Goal: Task Accomplishment & Management: Complete application form

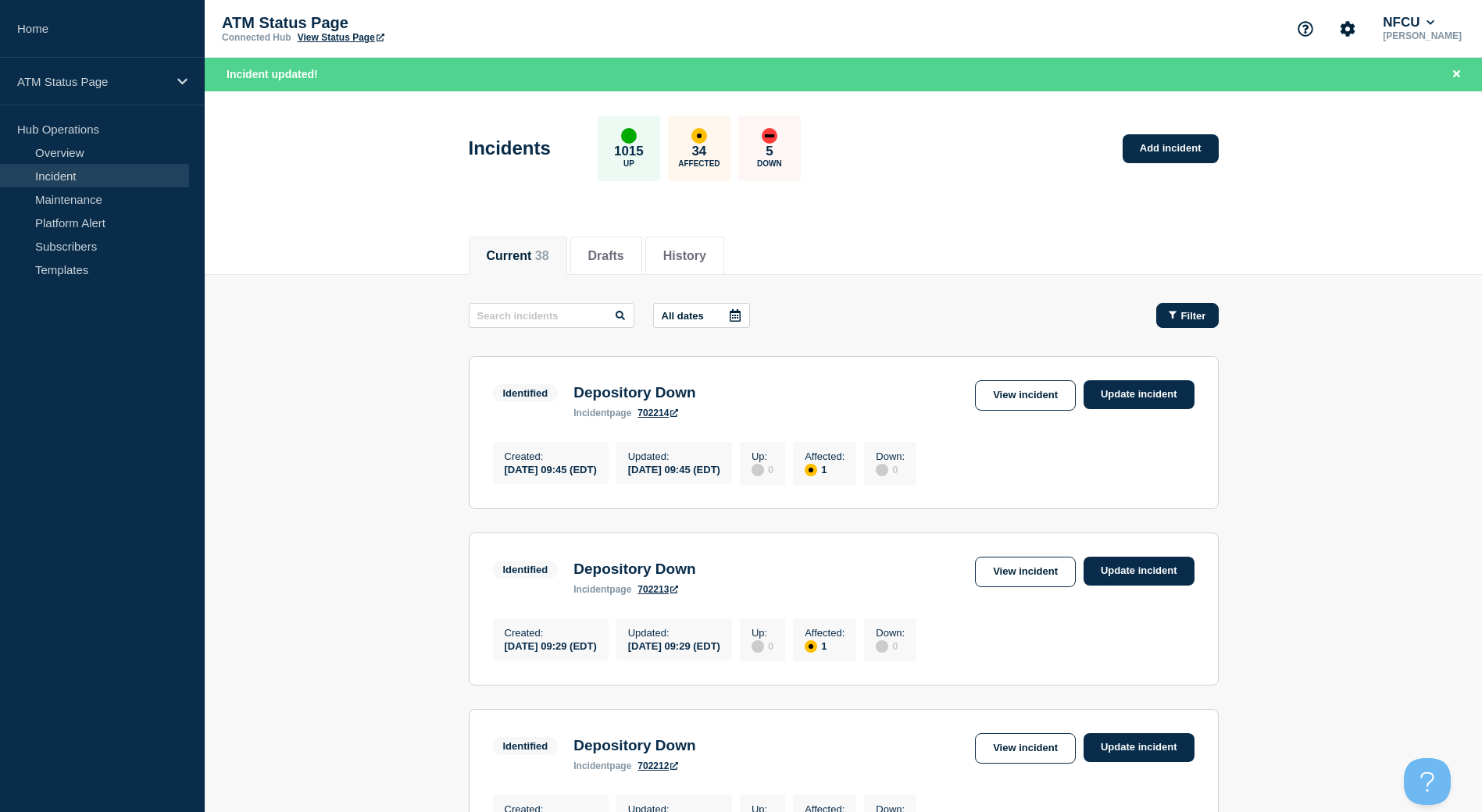
click at [1202, 315] on span "Filter" at bounding box center [1194, 316] width 25 height 12
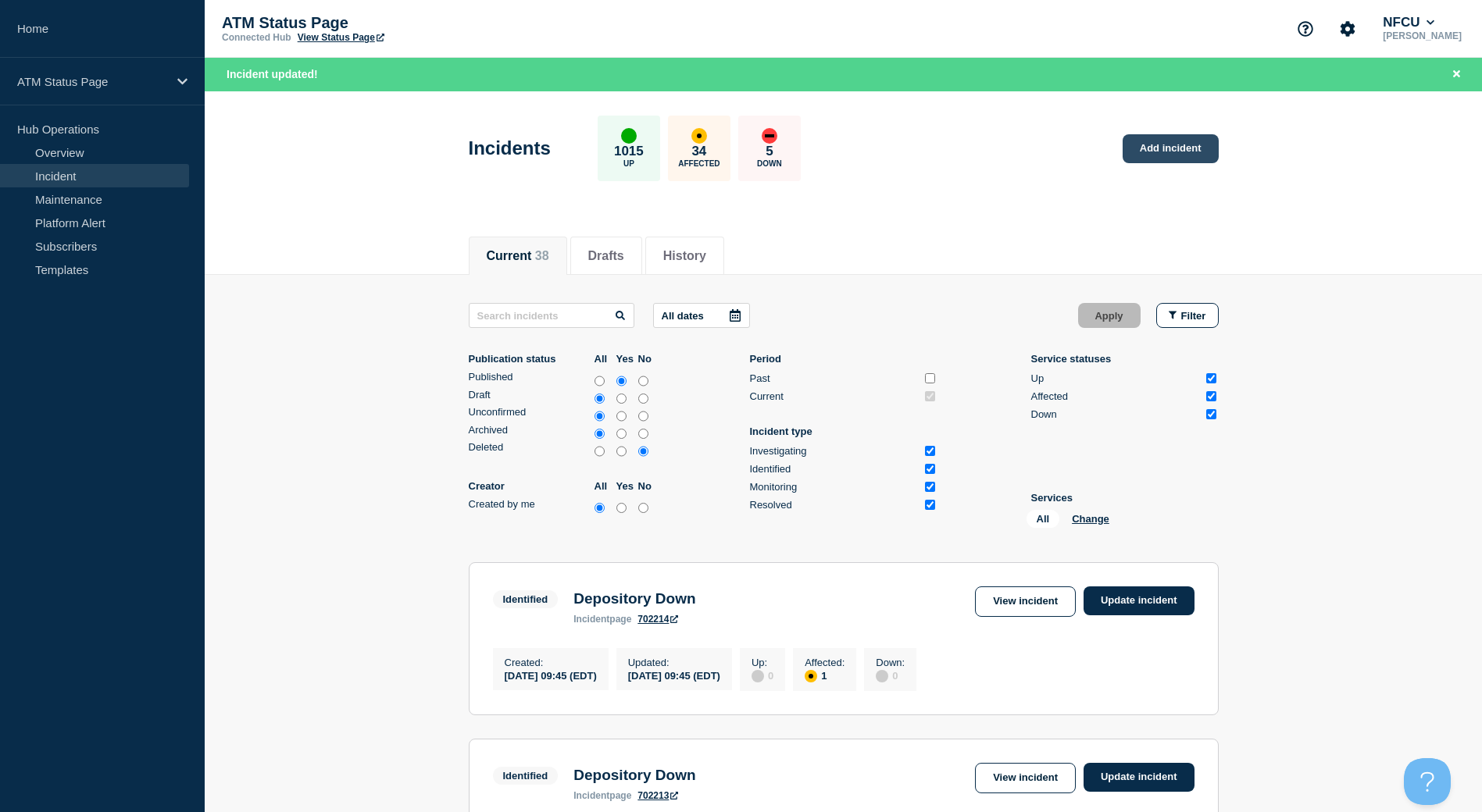
click at [1157, 154] on link "Add incident" at bounding box center [1171, 148] width 96 height 29
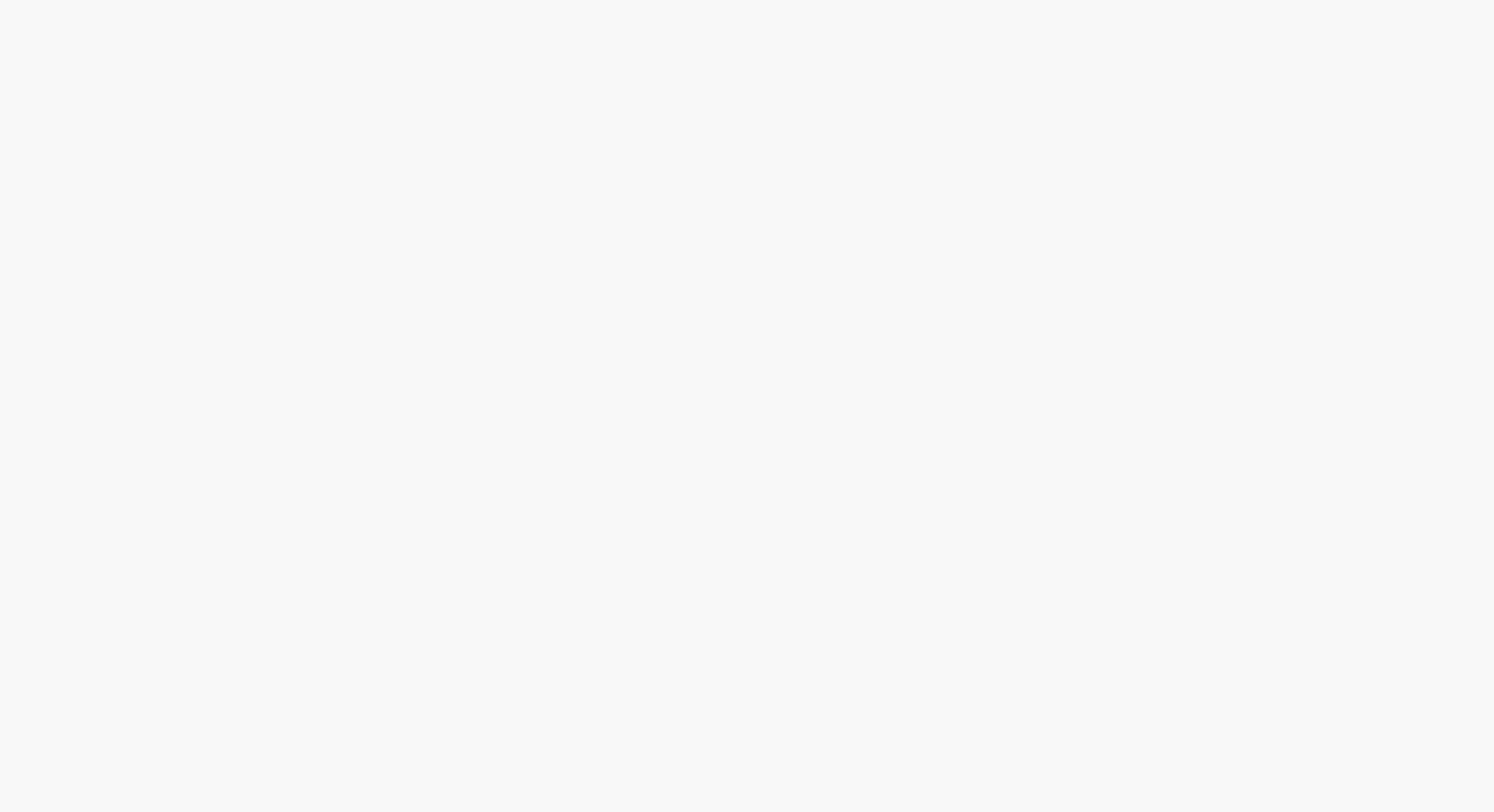
click at [1089, 149] on body at bounding box center [747, 406] width 1494 height 812
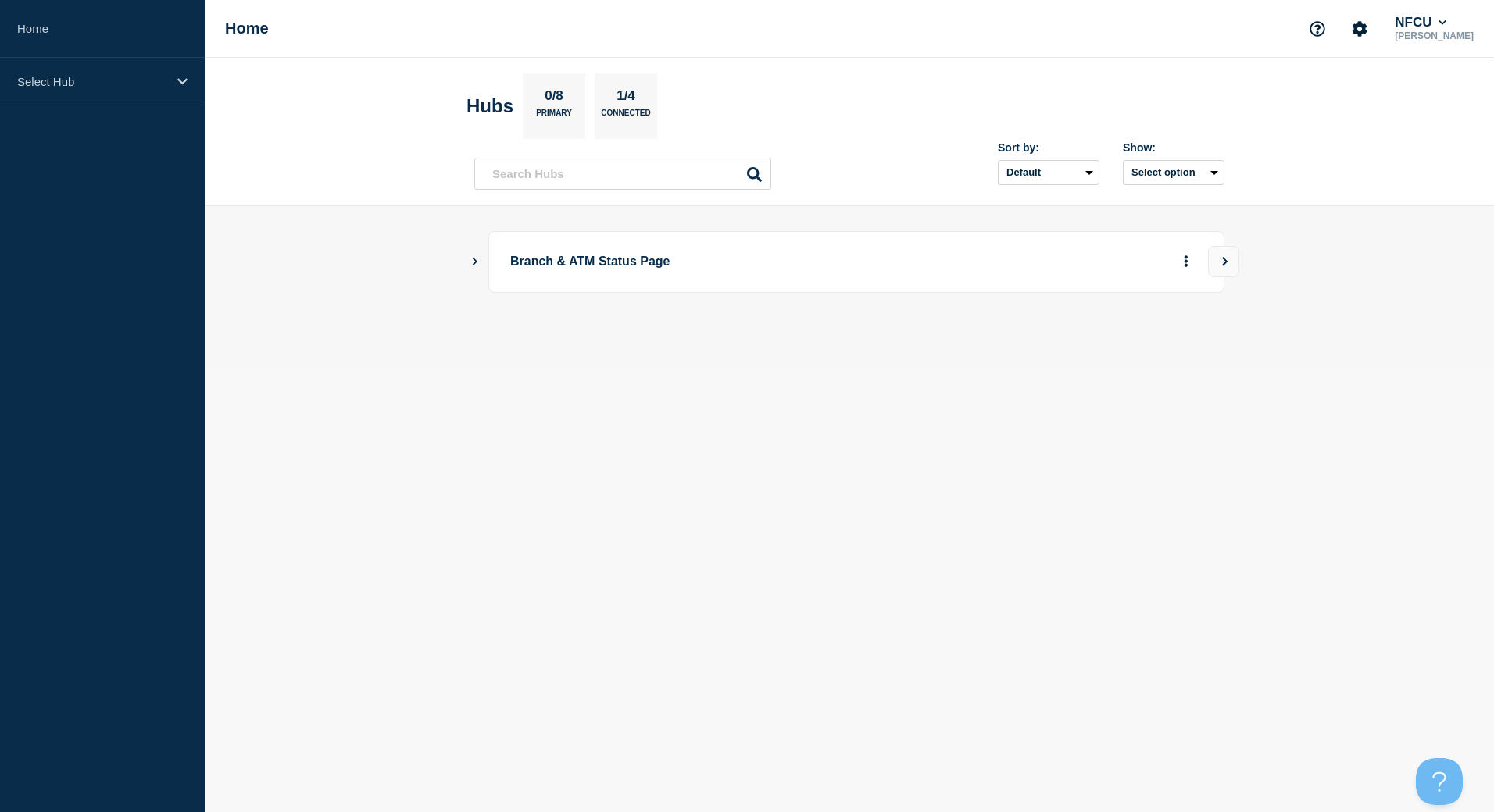
click at [475, 267] on button "Show Connected Hubs" at bounding box center [474, 262] width 8 height 12
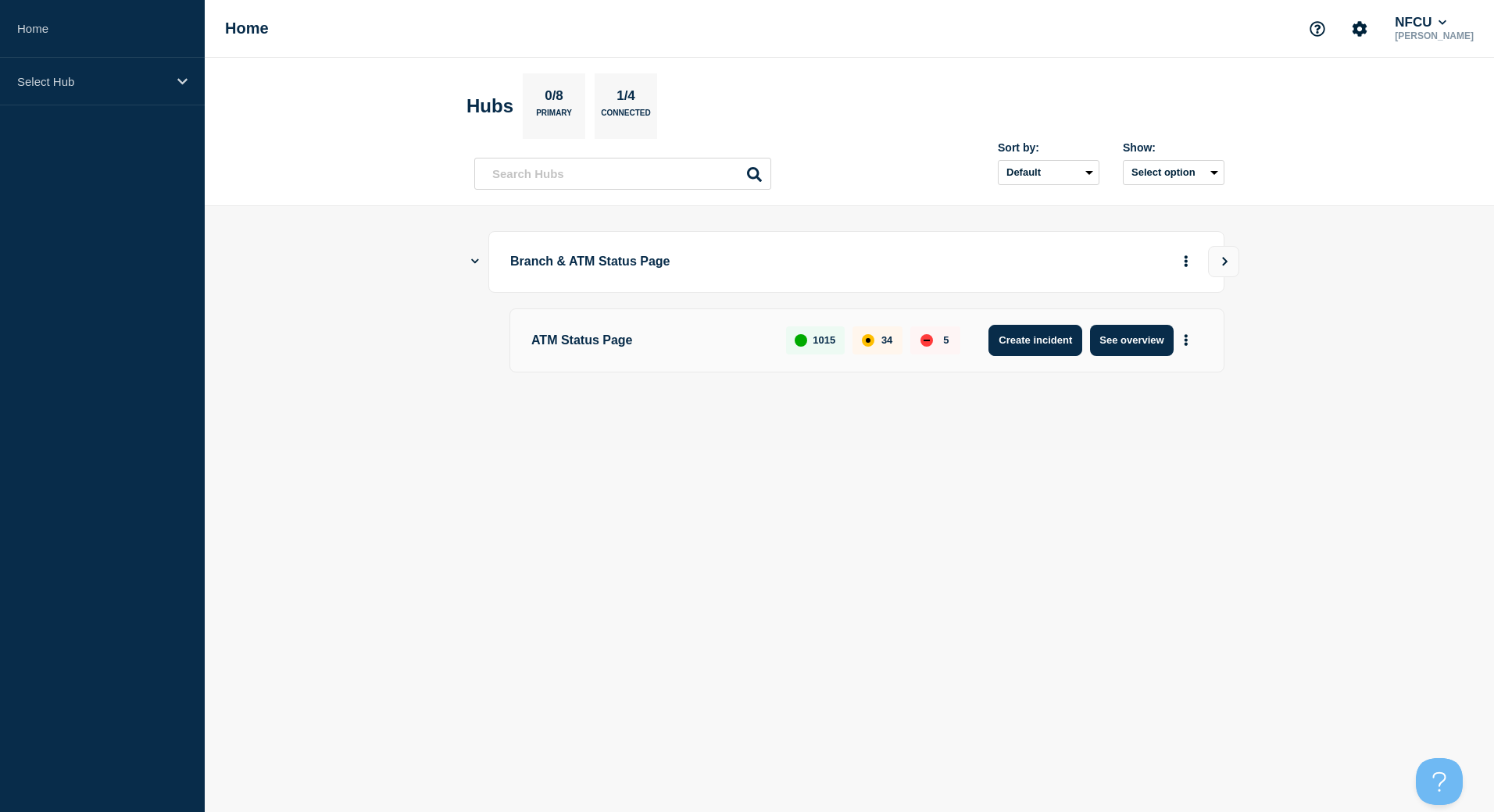
click at [1056, 333] on button "Create incident" at bounding box center [1035, 340] width 94 height 32
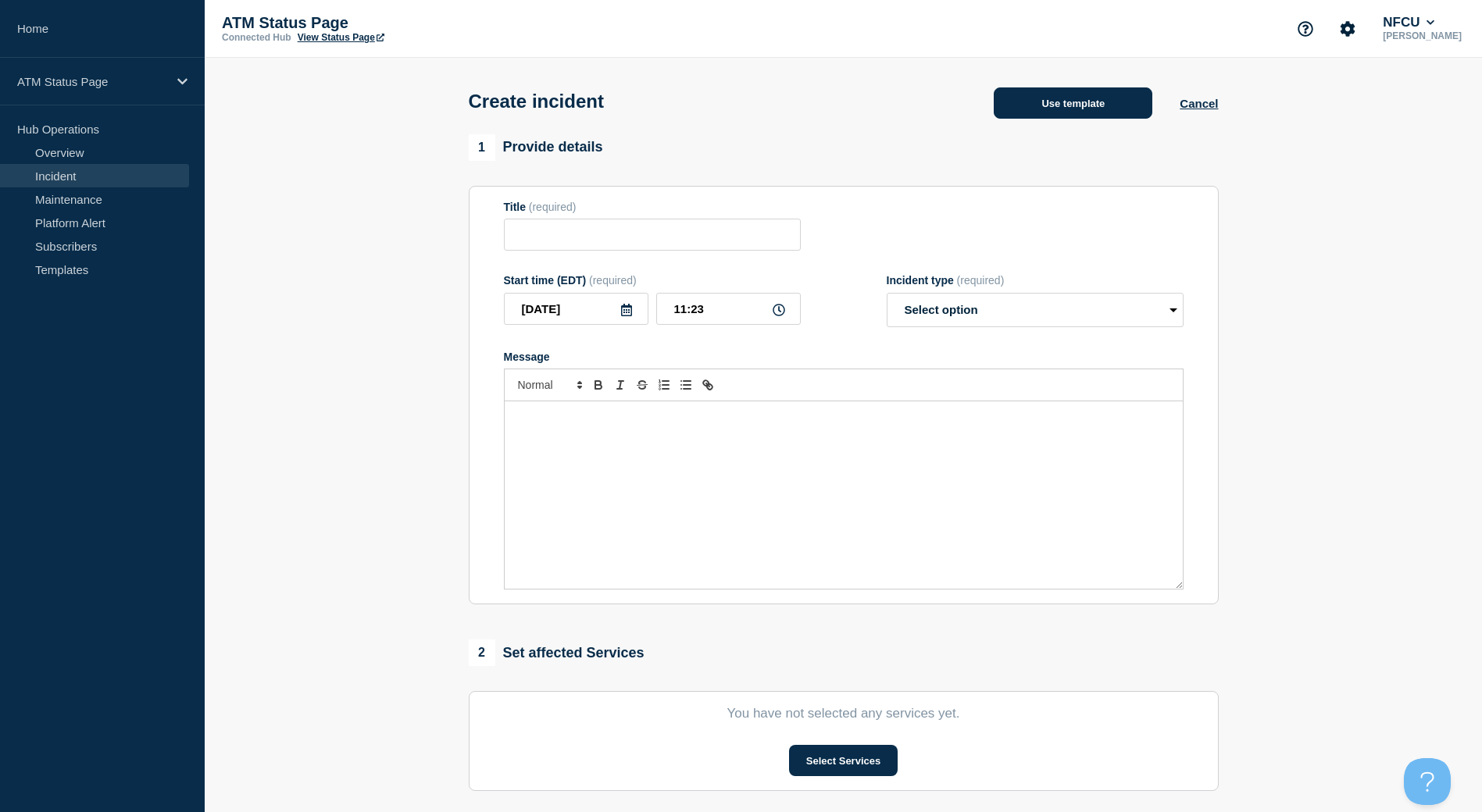
click at [1088, 105] on button "Use template" at bounding box center [1072, 103] width 158 height 32
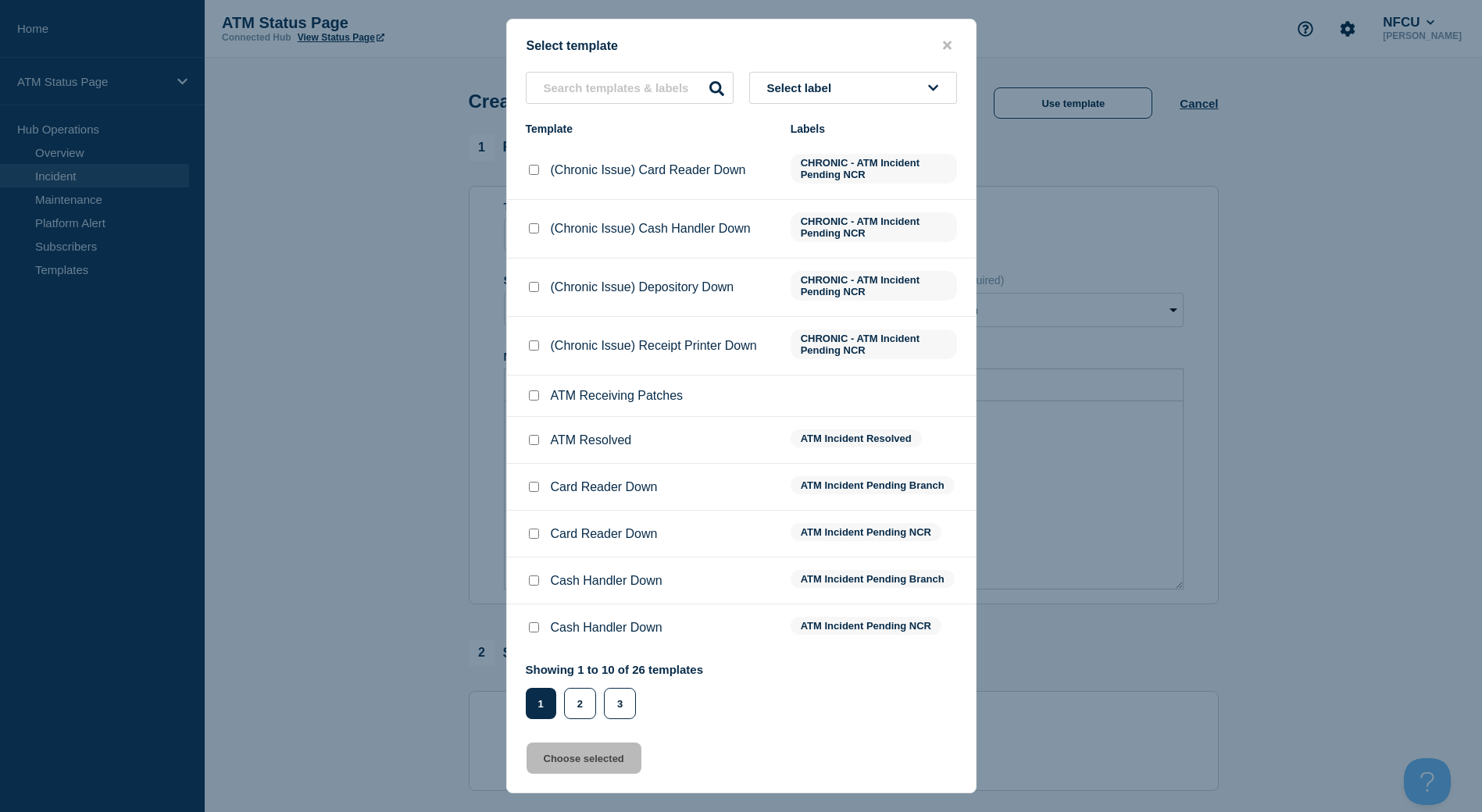
click at [854, 95] on button "Select label" at bounding box center [853, 87] width 208 height 32
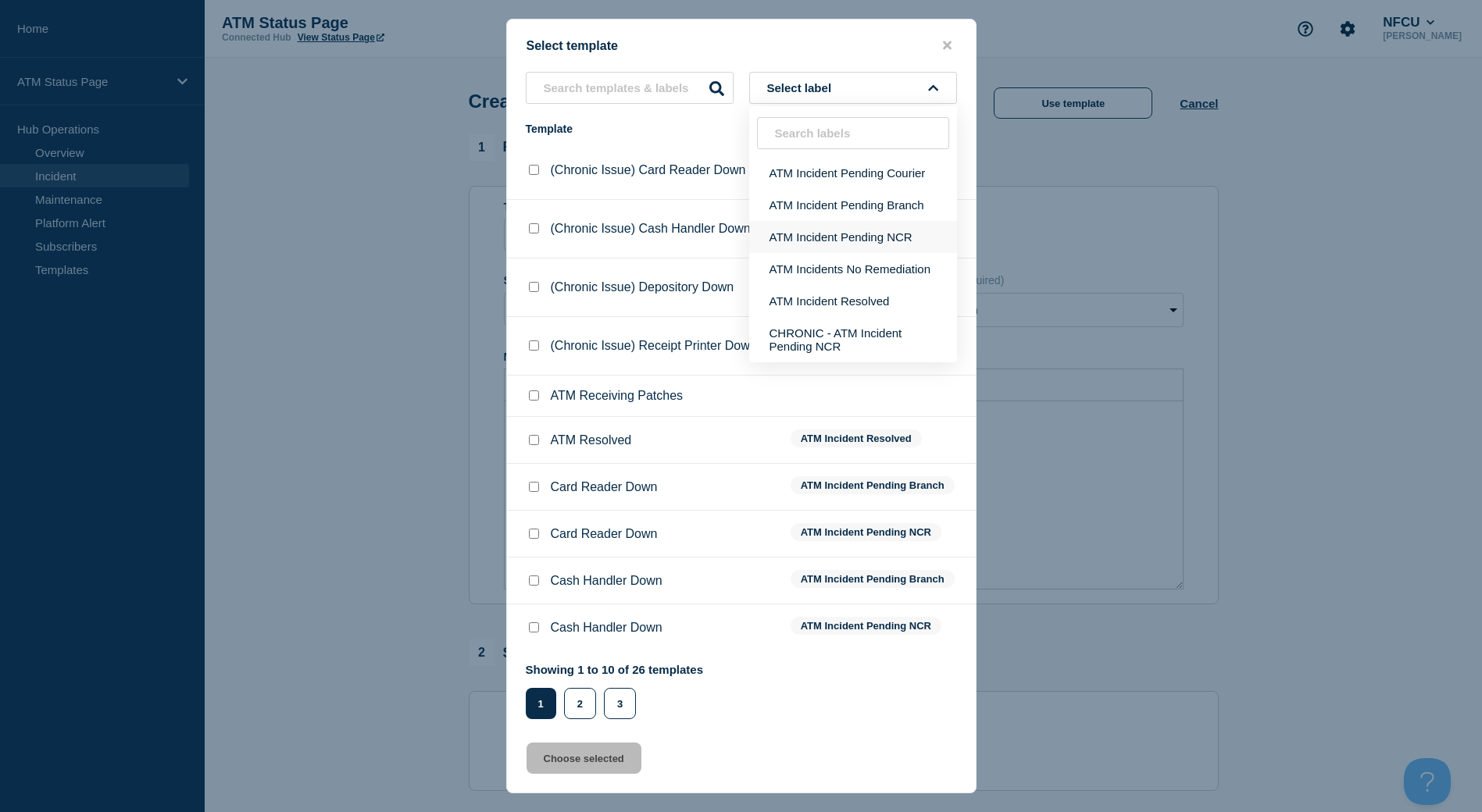
click at [846, 234] on button "ATM Incident Pending NCR" at bounding box center [853, 236] width 208 height 32
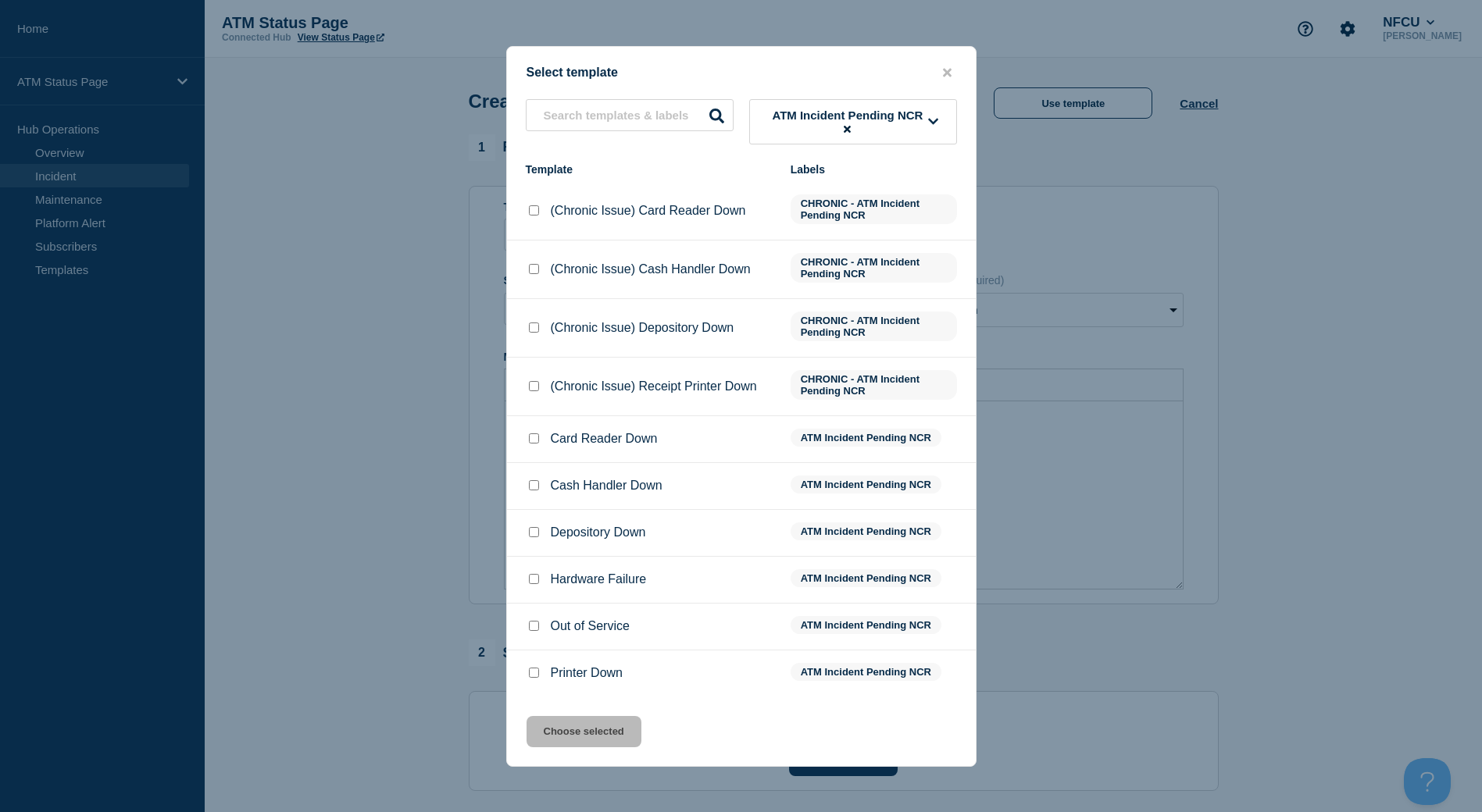
click at [533, 538] on input "Depository Down checkbox" at bounding box center [533, 531] width 10 height 10
checkbox input "true"
click at [567, 732] on button "Choose selected" at bounding box center [584, 731] width 115 height 32
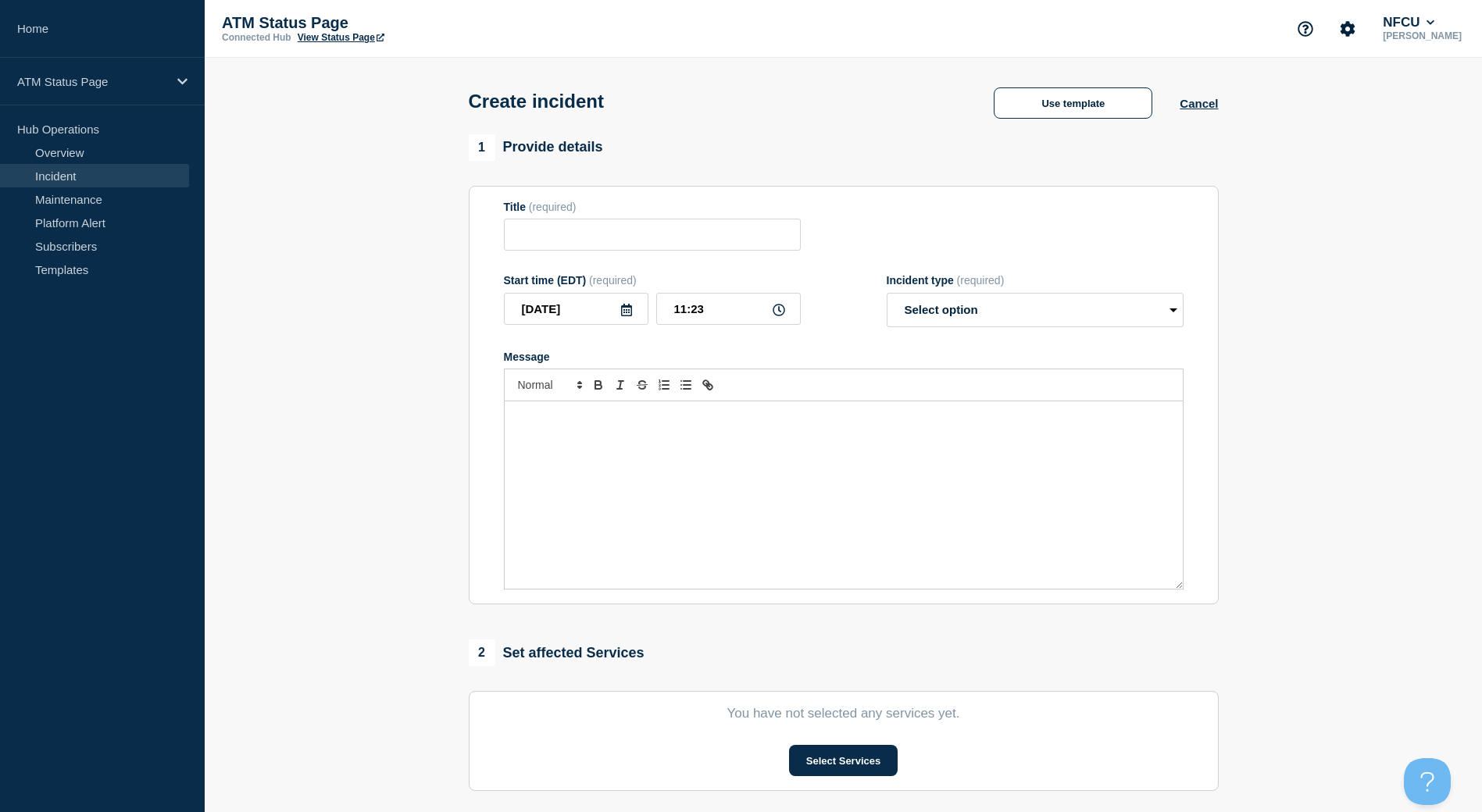
type input "Depository Down"
select select "identified"
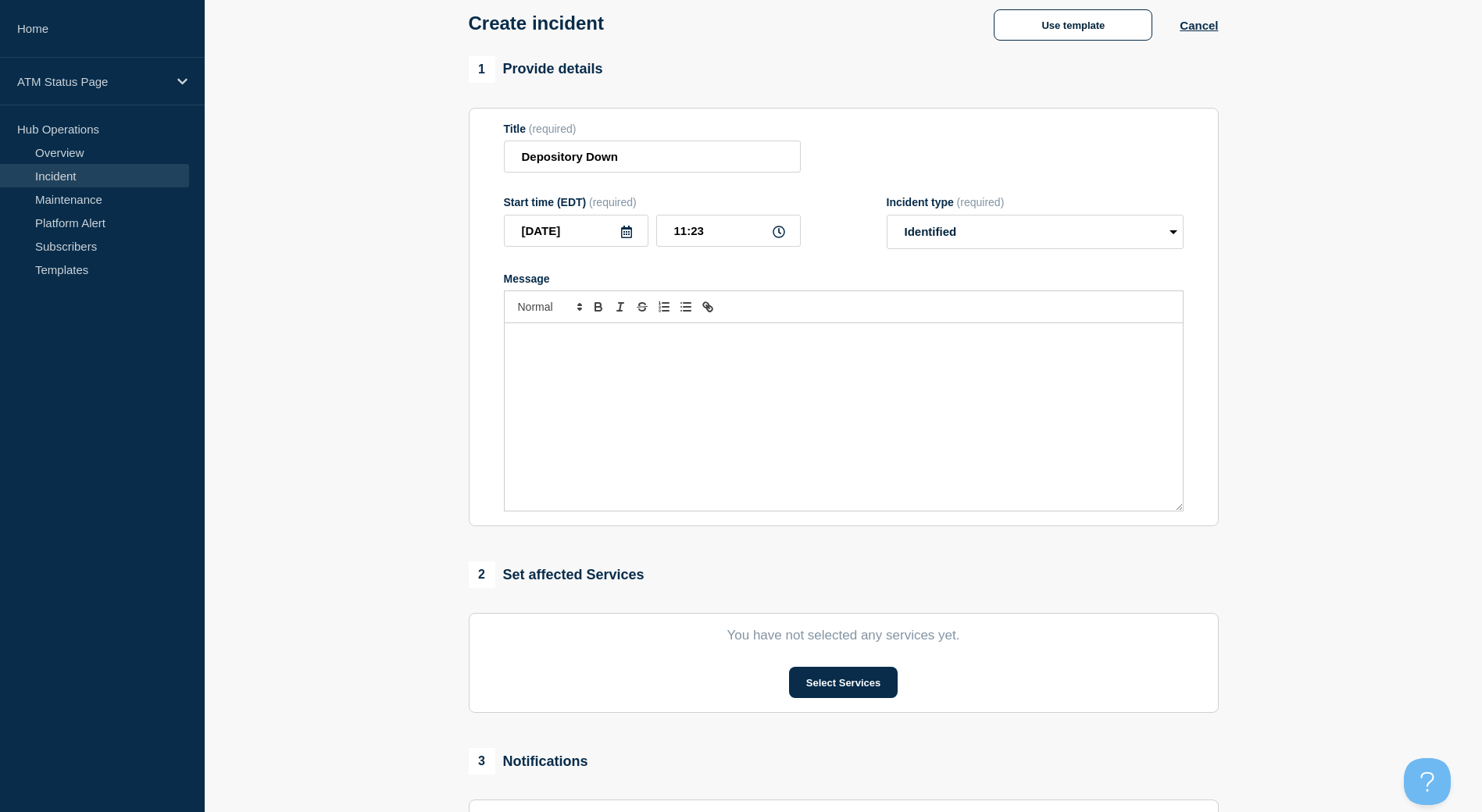
scroll to position [157, 0]
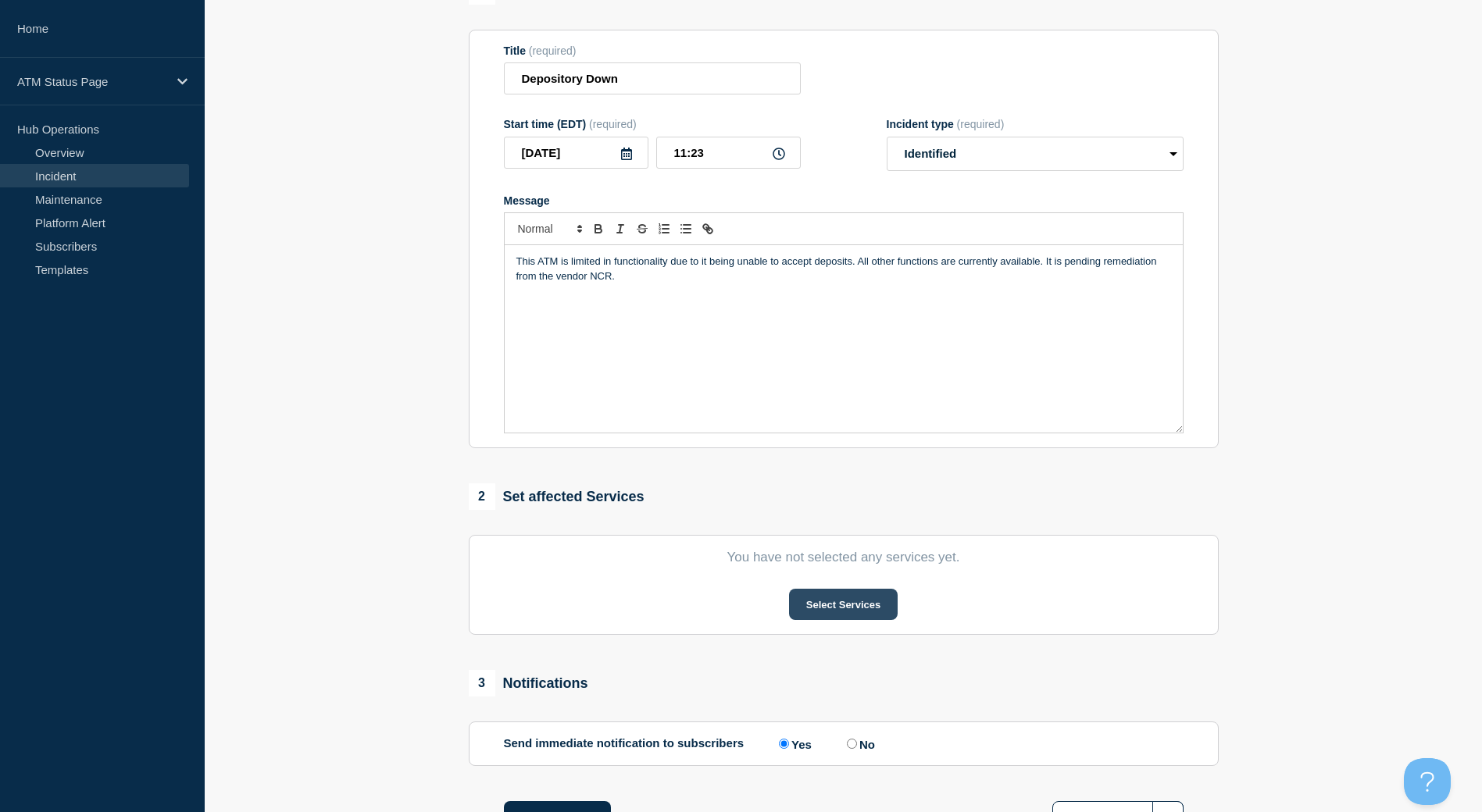
click at [845, 611] on button "Select Services" at bounding box center [843, 605] width 109 height 32
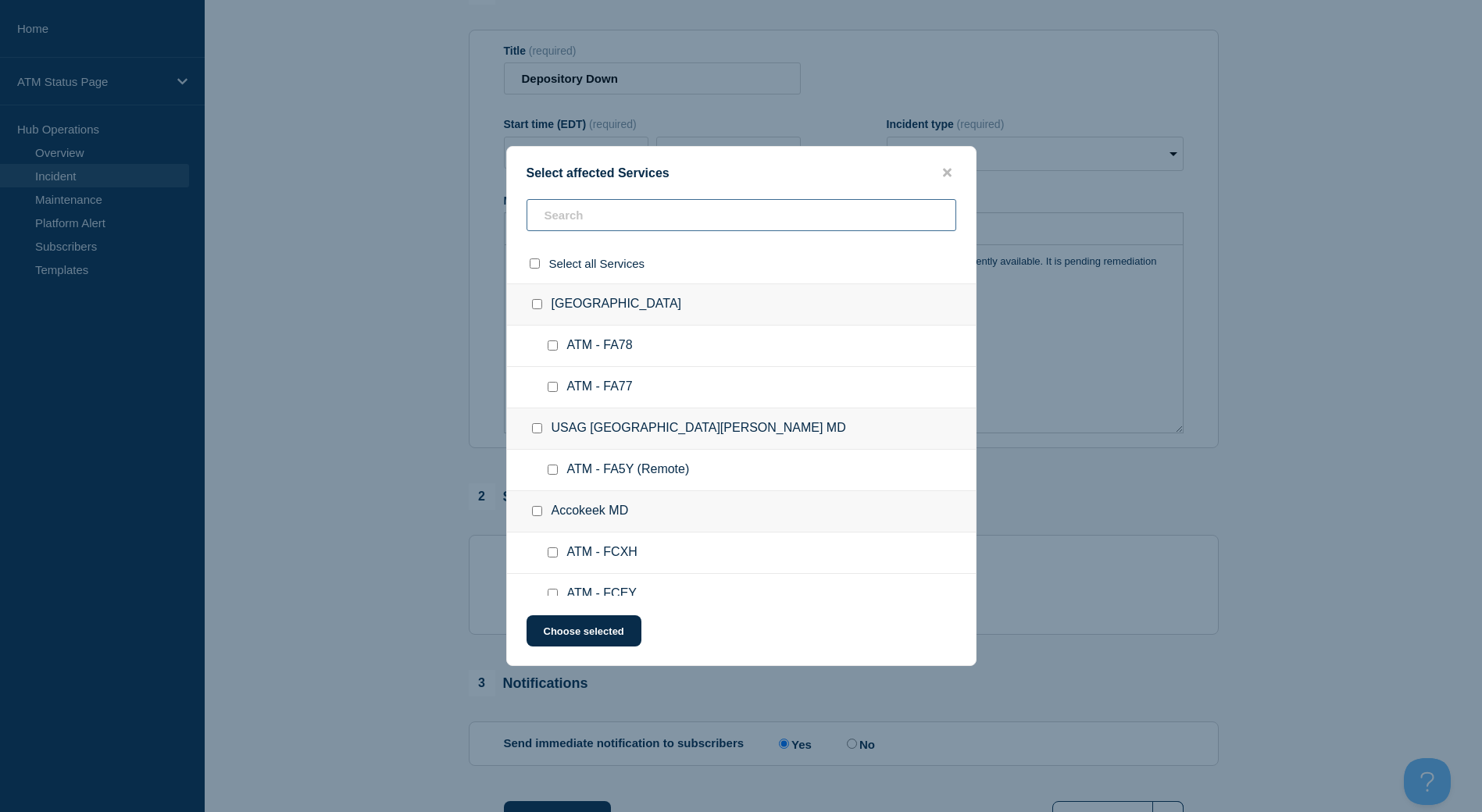
click at [580, 221] on input "text" at bounding box center [741, 215] width 430 height 32
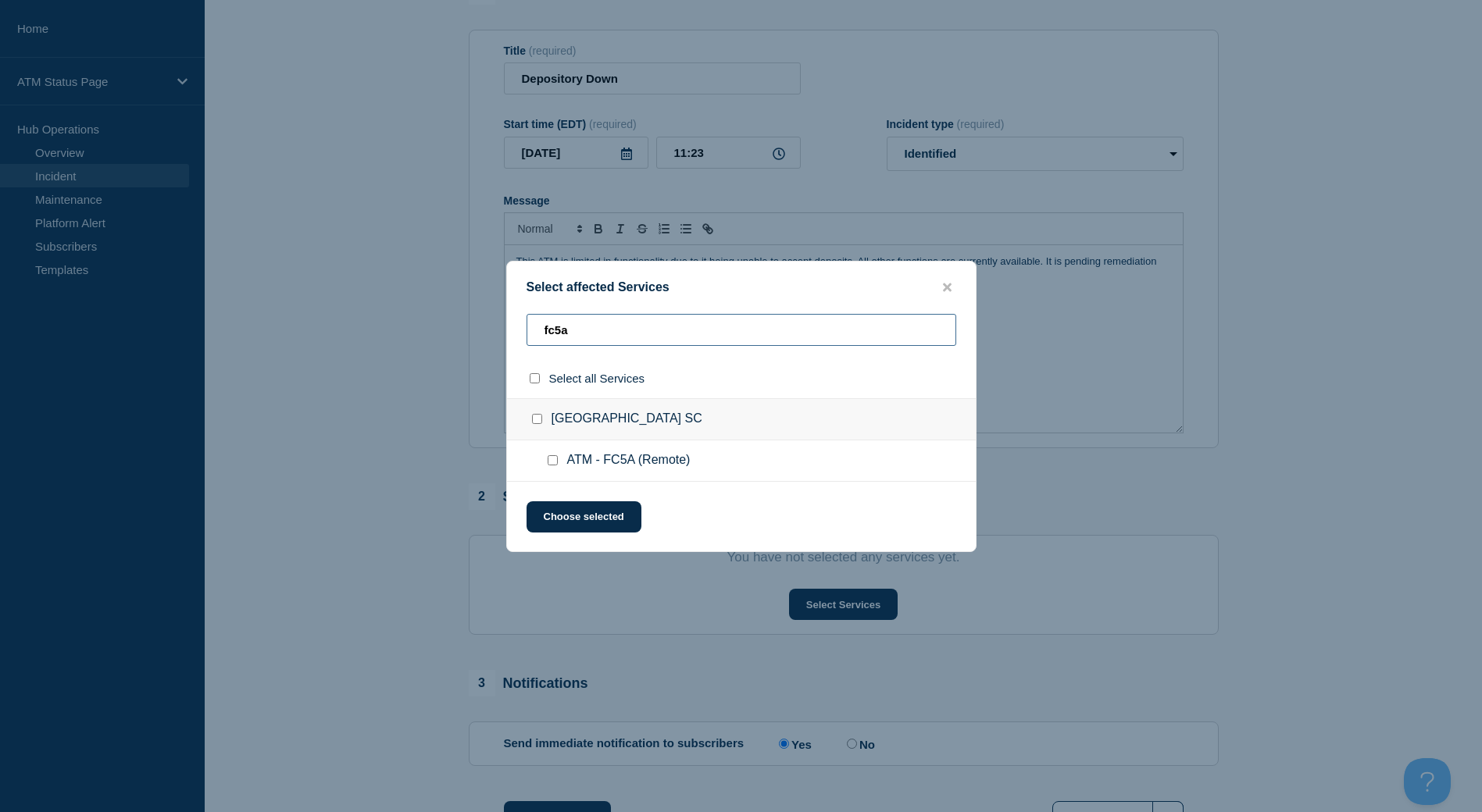
type input "fc5a"
click at [540, 424] on input "North Charleston SC checkbox" at bounding box center [537, 418] width 10 height 10
checkbox input "true"
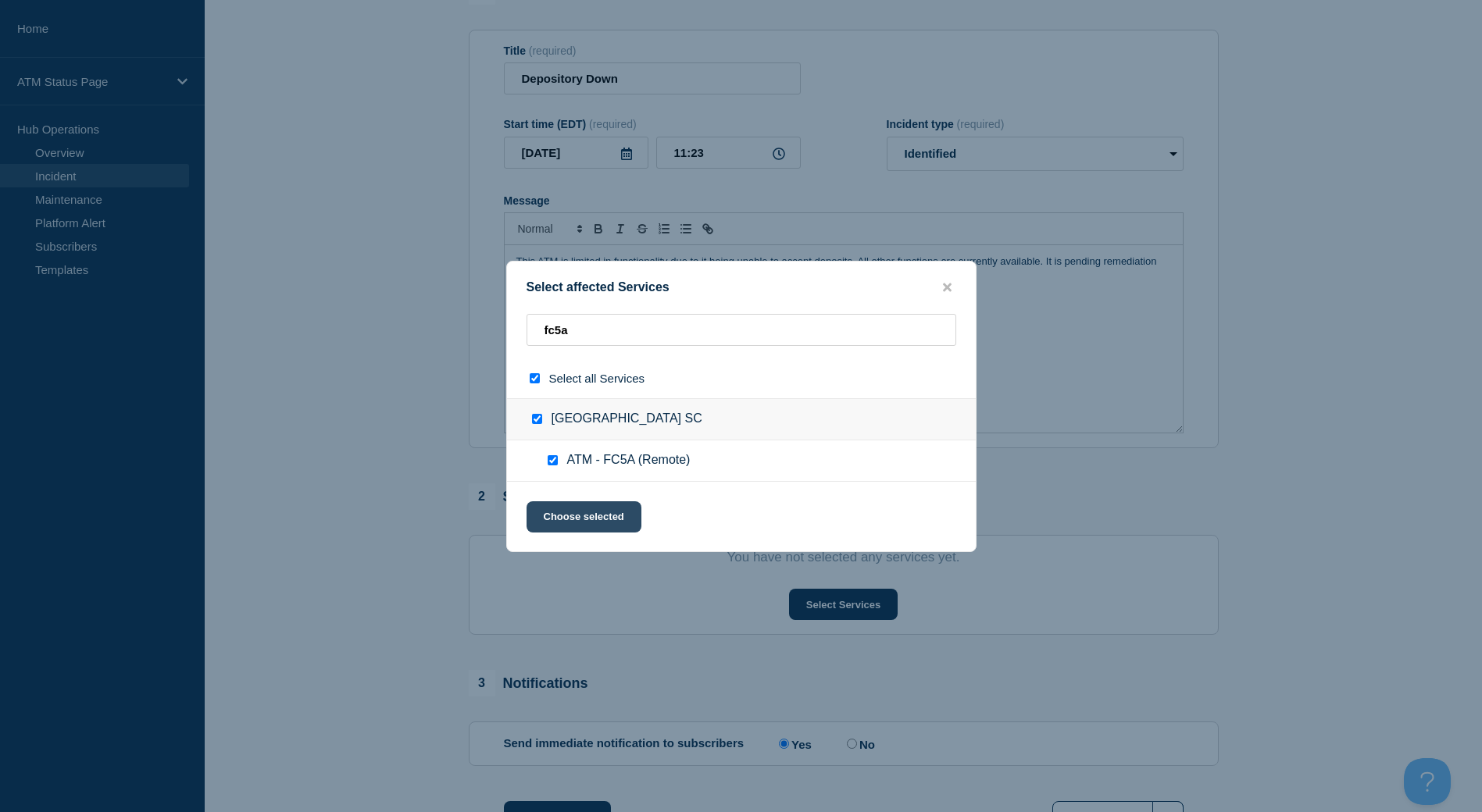
click at [564, 522] on button "Choose selected" at bounding box center [584, 517] width 115 height 32
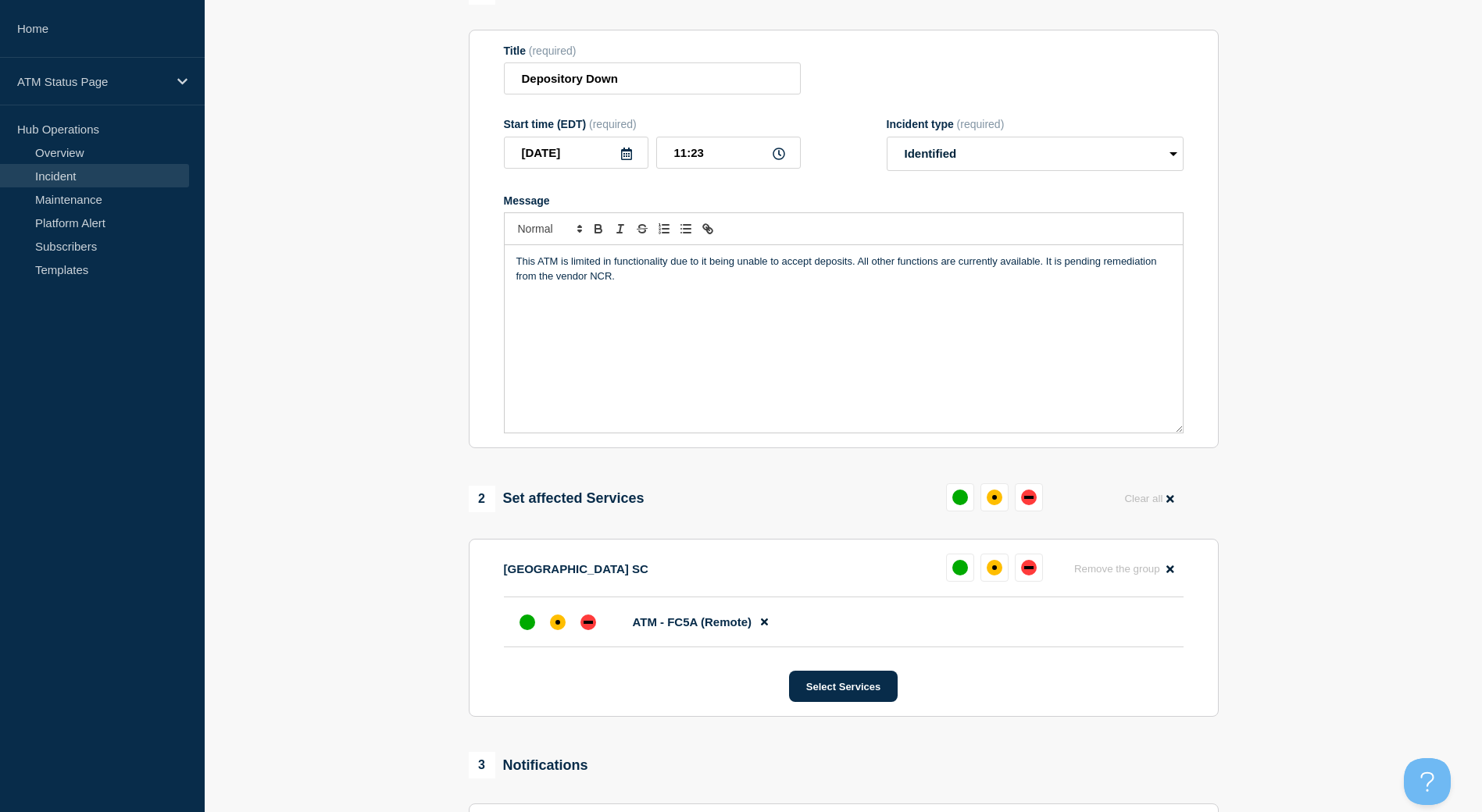
scroll to position [78, 0]
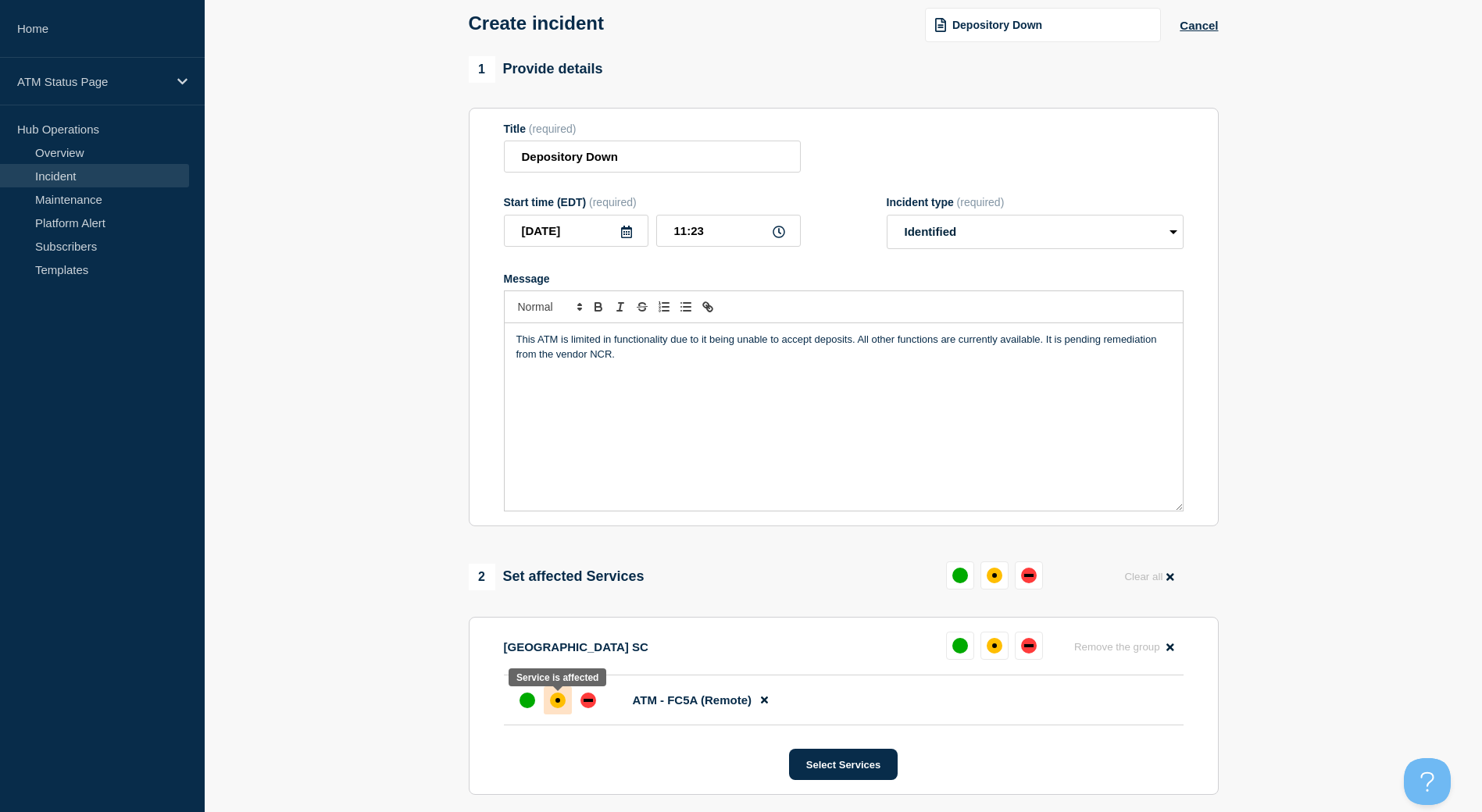
click at [564, 714] on div at bounding box center [557, 700] width 28 height 28
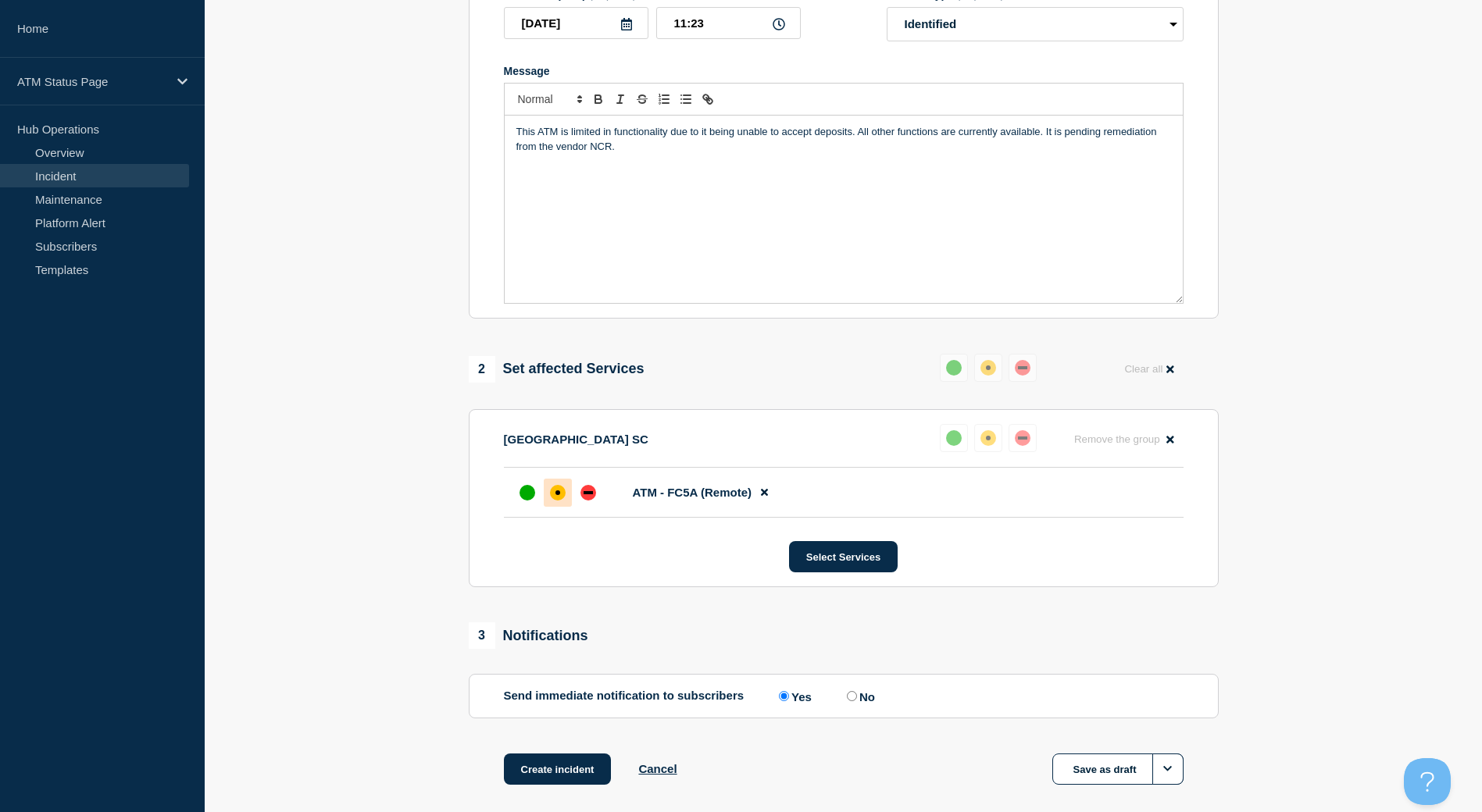
scroll to position [364, 0]
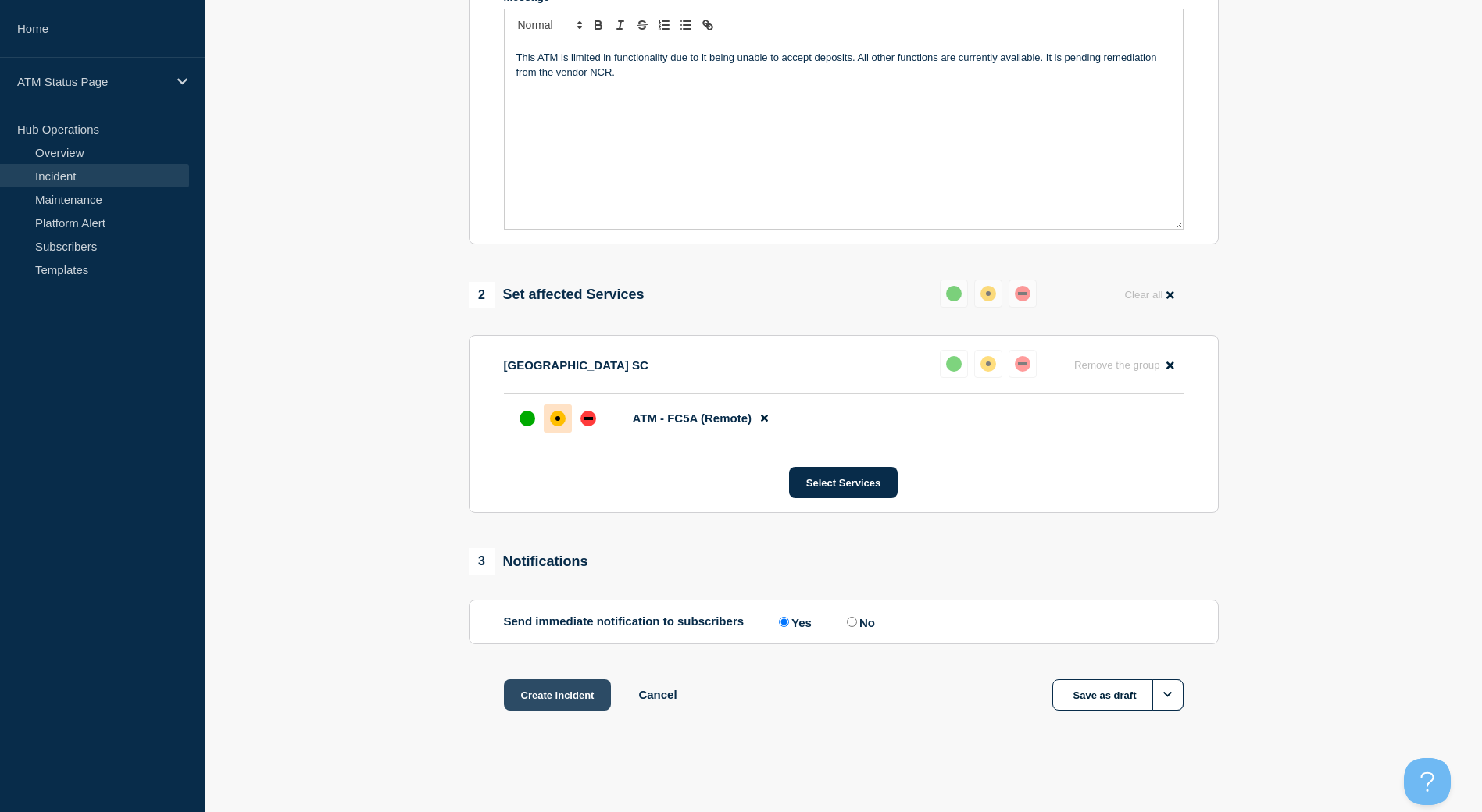
click at [572, 697] on button "Create incident" at bounding box center [557, 695] width 108 height 32
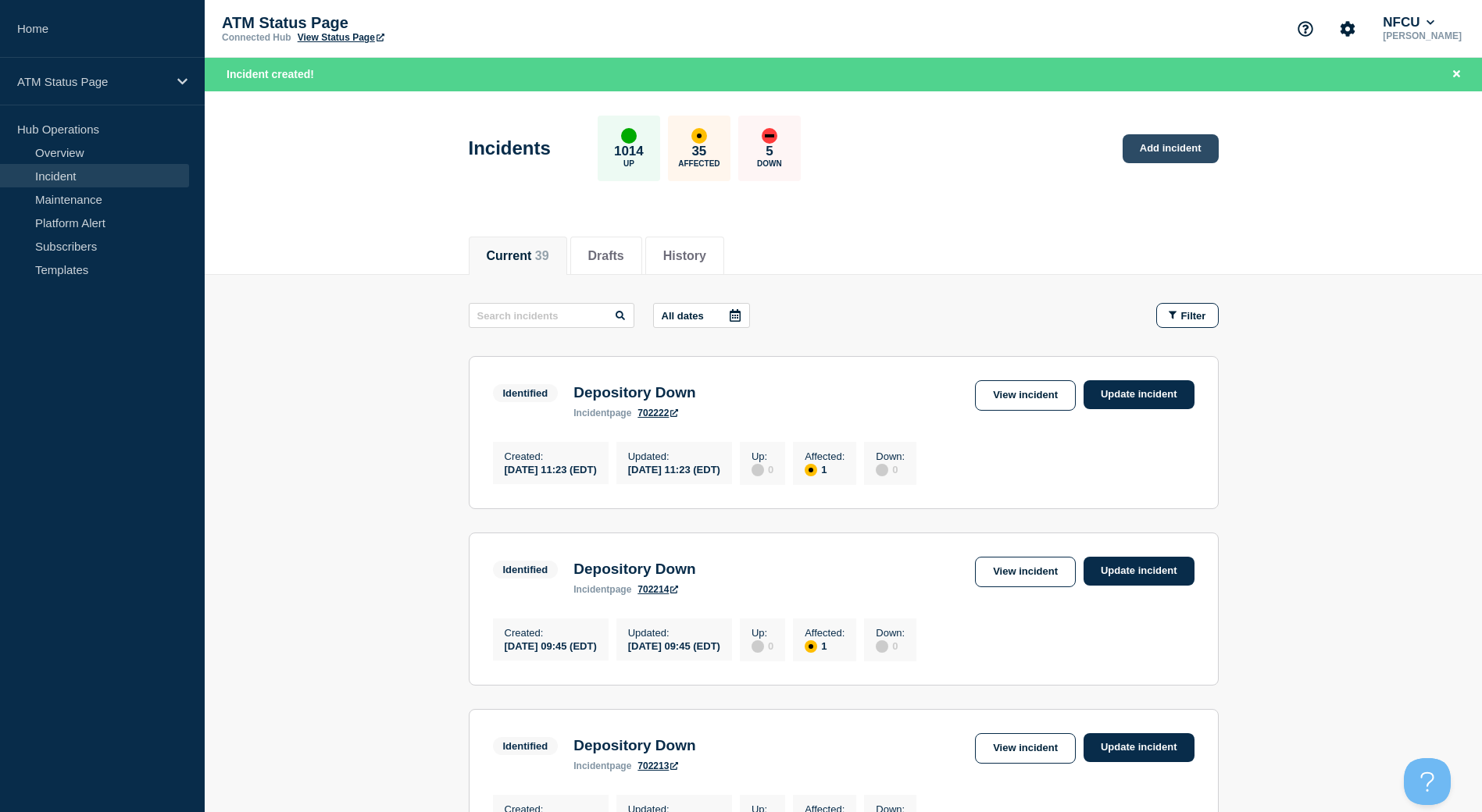
click at [1184, 152] on link "Add incident" at bounding box center [1171, 148] width 96 height 29
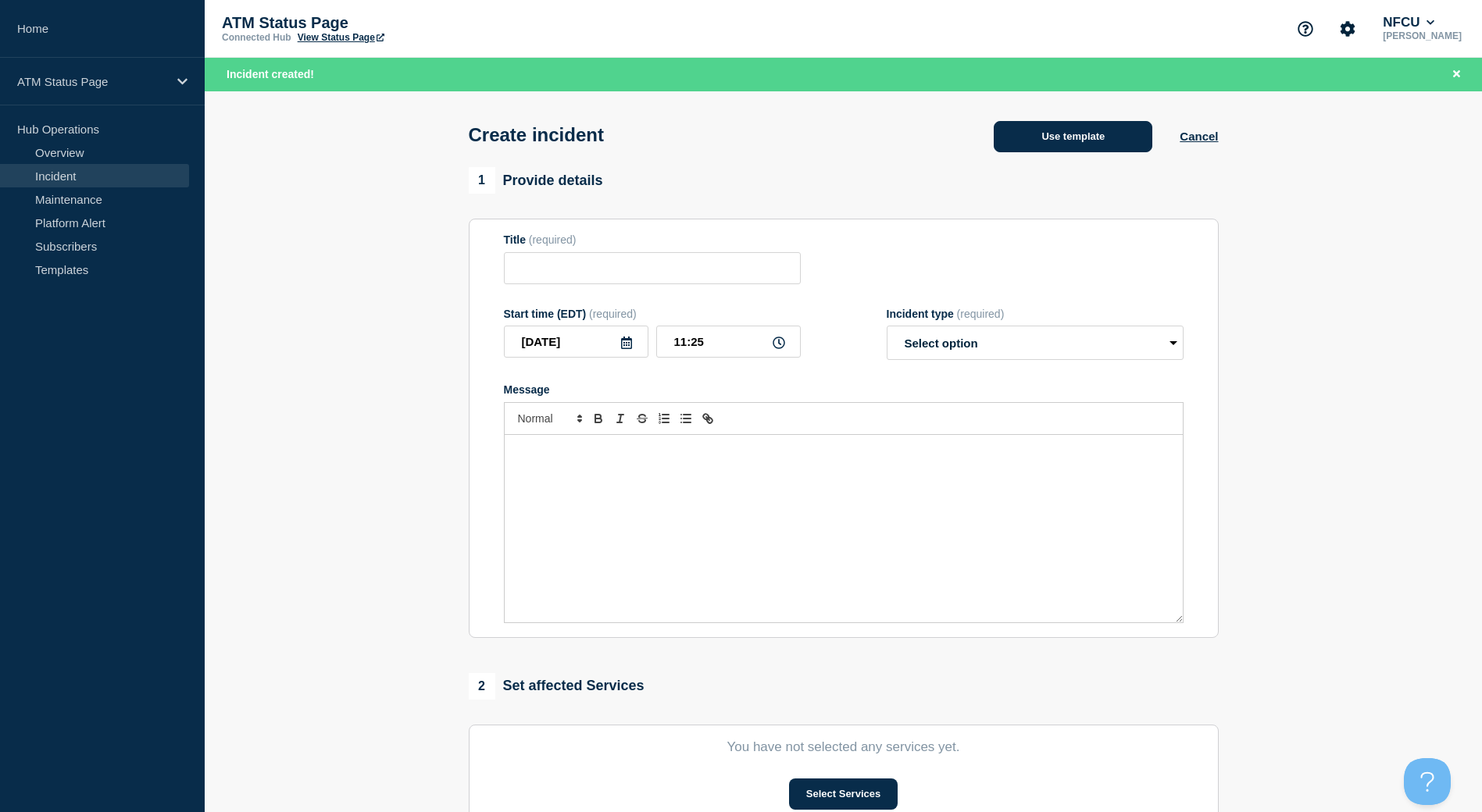
click at [1073, 133] on button "Use template" at bounding box center [1072, 137] width 158 height 32
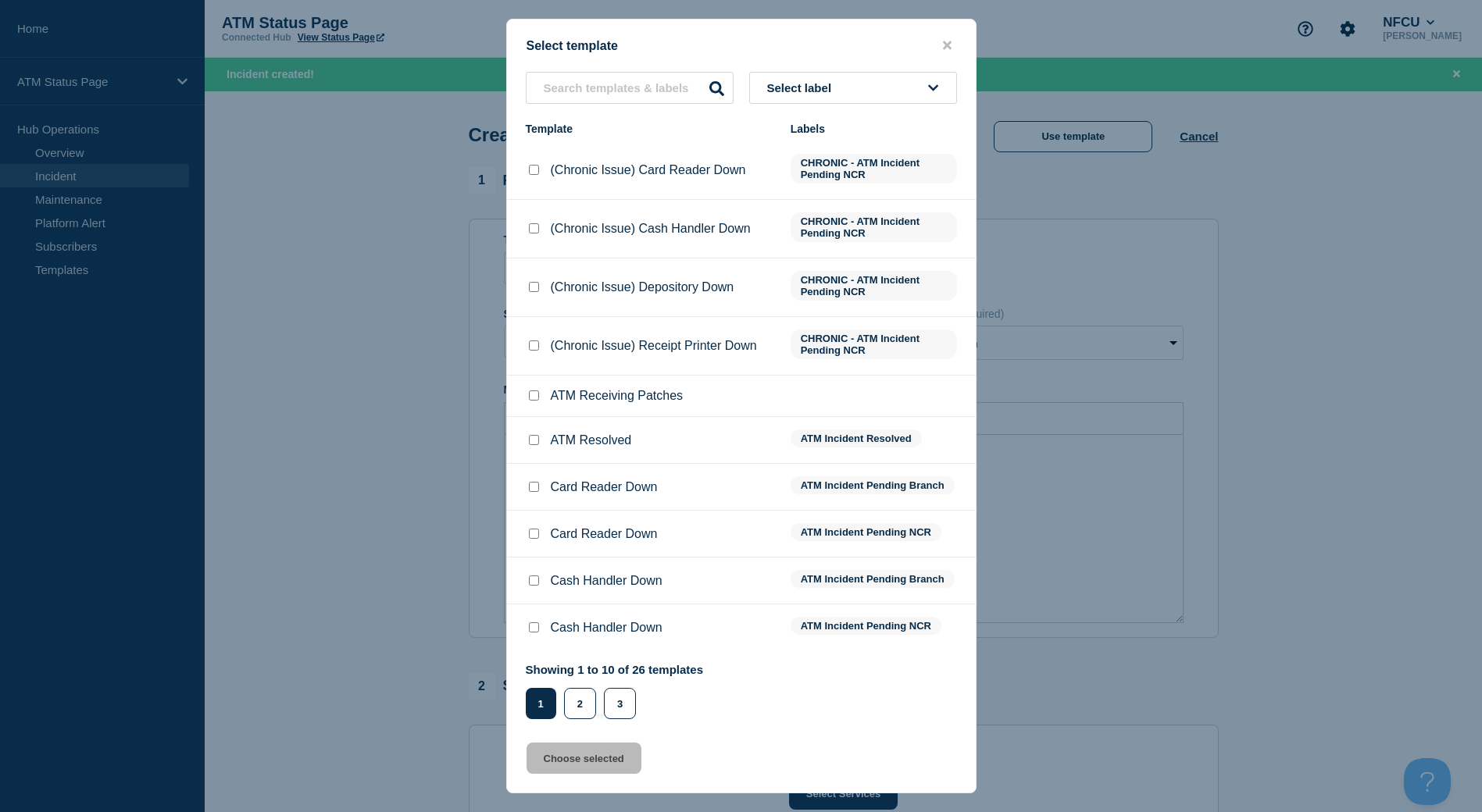
click at [928, 92] on icon at bounding box center [932, 88] width 10 height 12
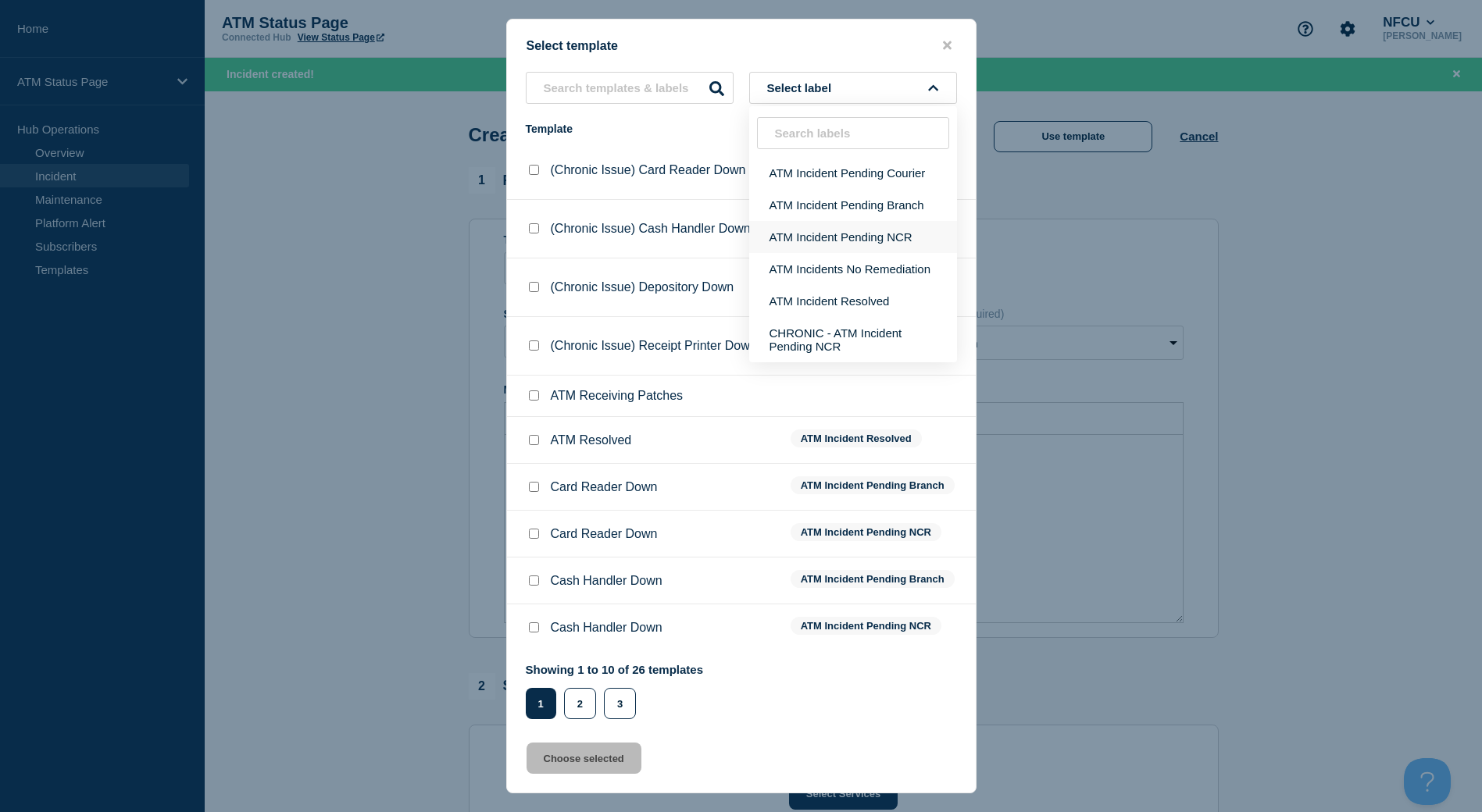
click at [843, 238] on button "ATM Incident Pending NCR" at bounding box center [853, 236] width 208 height 32
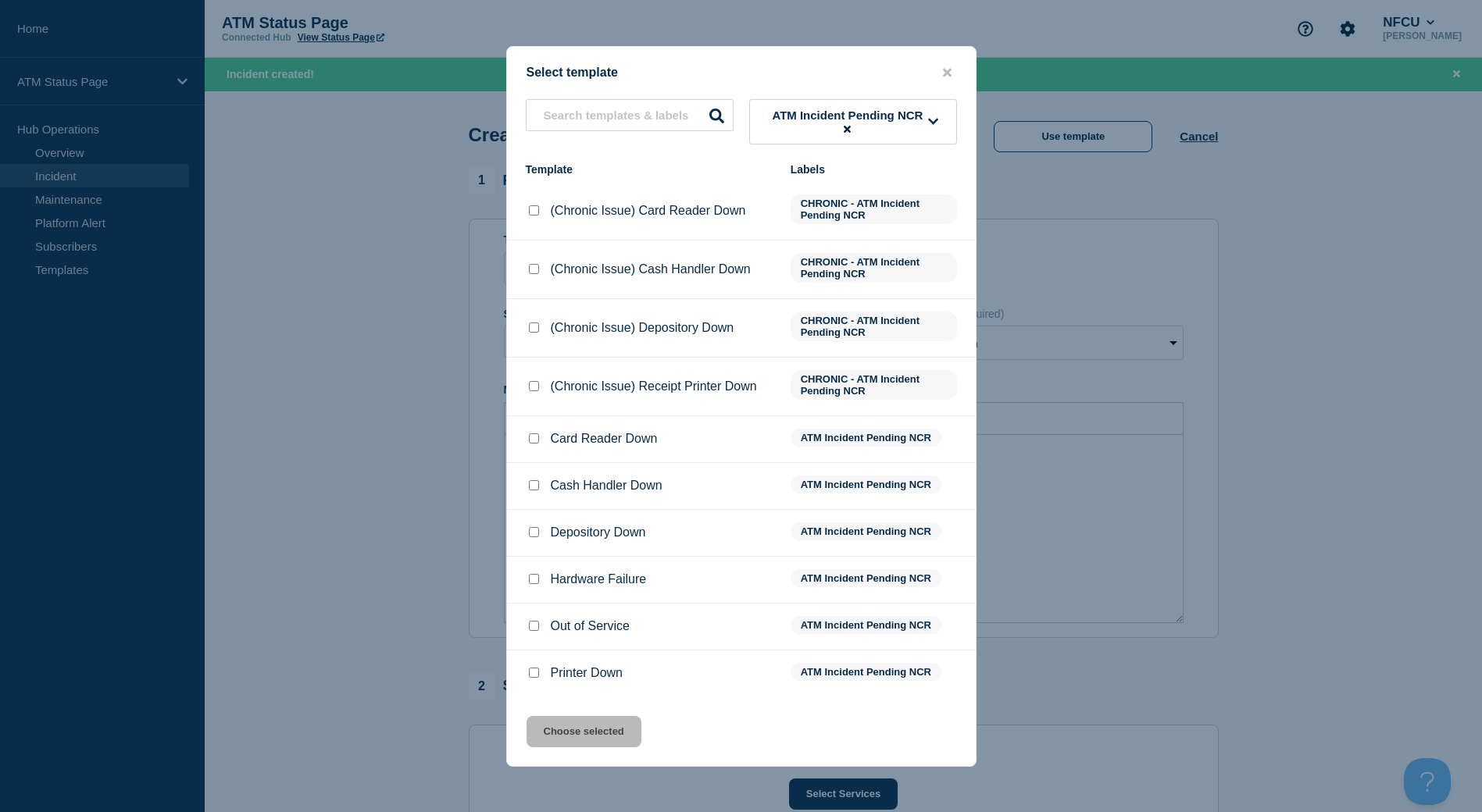
click at [533, 532] on input "Depository Down checkbox" at bounding box center [533, 531] width 10 height 10
checkbox input "true"
click at [580, 725] on button "Choose selected" at bounding box center [584, 731] width 115 height 32
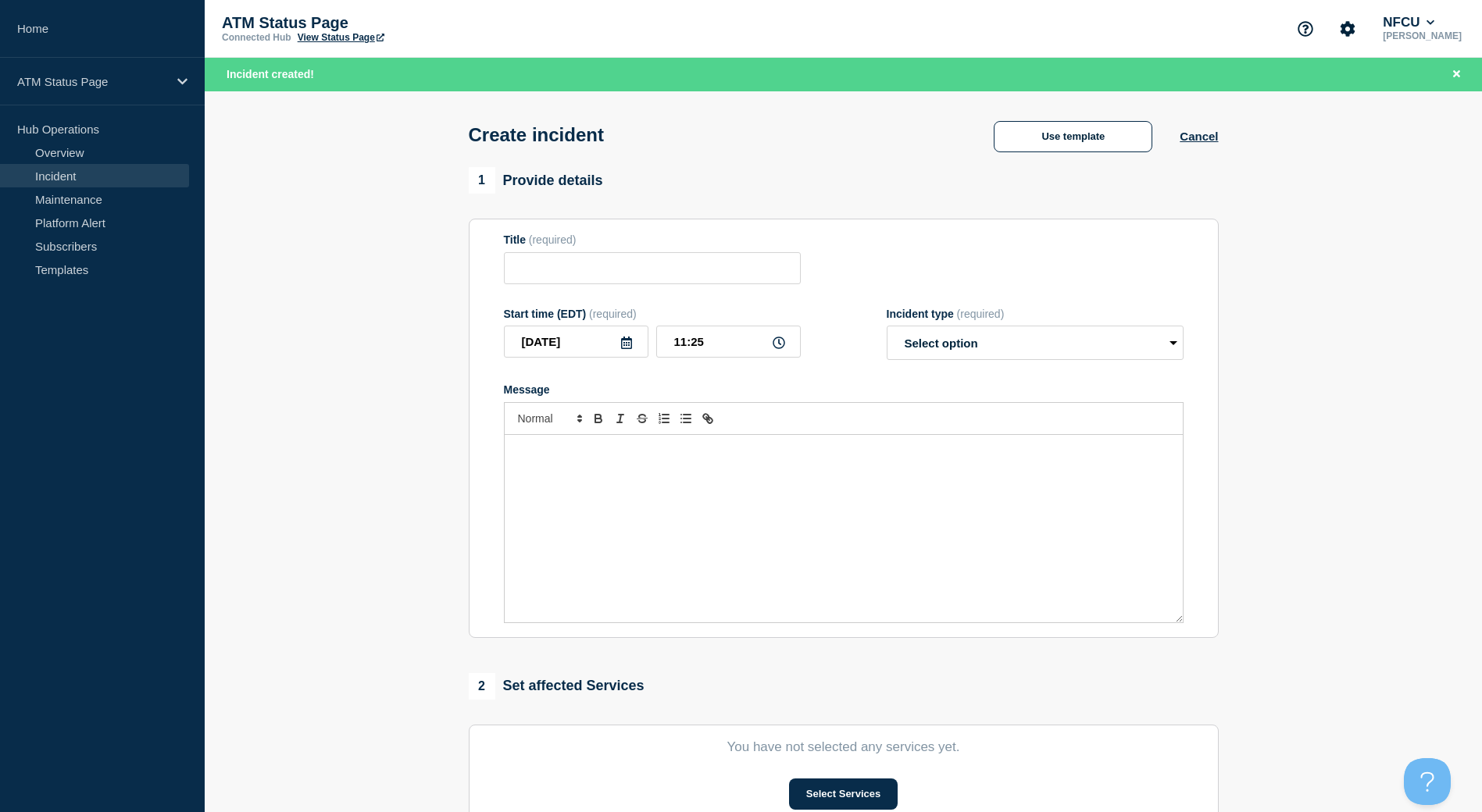
type input "Depository Down"
select select "identified"
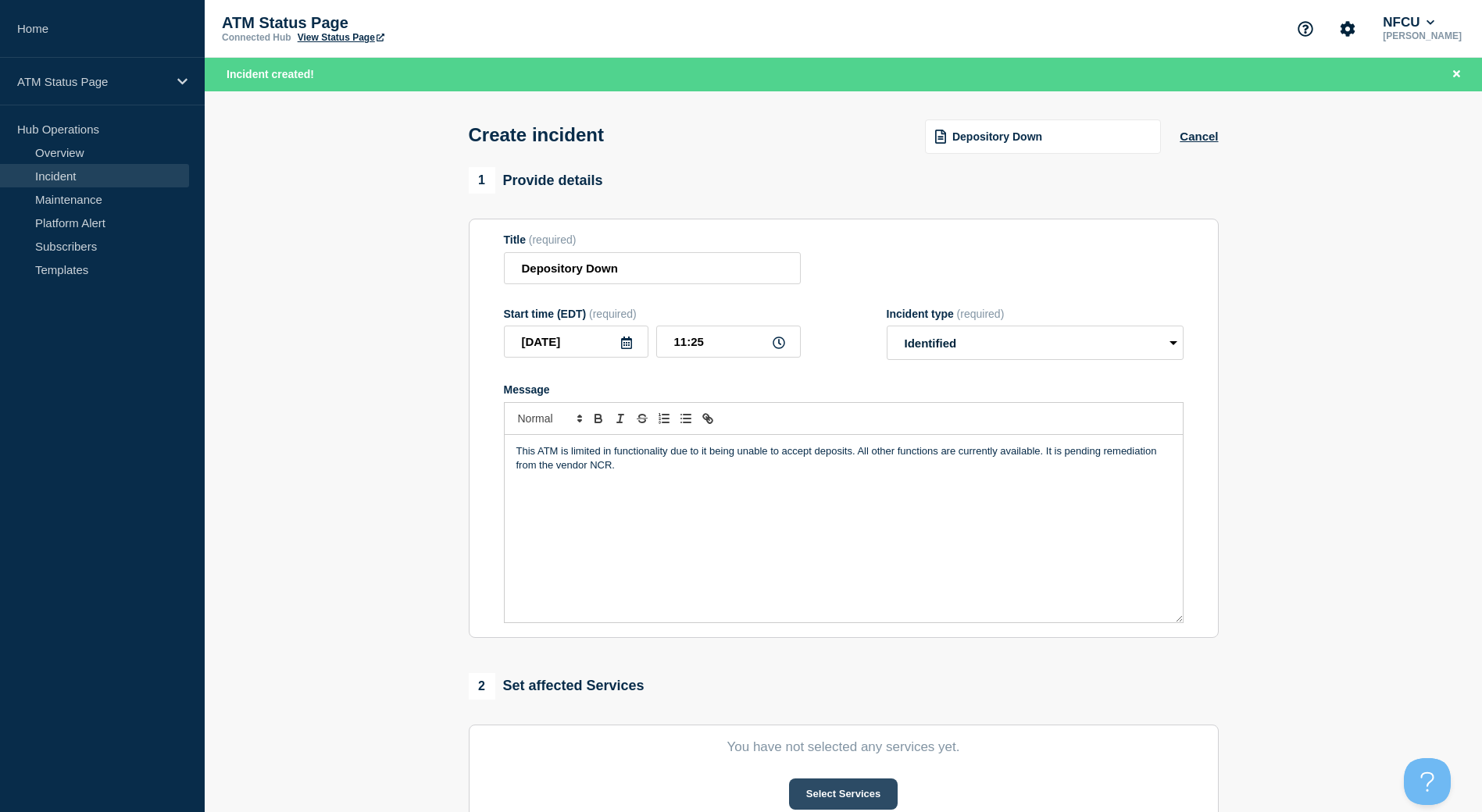
click at [861, 797] on button "Select Services" at bounding box center [843, 794] width 109 height 32
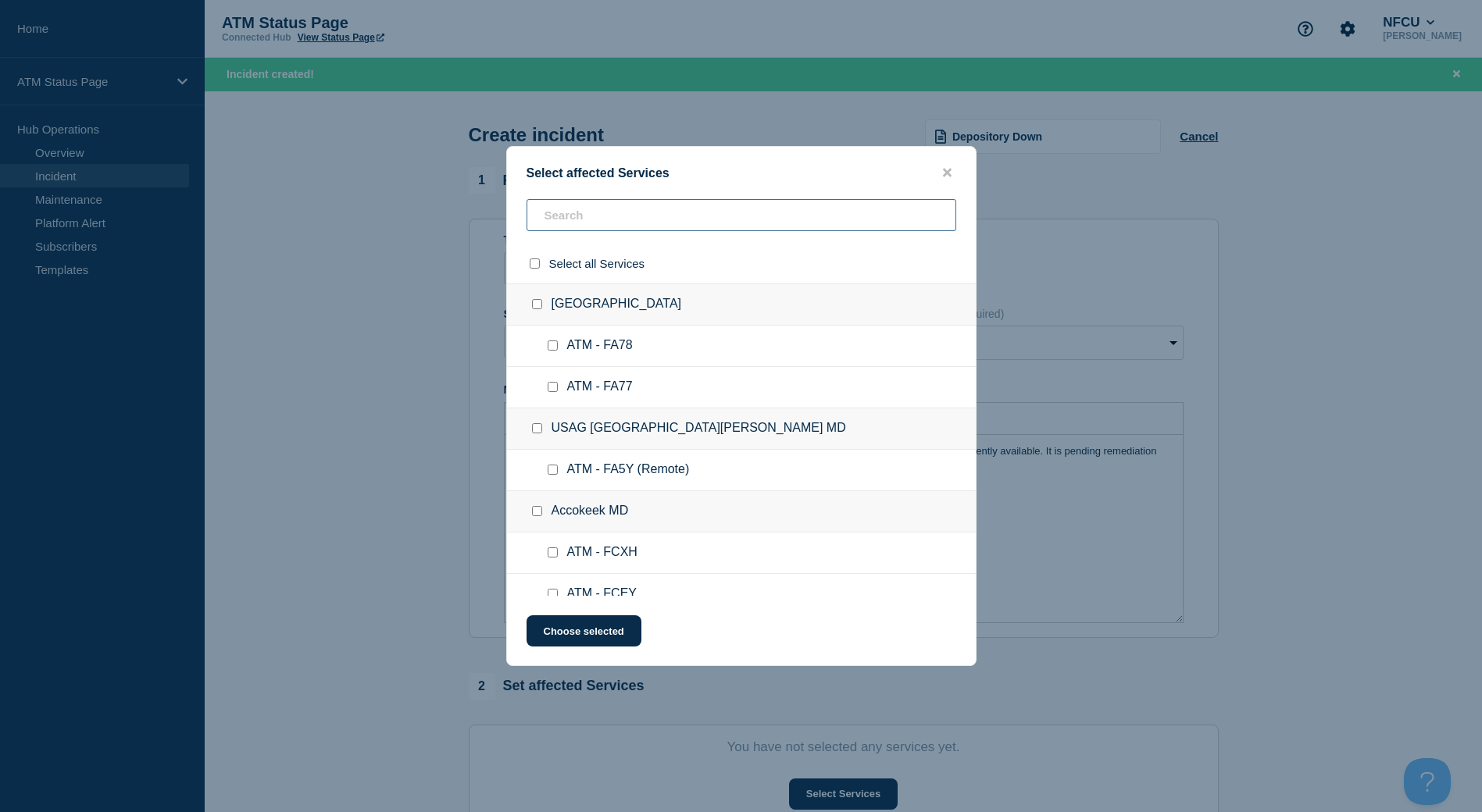
click at [567, 231] on input "text" at bounding box center [741, 215] width 430 height 32
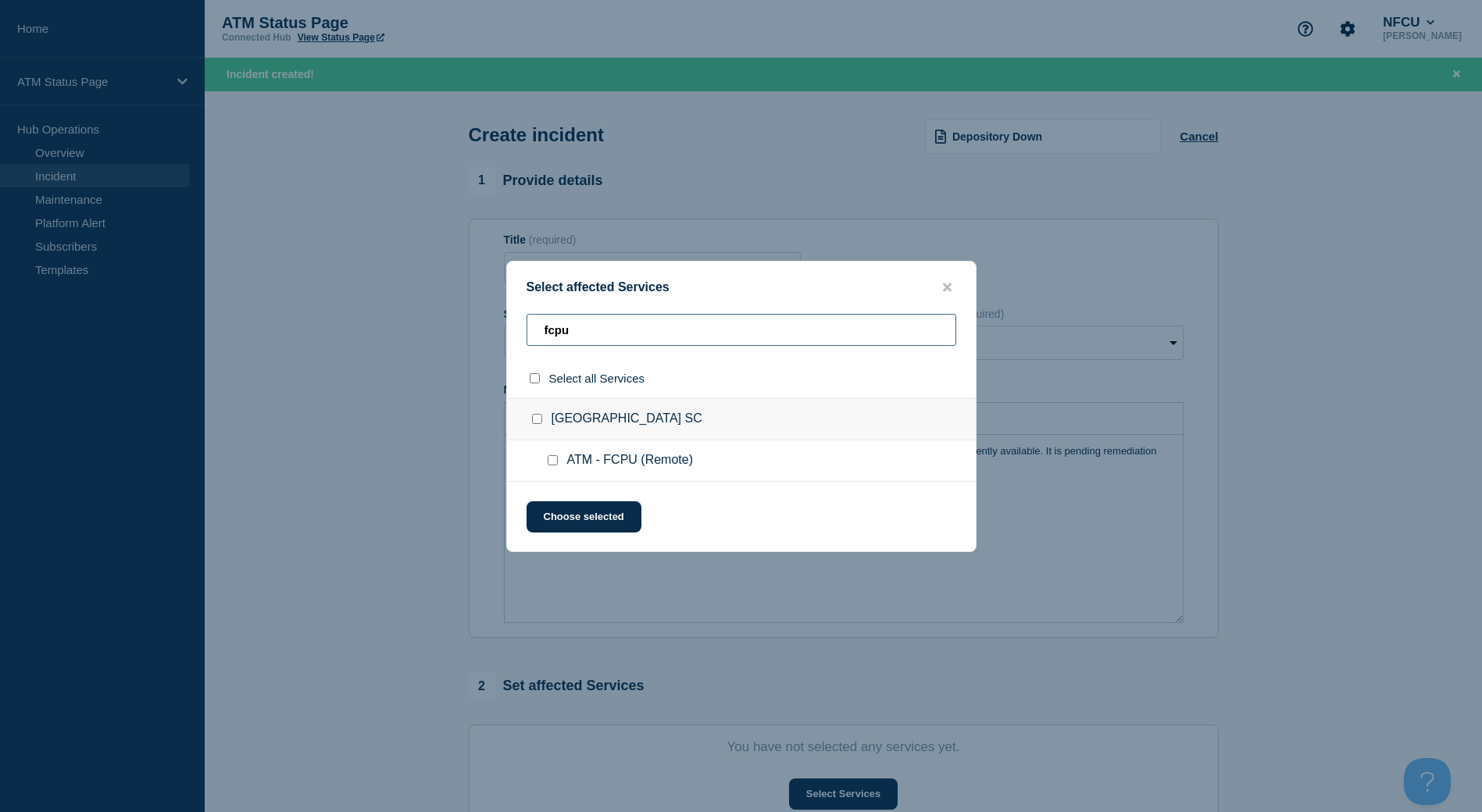
type input "fcpu"
click at [538, 421] on input "North Charleston SC checkbox" at bounding box center [537, 418] width 10 height 10
checkbox input "true"
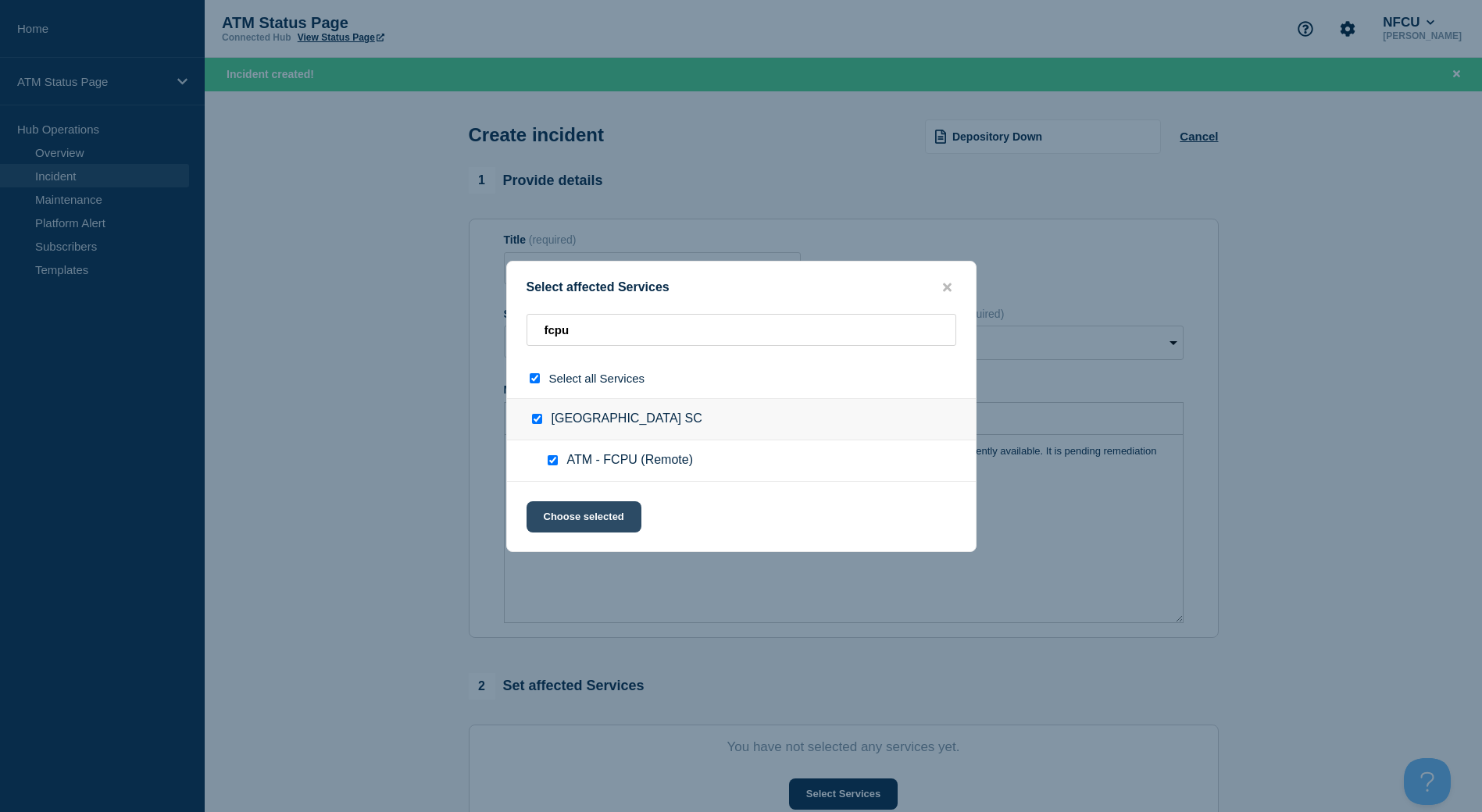
click at [583, 515] on button "Choose selected" at bounding box center [584, 517] width 115 height 32
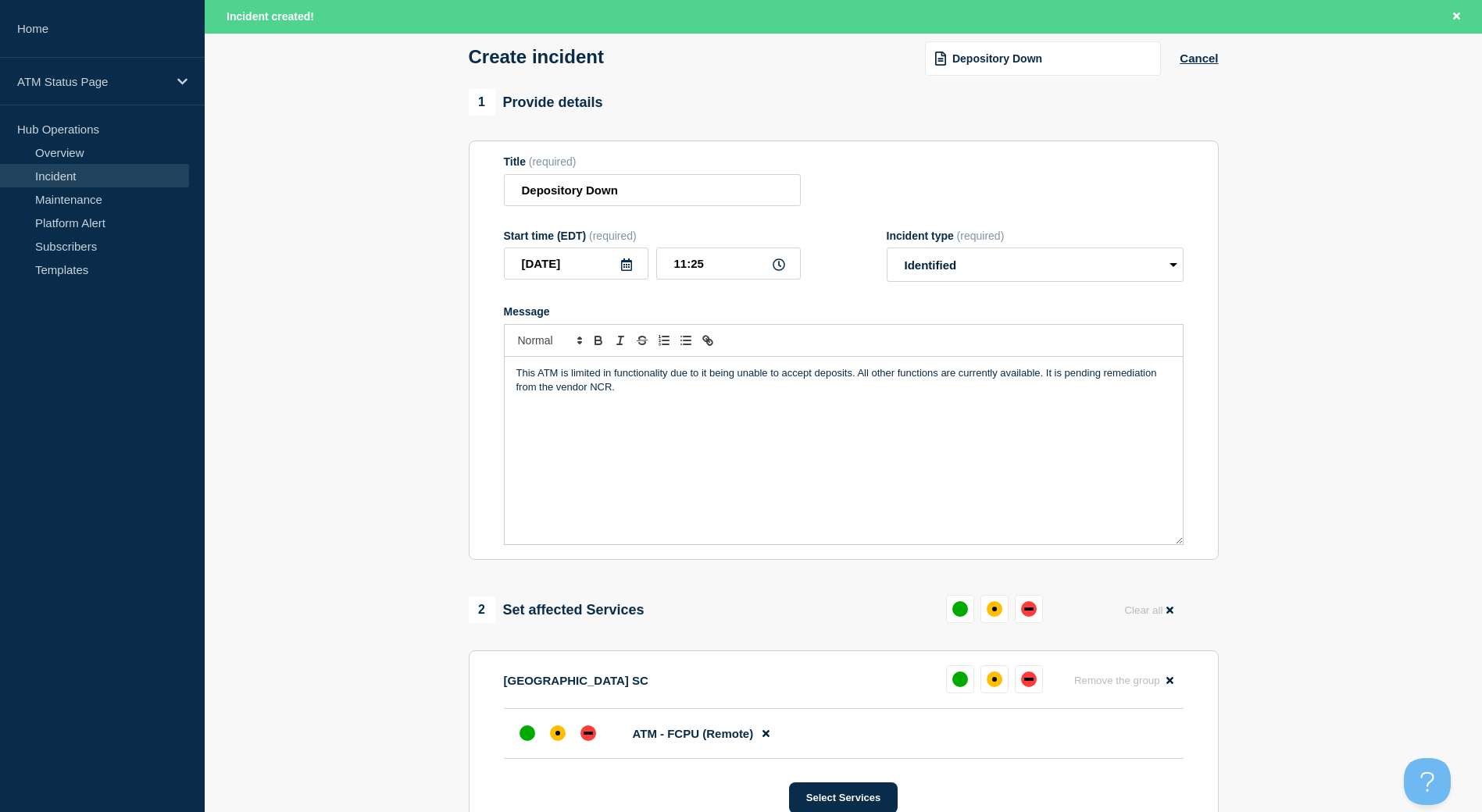
scroll to position [157, 0]
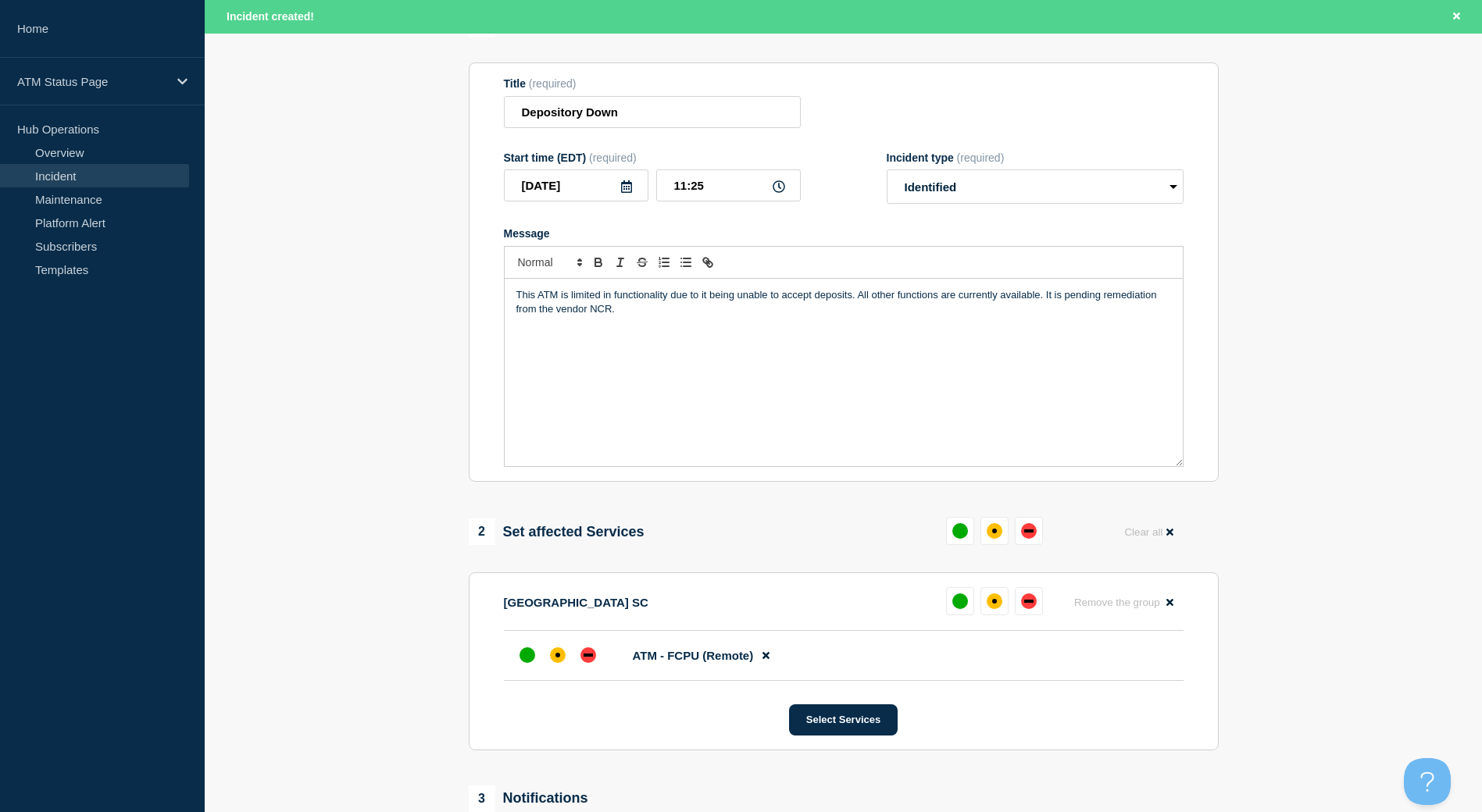
click at [550, 640] on li "ATM - FCPU (Remote)" at bounding box center [843, 655] width 680 height 50
click at [556, 663] on div "affected" at bounding box center [557, 654] width 15 height 15
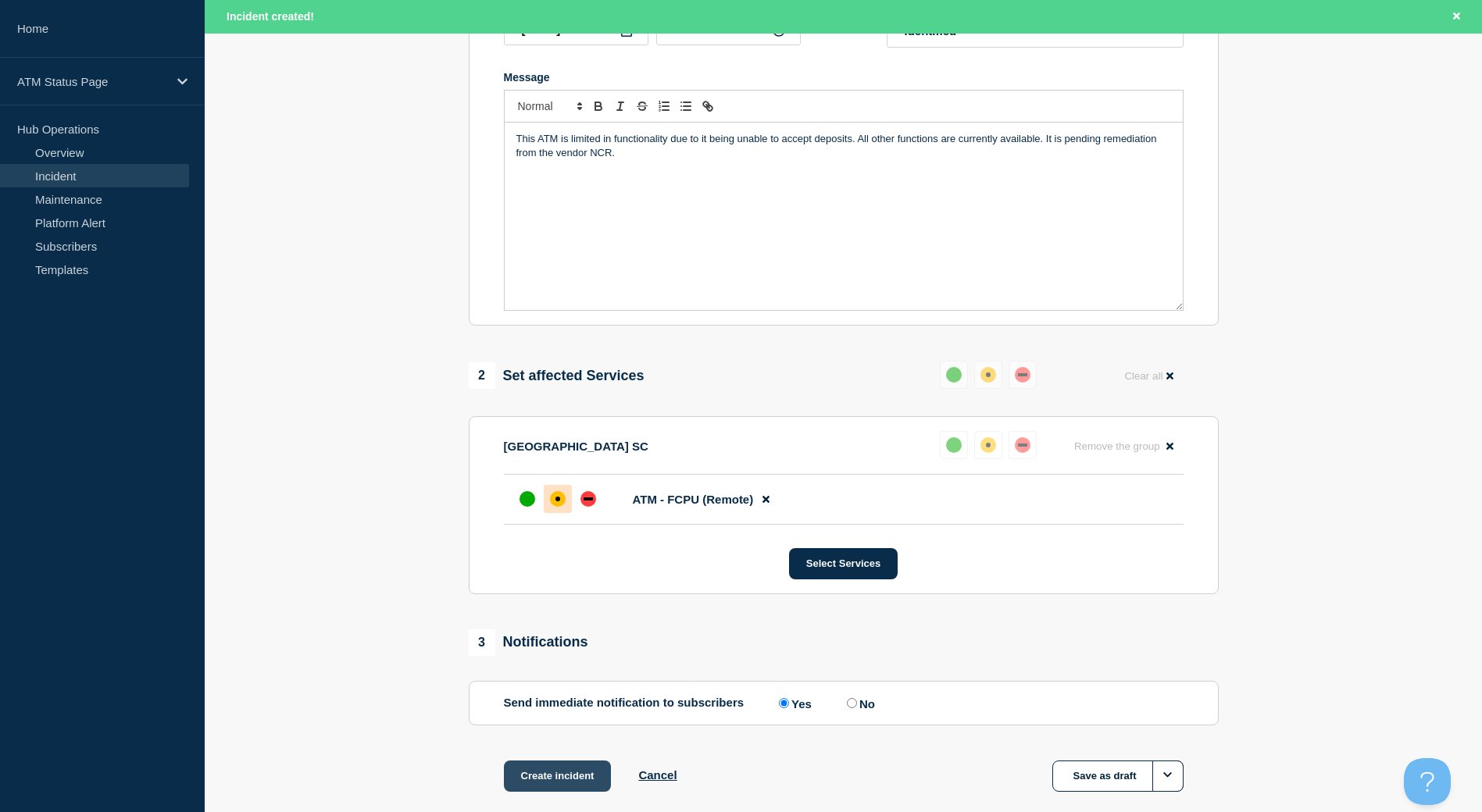
click at [555, 776] on button "Create incident" at bounding box center [557, 776] width 108 height 32
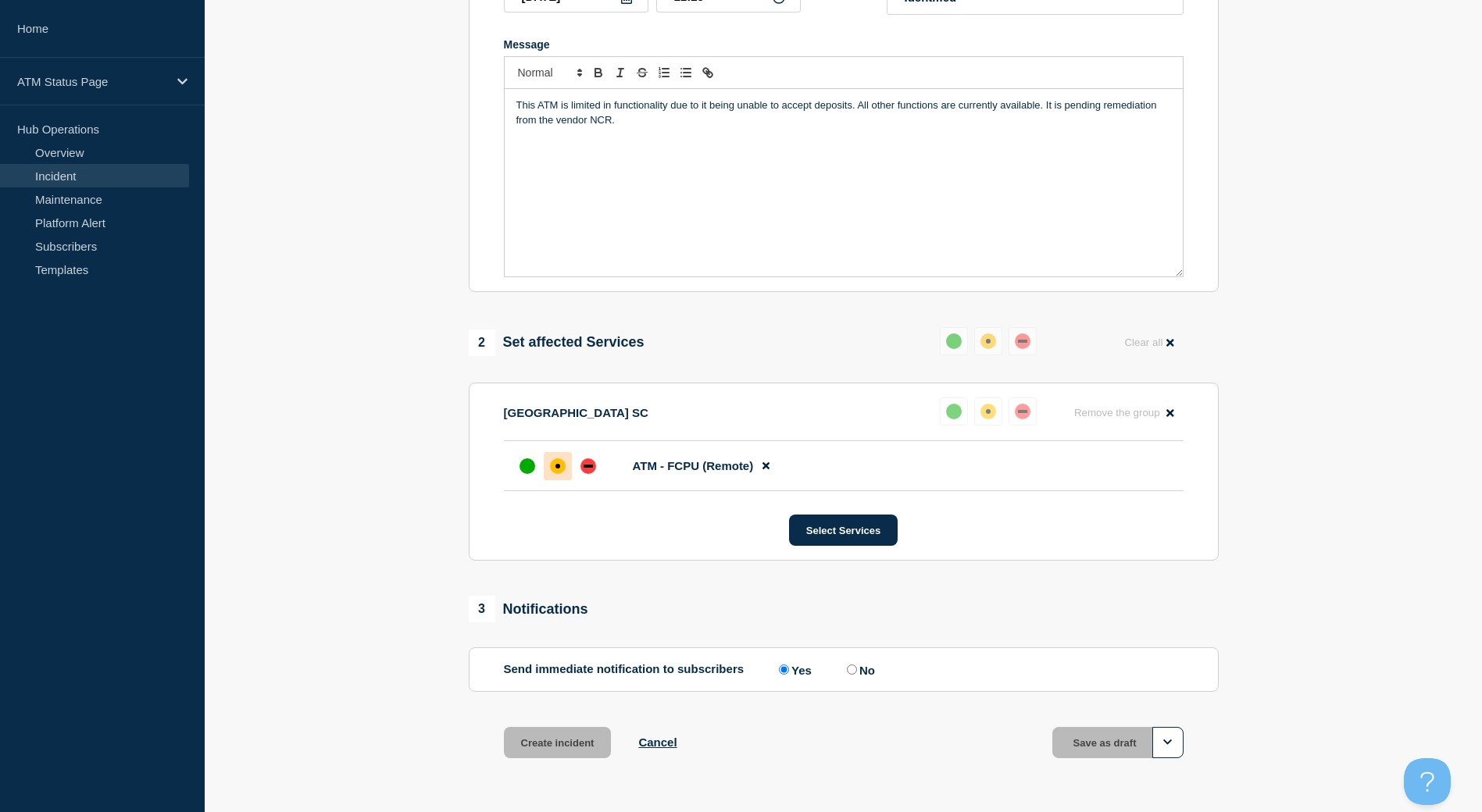
scroll to position [279, 0]
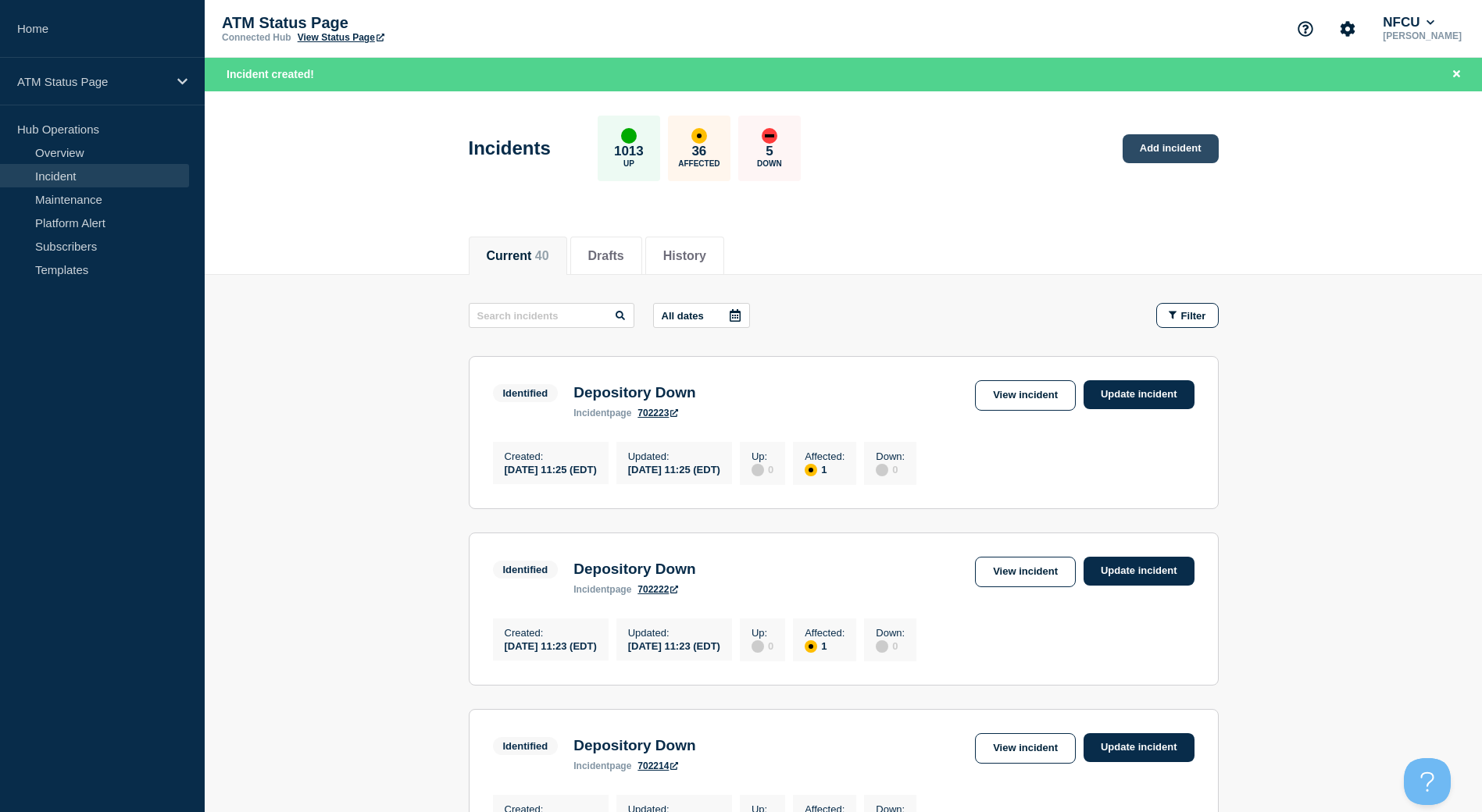
click at [1145, 155] on link "Add incident" at bounding box center [1171, 148] width 96 height 29
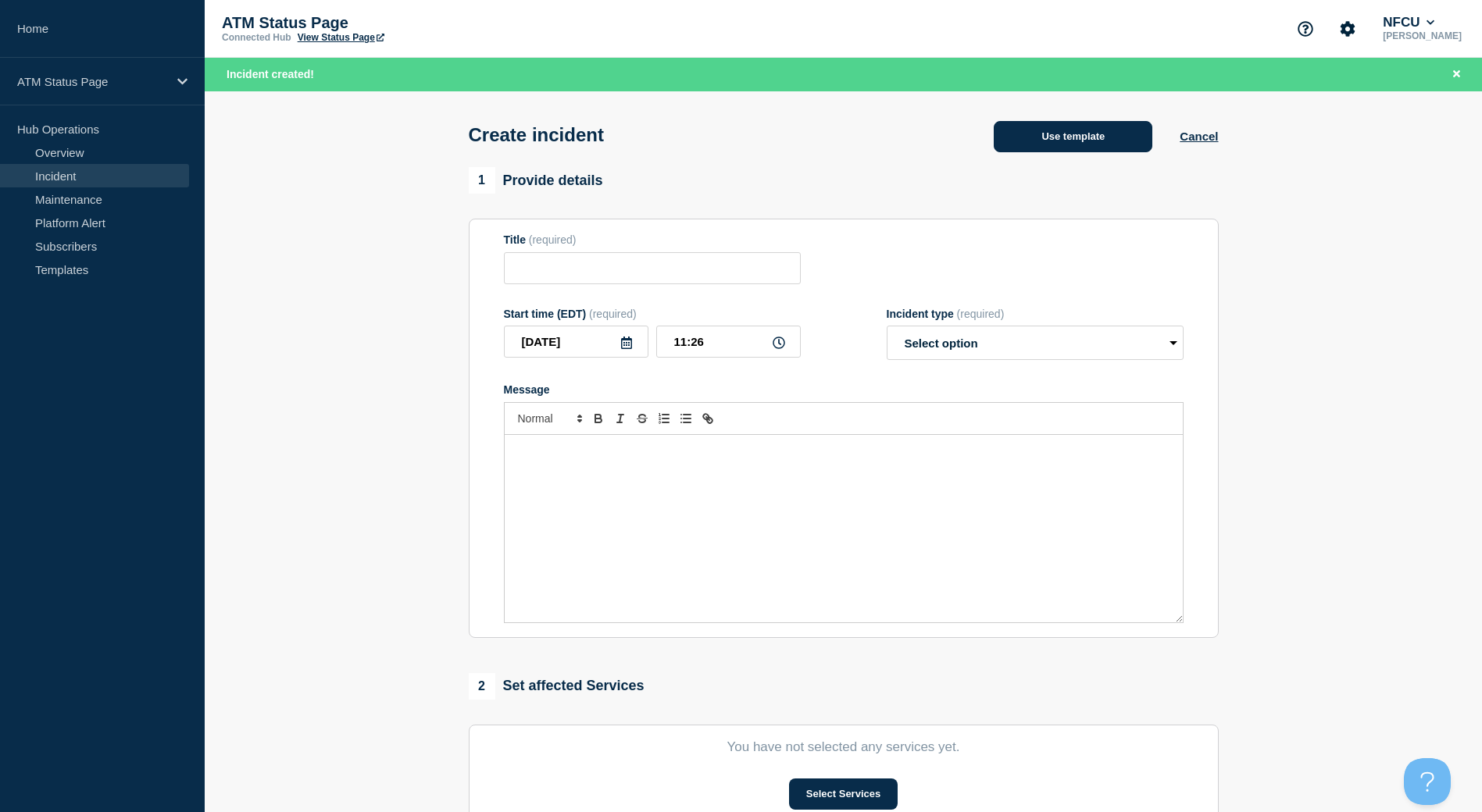
click at [1076, 135] on button "Use template" at bounding box center [1072, 137] width 158 height 32
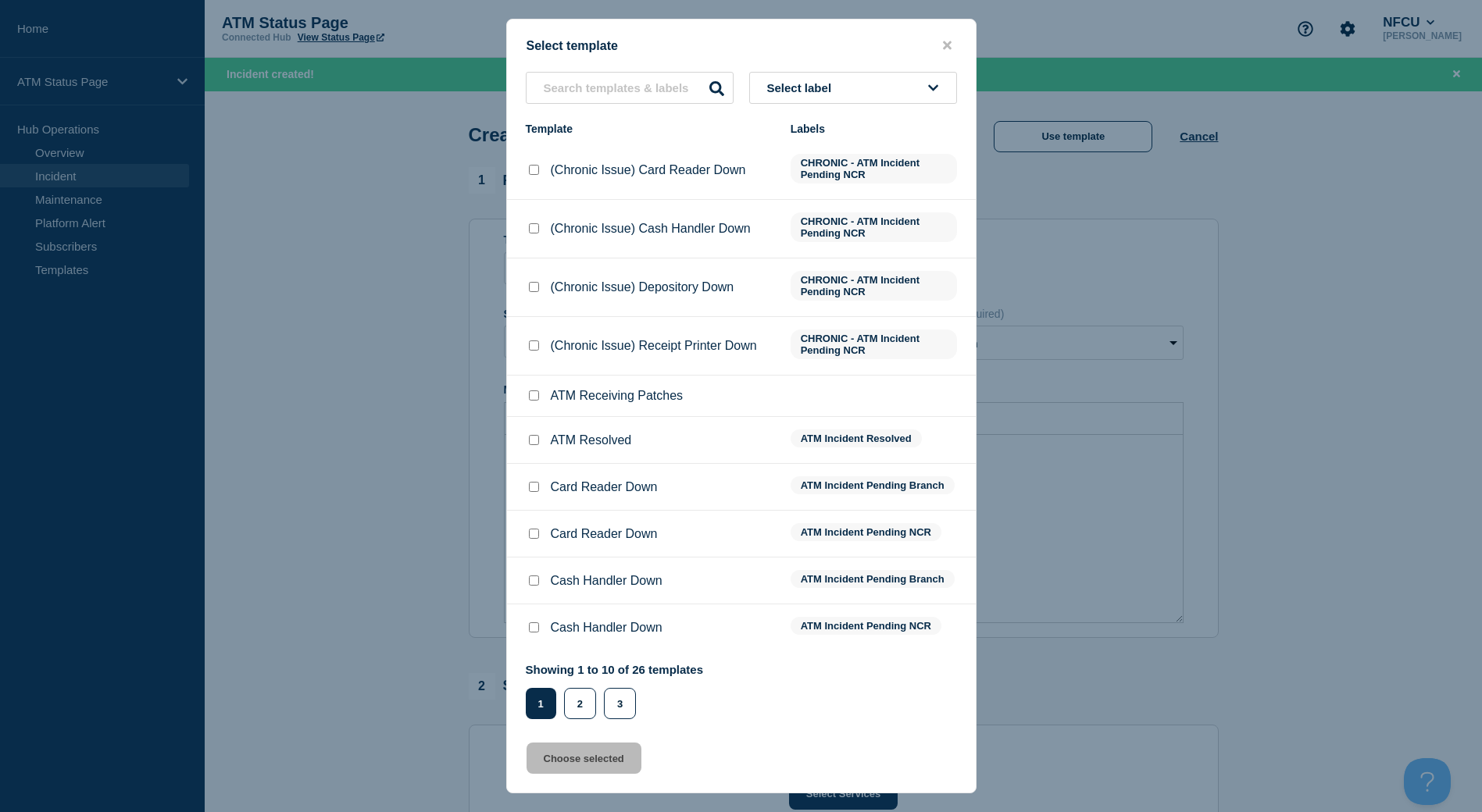
click at [842, 96] on button "Select label" at bounding box center [853, 87] width 208 height 32
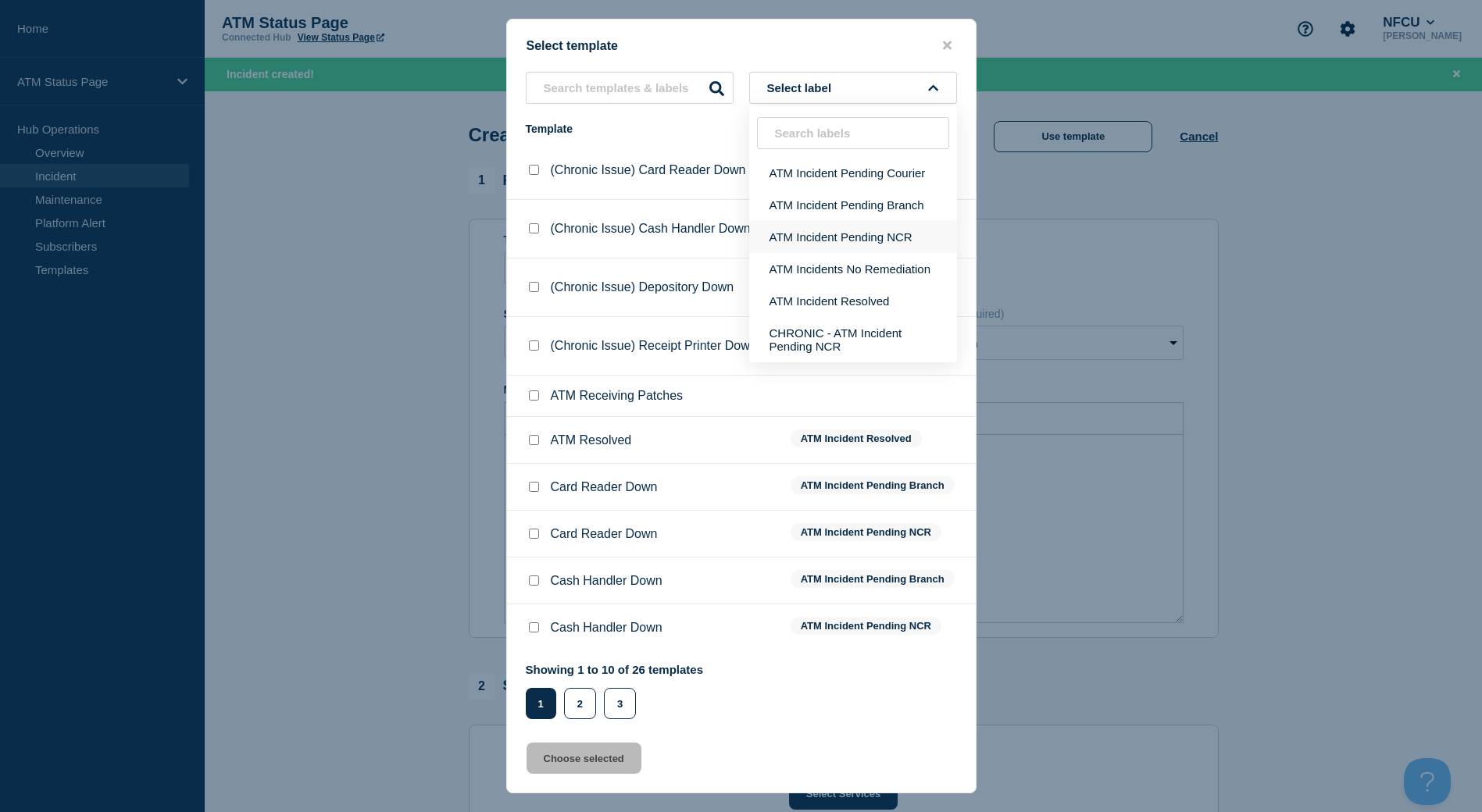
click at [817, 228] on button "ATM Incident Pending NCR" at bounding box center [853, 236] width 208 height 32
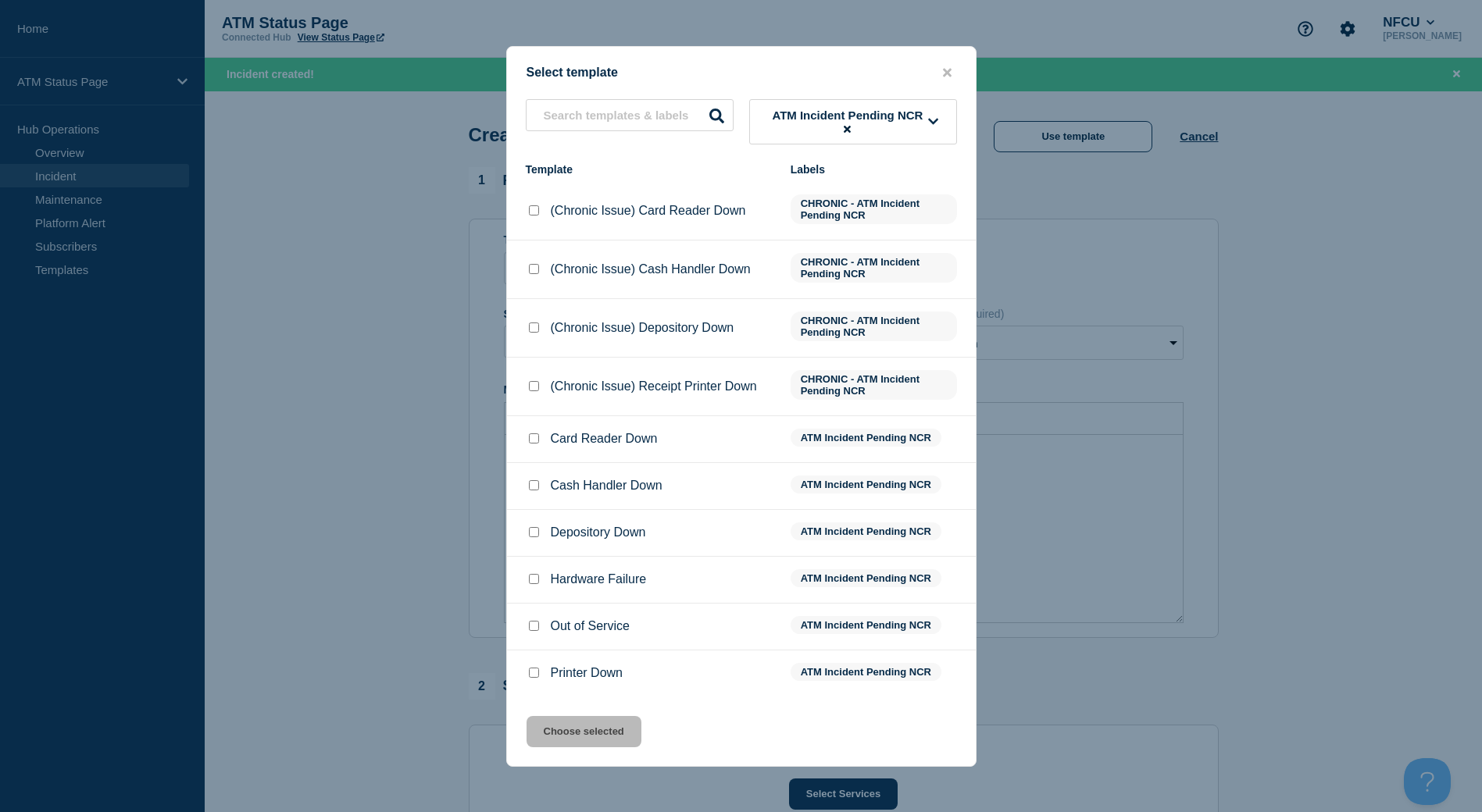
click at [533, 538] on input "Depository Down checkbox" at bounding box center [533, 531] width 10 height 10
checkbox input "true"
click at [571, 726] on button "Choose selected" at bounding box center [584, 731] width 115 height 32
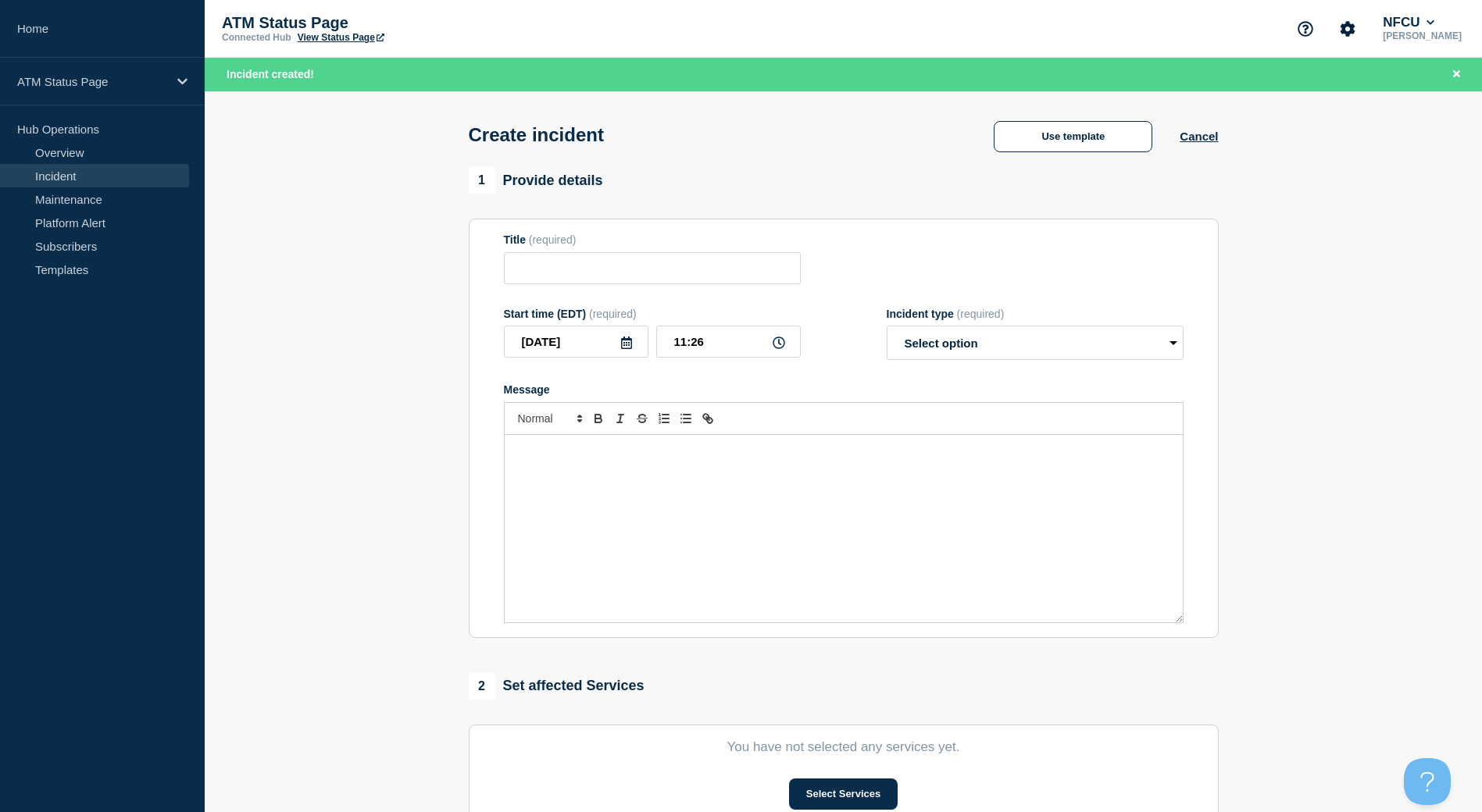
type input "Depository Down"
select select "identified"
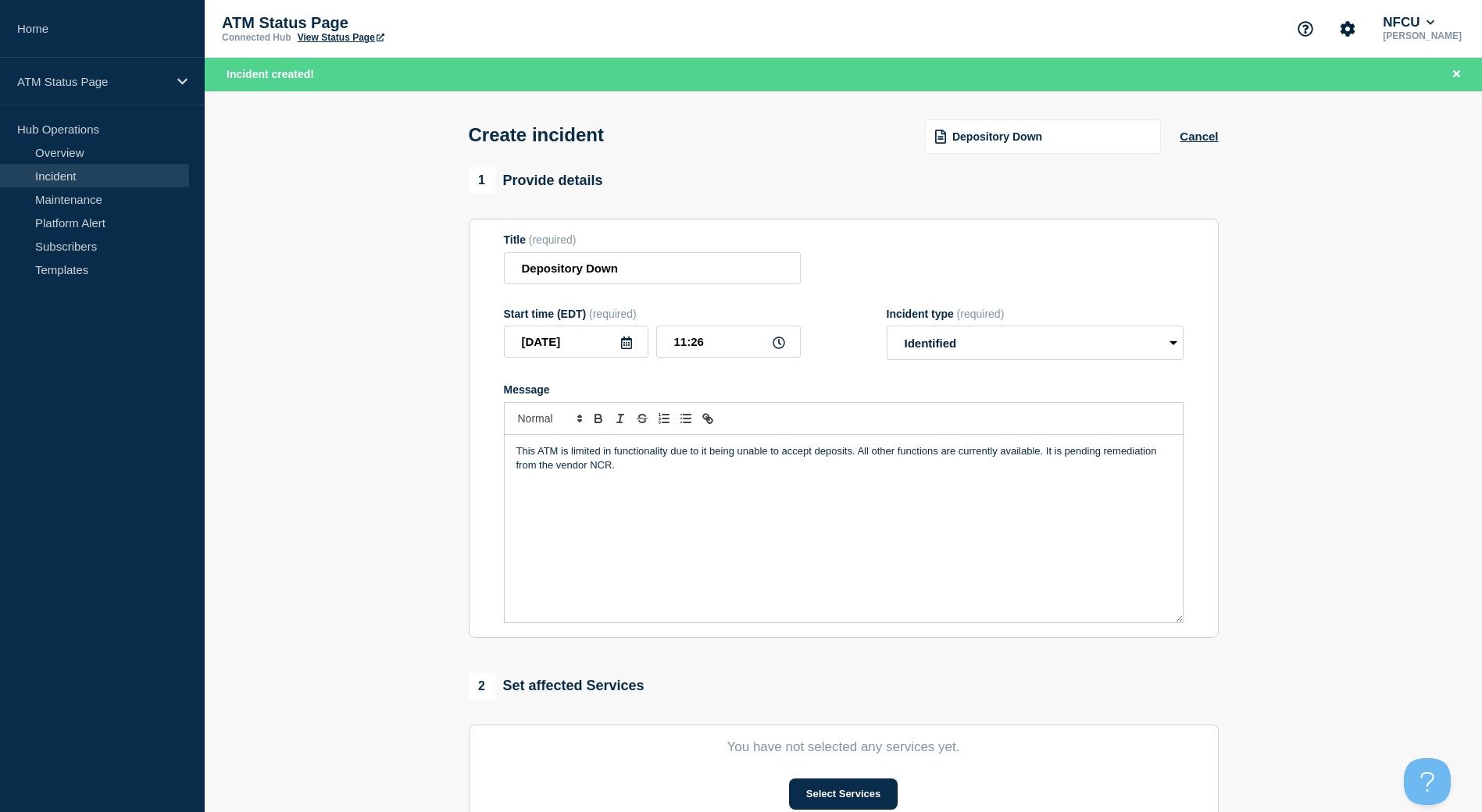
scroll to position [78, 0]
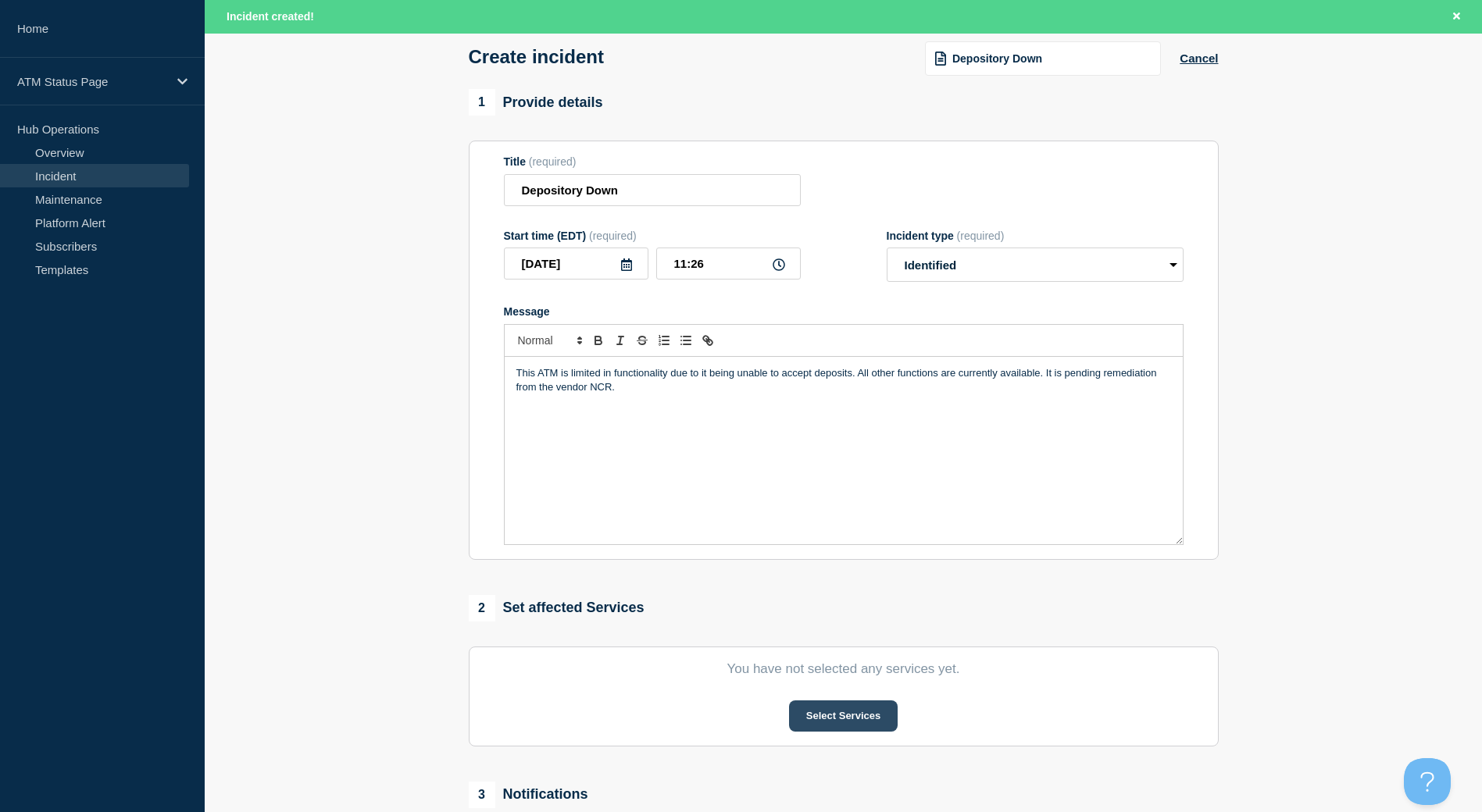
click at [880, 712] on button "Select Services" at bounding box center [843, 716] width 109 height 32
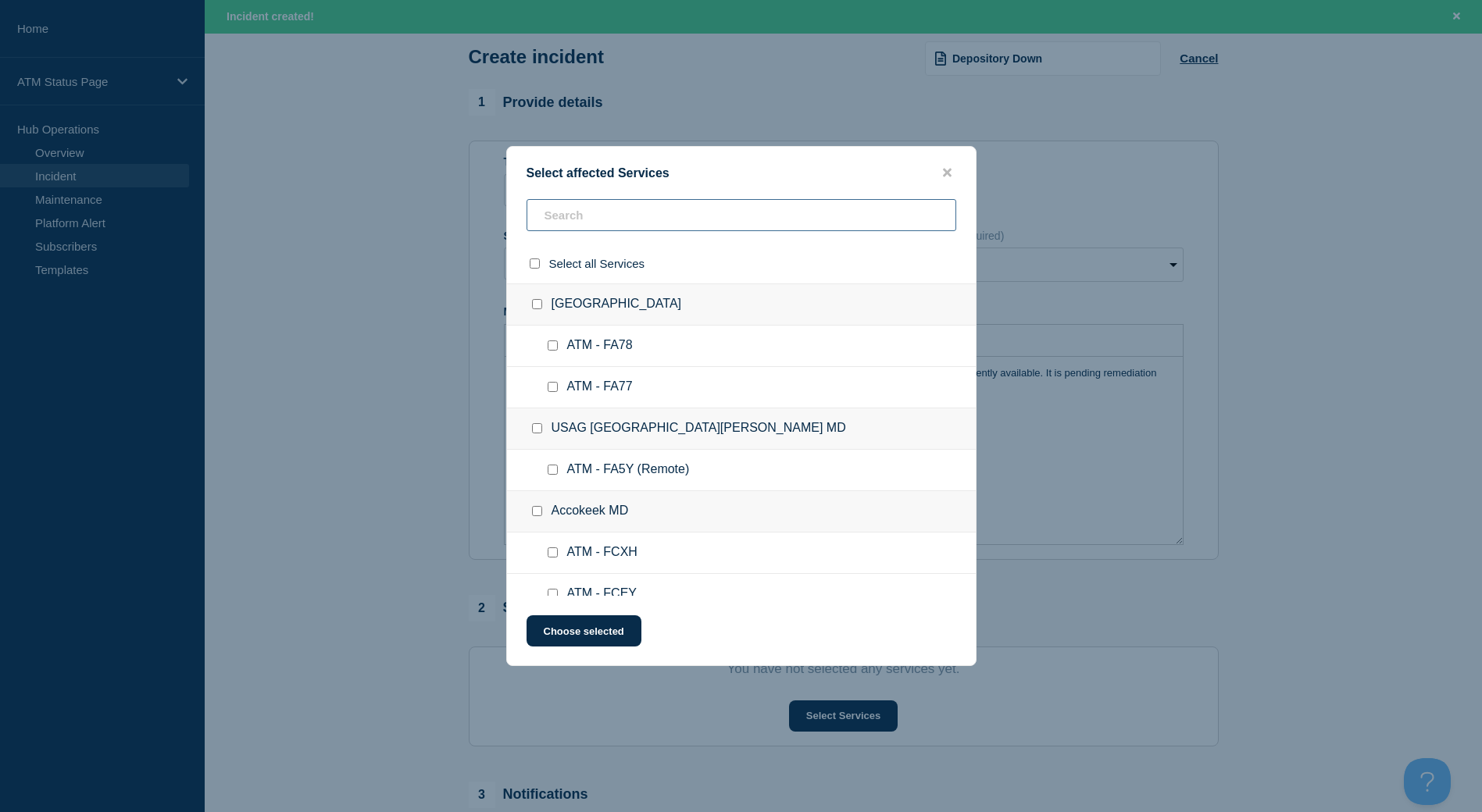
click at [585, 216] on input "text" at bounding box center [741, 215] width 430 height 32
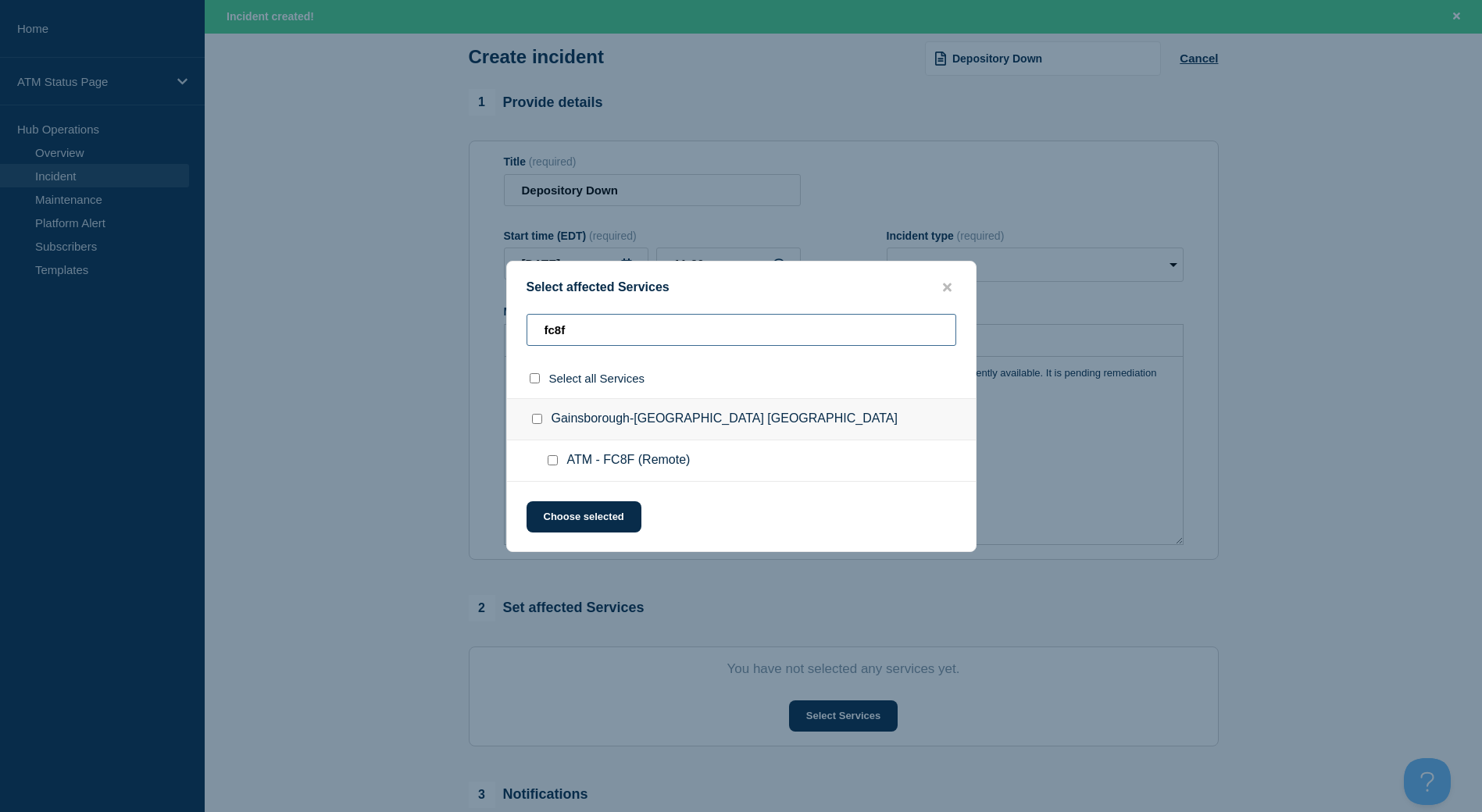
type input "fc8f"
click at [539, 424] on input "Gainsborough-Chesapeake VA checkbox" at bounding box center [537, 418] width 10 height 10
checkbox input "true"
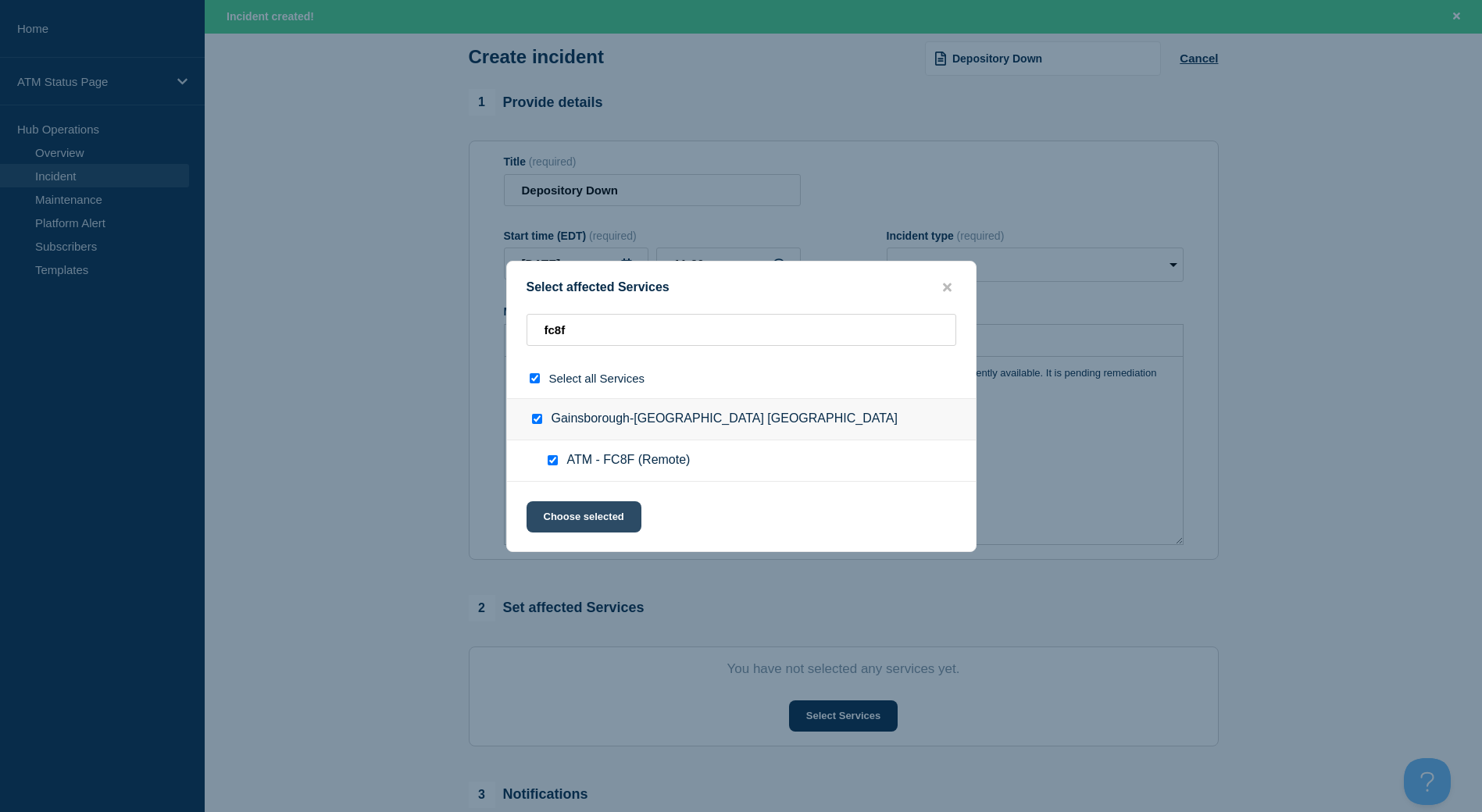
click at [608, 518] on button "Choose selected" at bounding box center [584, 517] width 115 height 32
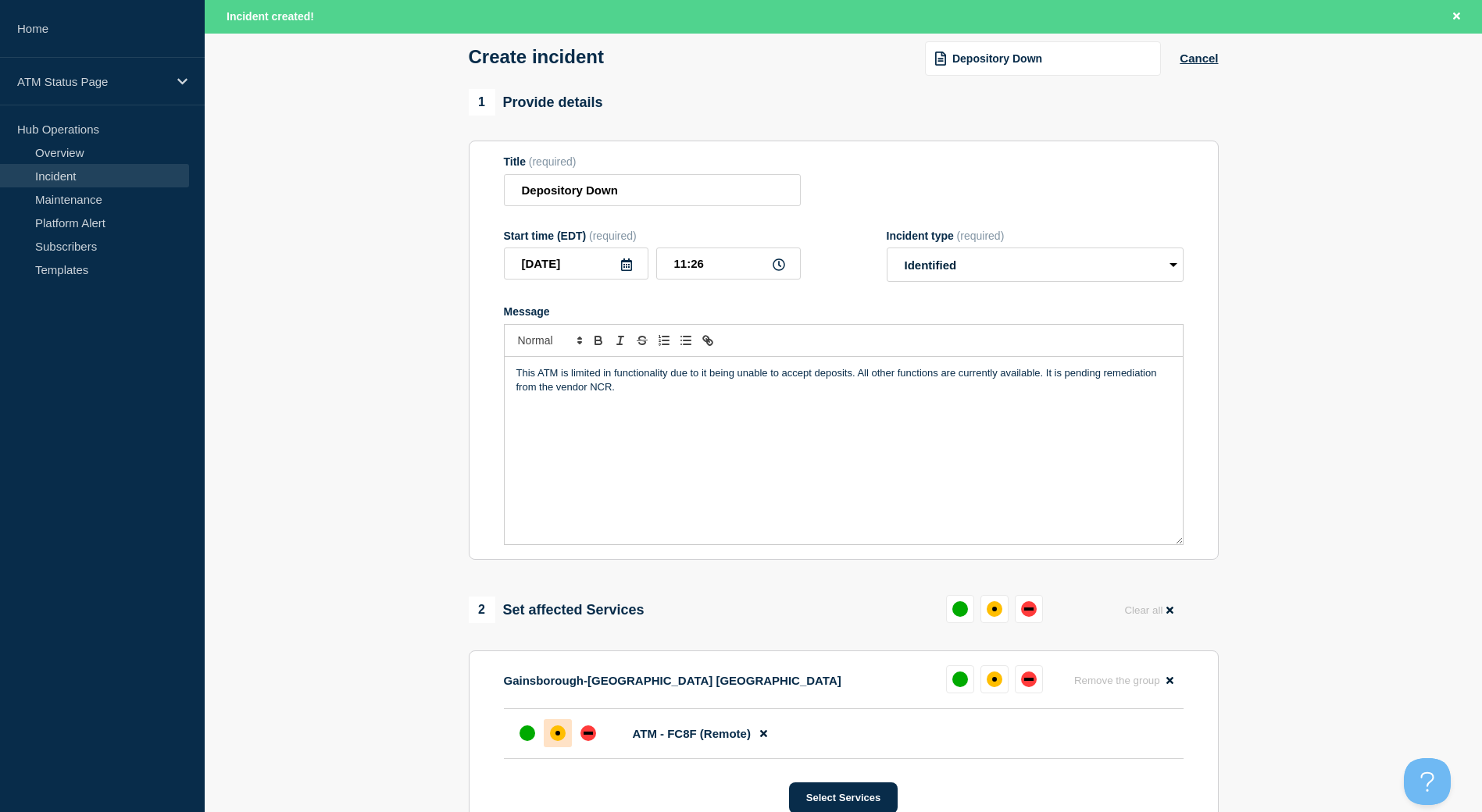
click at [565, 732] on div at bounding box center [557, 733] width 28 height 28
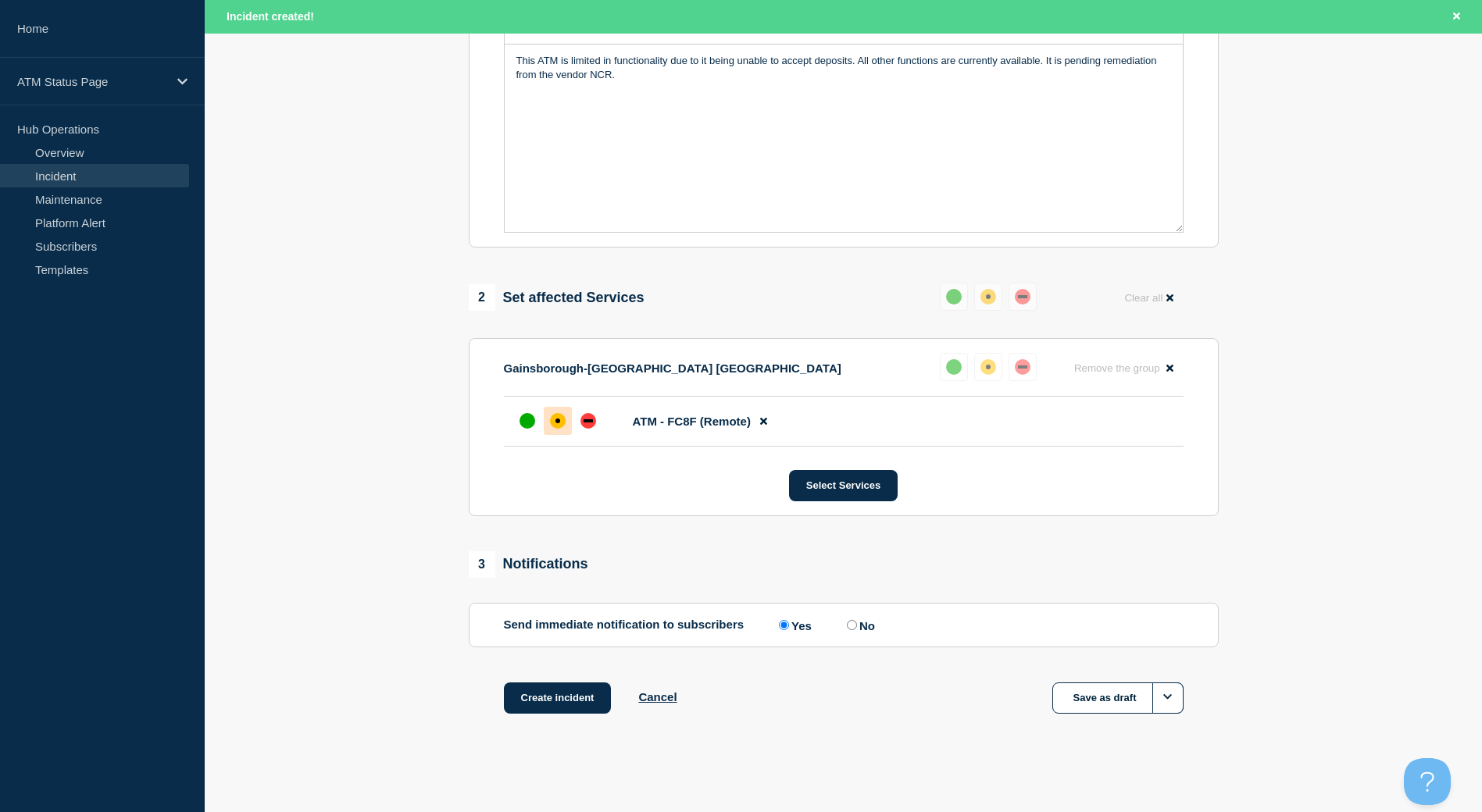
scroll to position [312, 0]
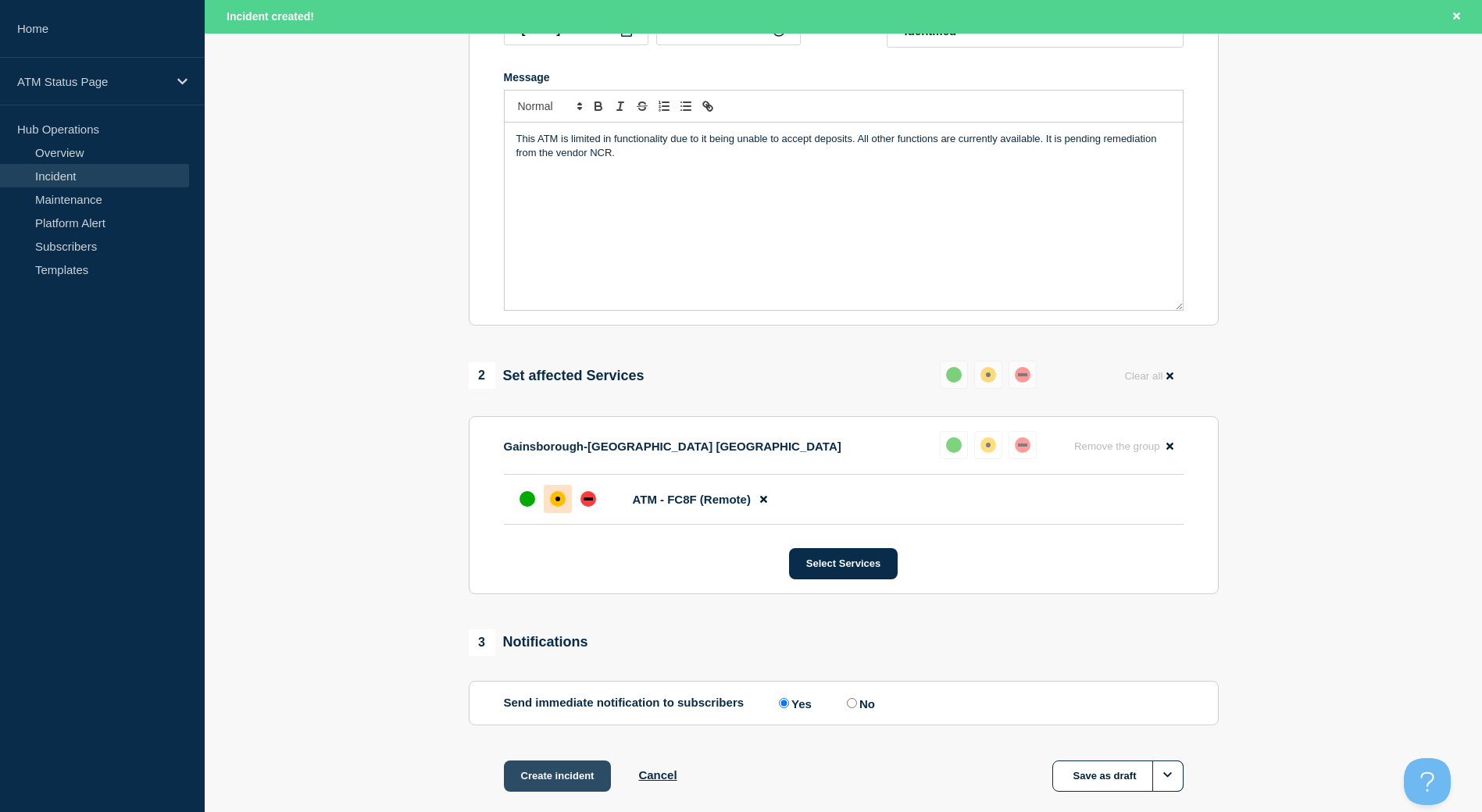
click at [563, 779] on button "Create incident" at bounding box center [557, 776] width 108 height 32
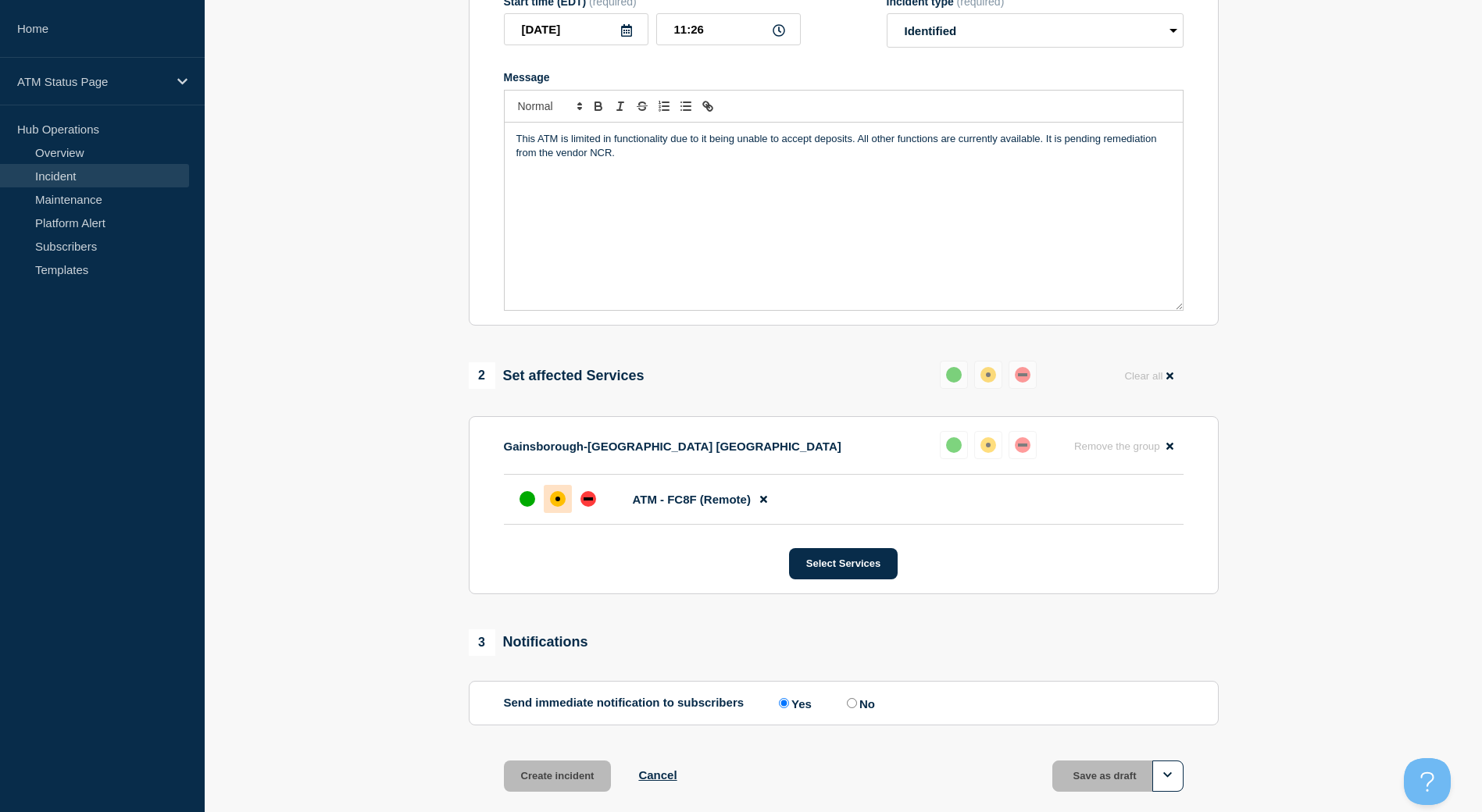
scroll to position [279, 0]
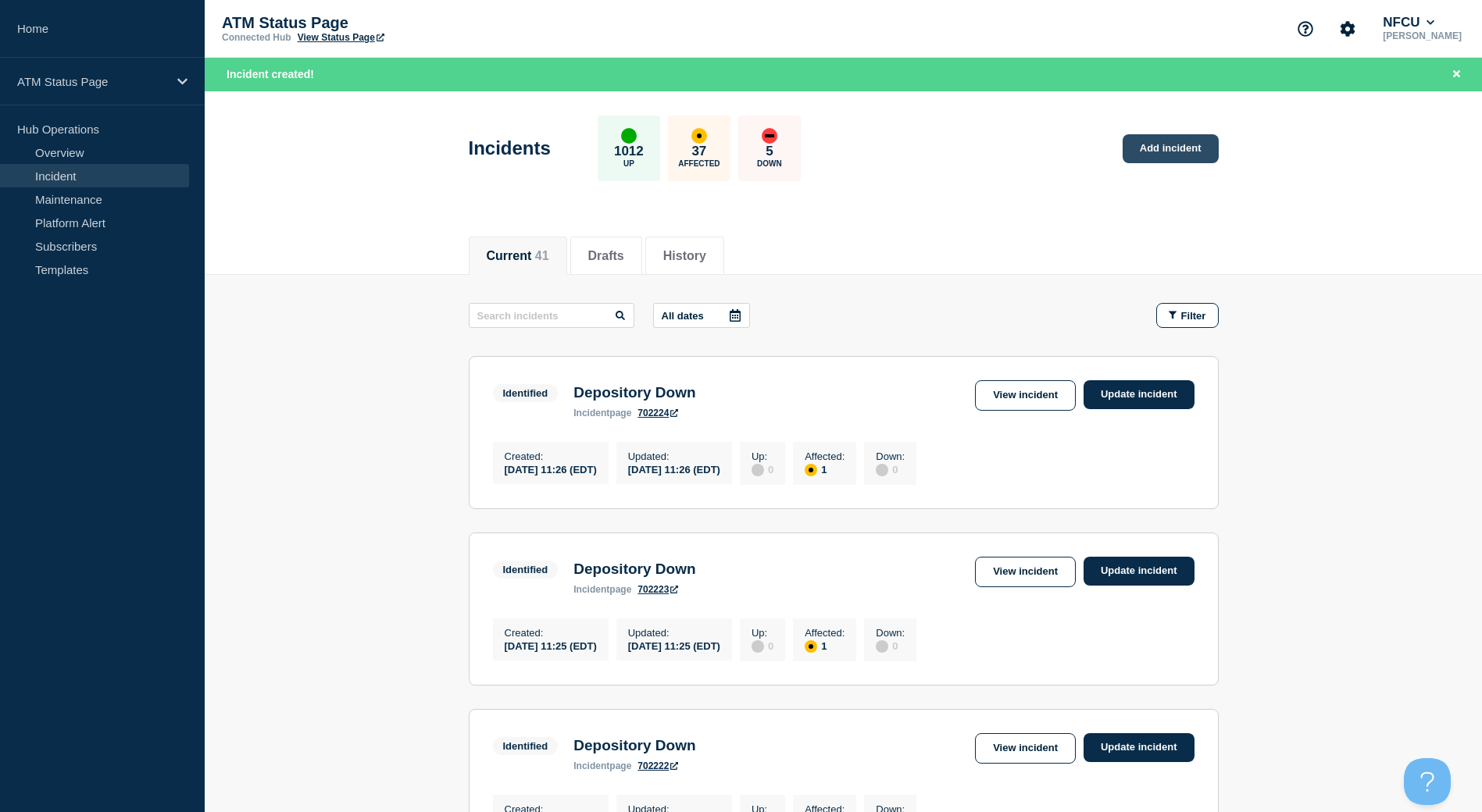
click at [1175, 155] on link "Add incident" at bounding box center [1171, 148] width 96 height 29
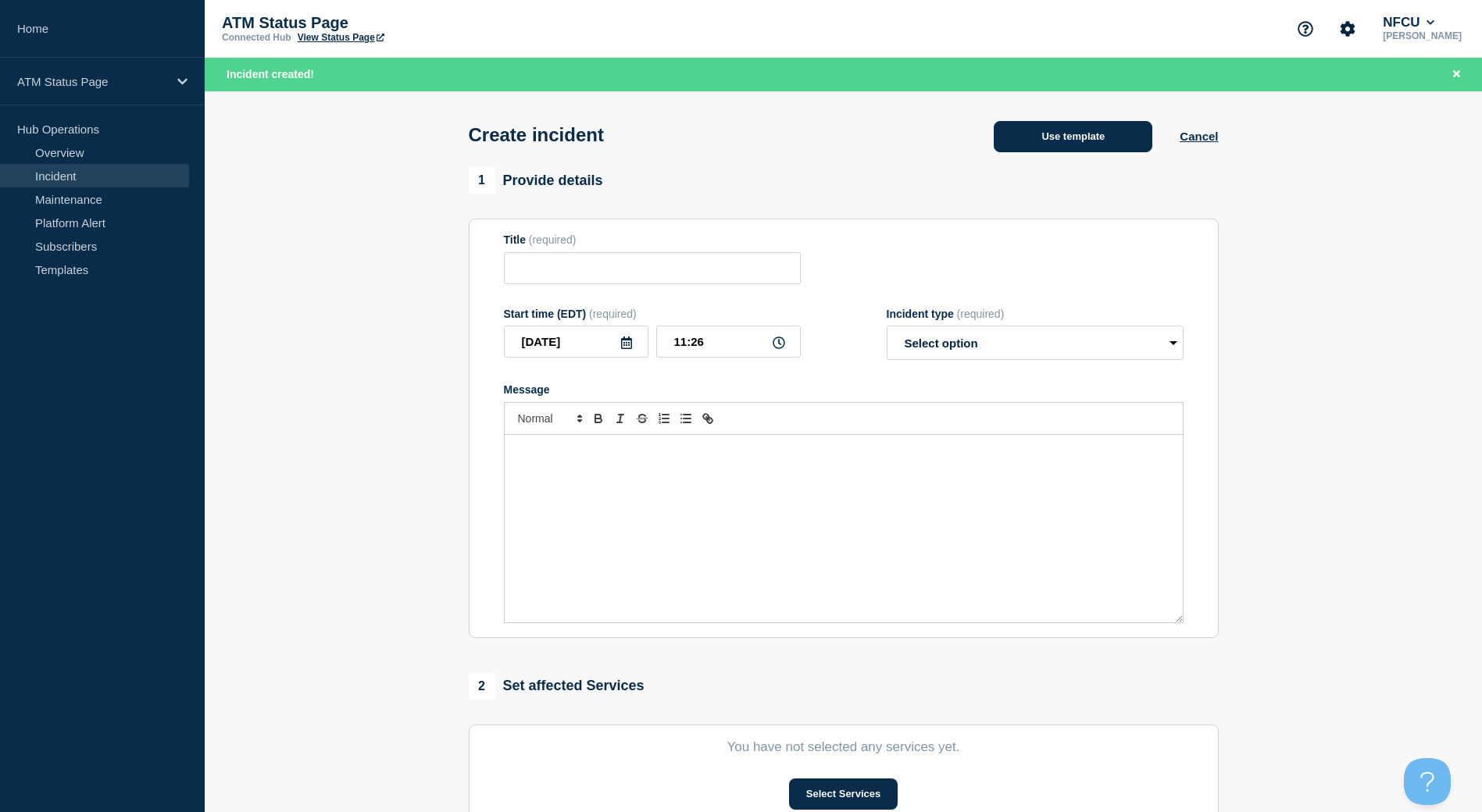
click at [1096, 136] on button "Use template" at bounding box center [1072, 137] width 158 height 32
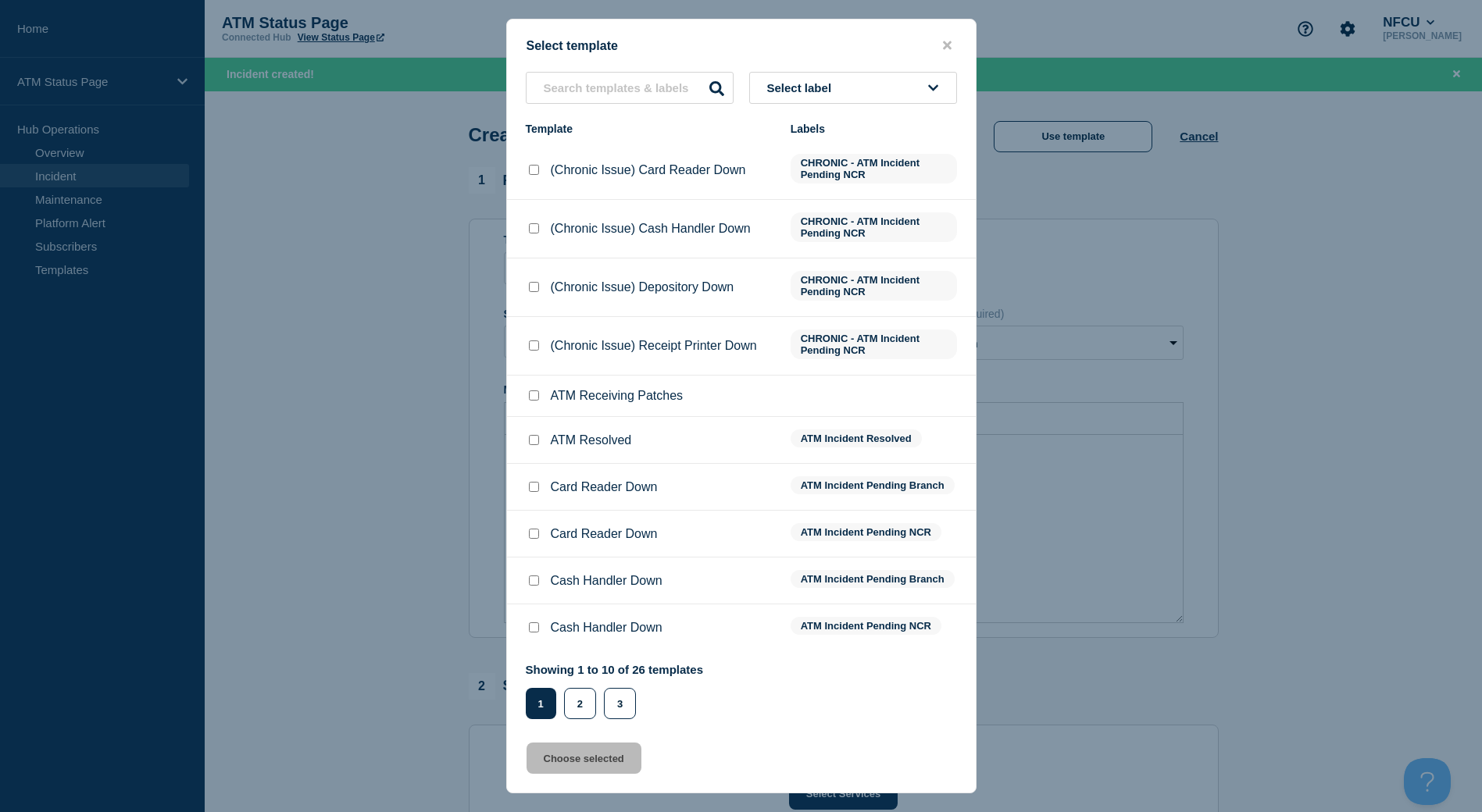
click at [897, 99] on button "Select label" at bounding box center [853, 87] width 208 height 32
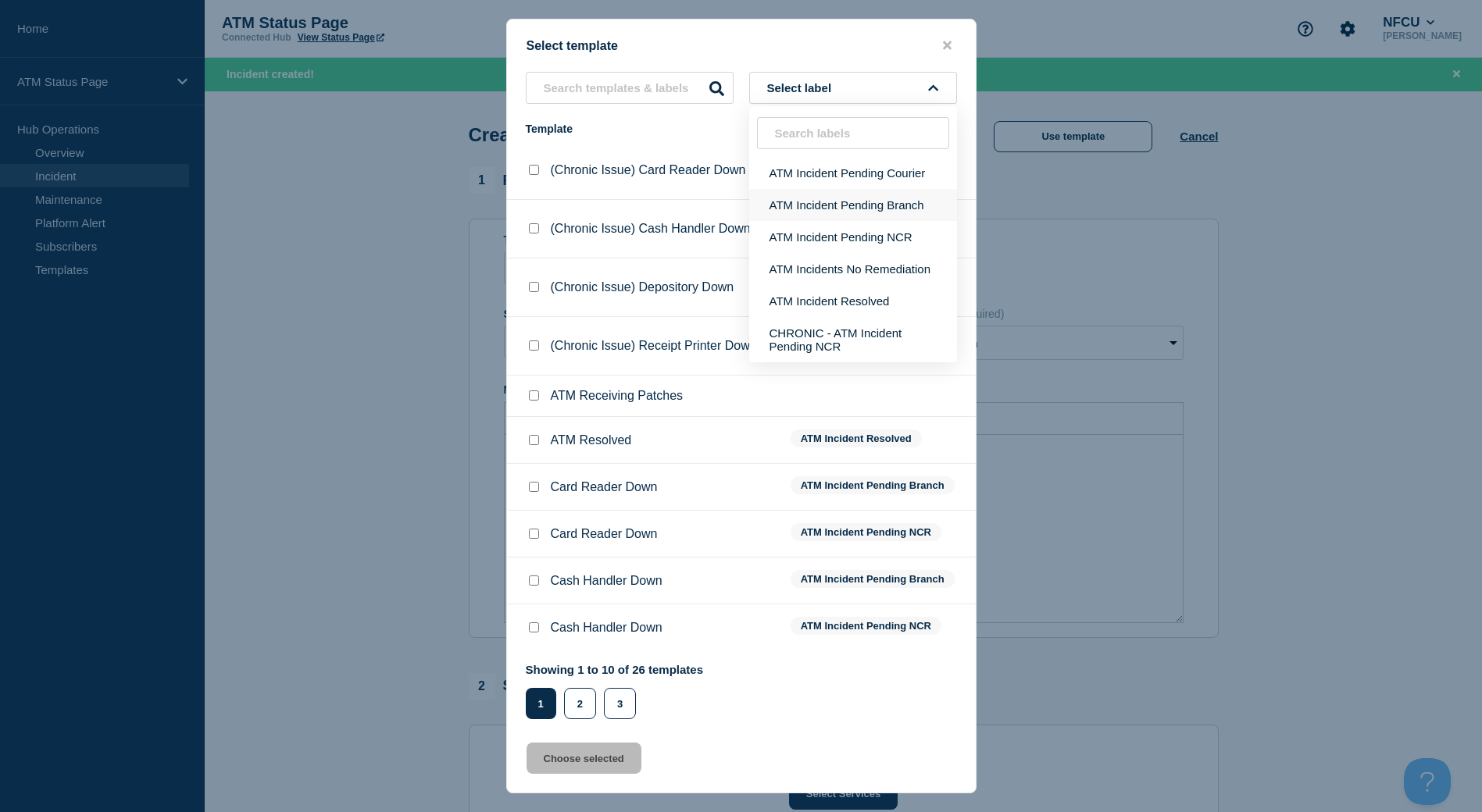
click at [828, 202] on button "ATM Incident Pending Branch" at bounding box center [853, 205] width 208 height 32
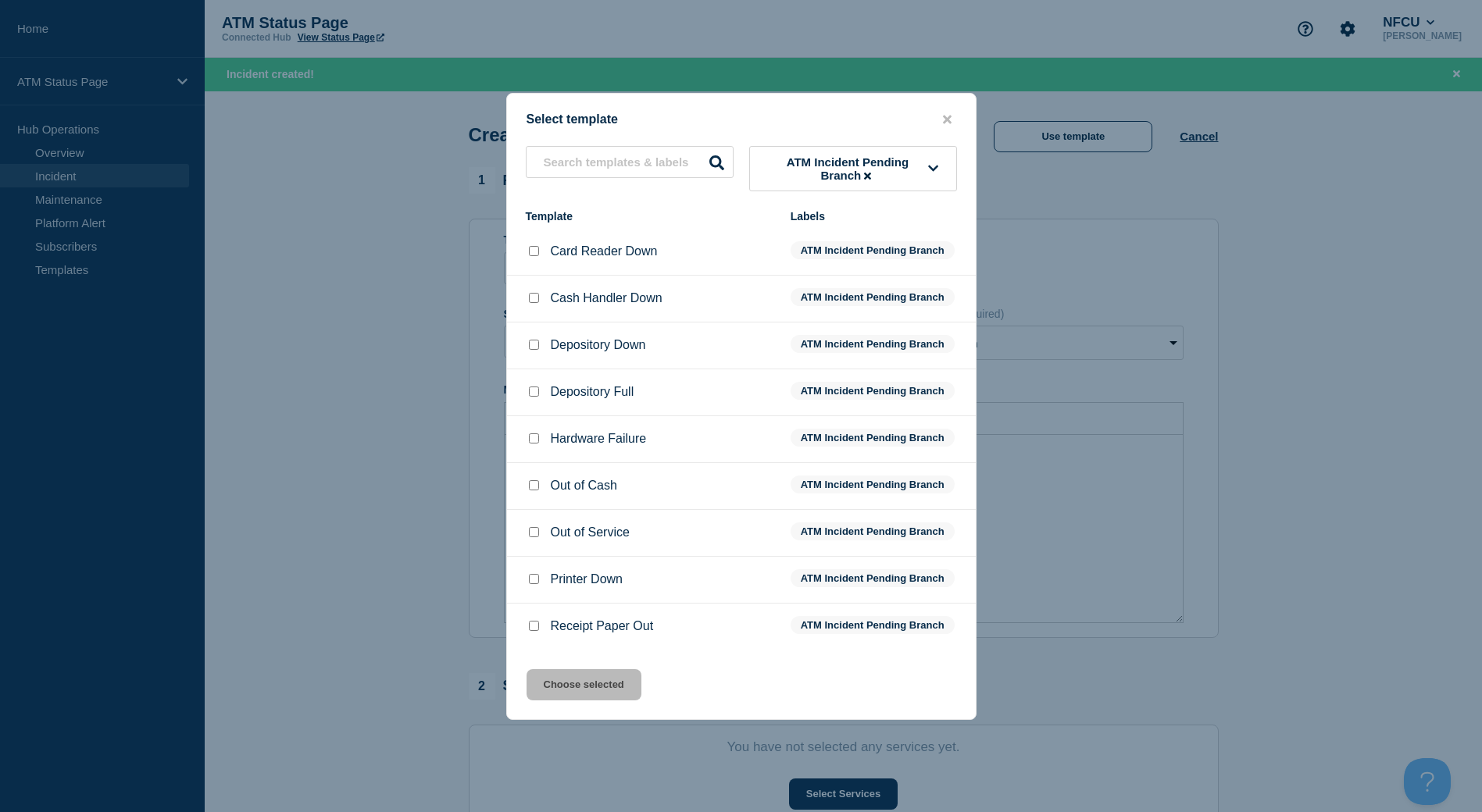
click at [537, 349] on input "Depository Down checkbox" at bounding box center [533, 344] width 10 height 10
checkbox input "true"
click at [587, 683] on button "Choose selected" at bounding box center [584, 684] width 115 height 32
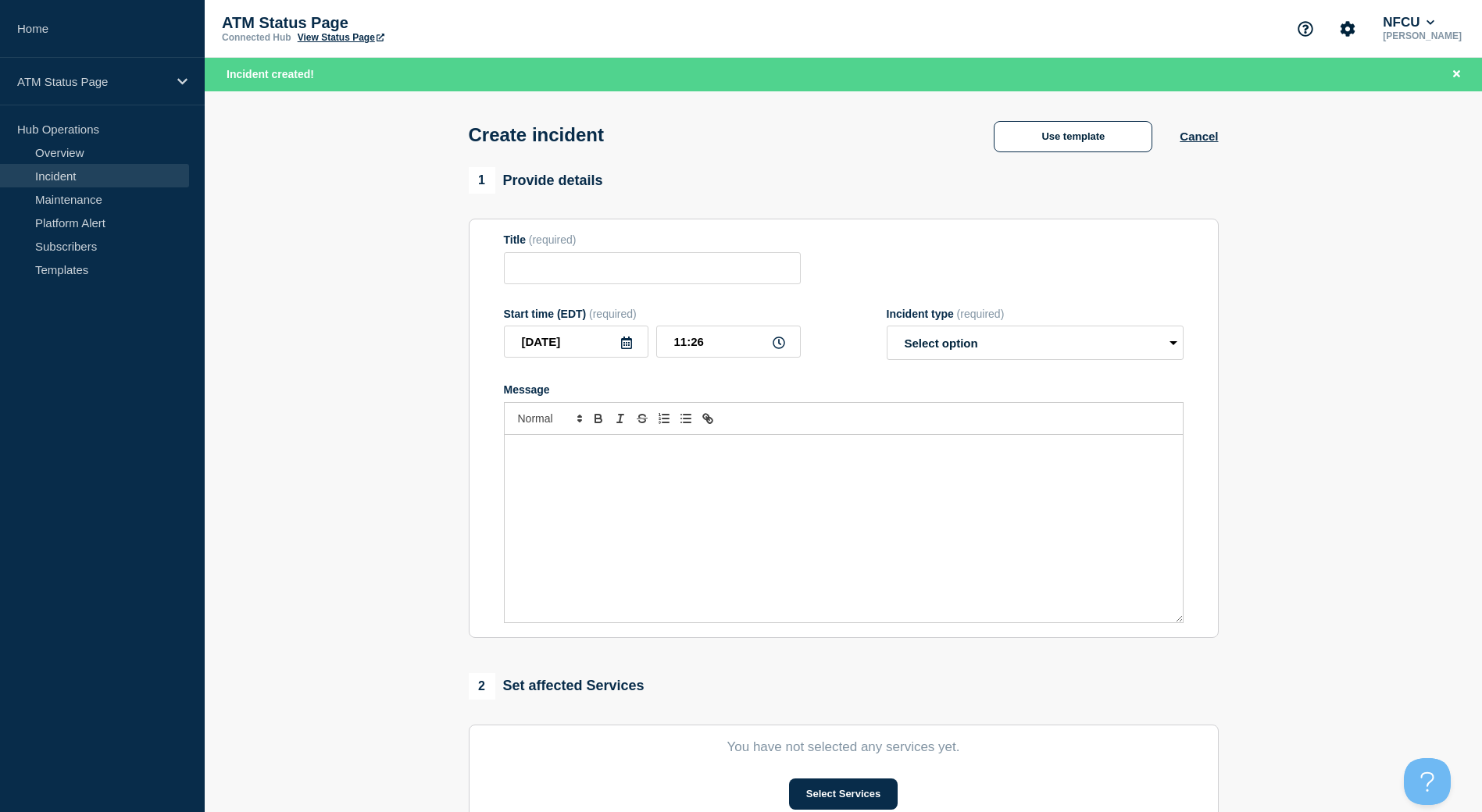
type input "Depository Down"
select select "identified"
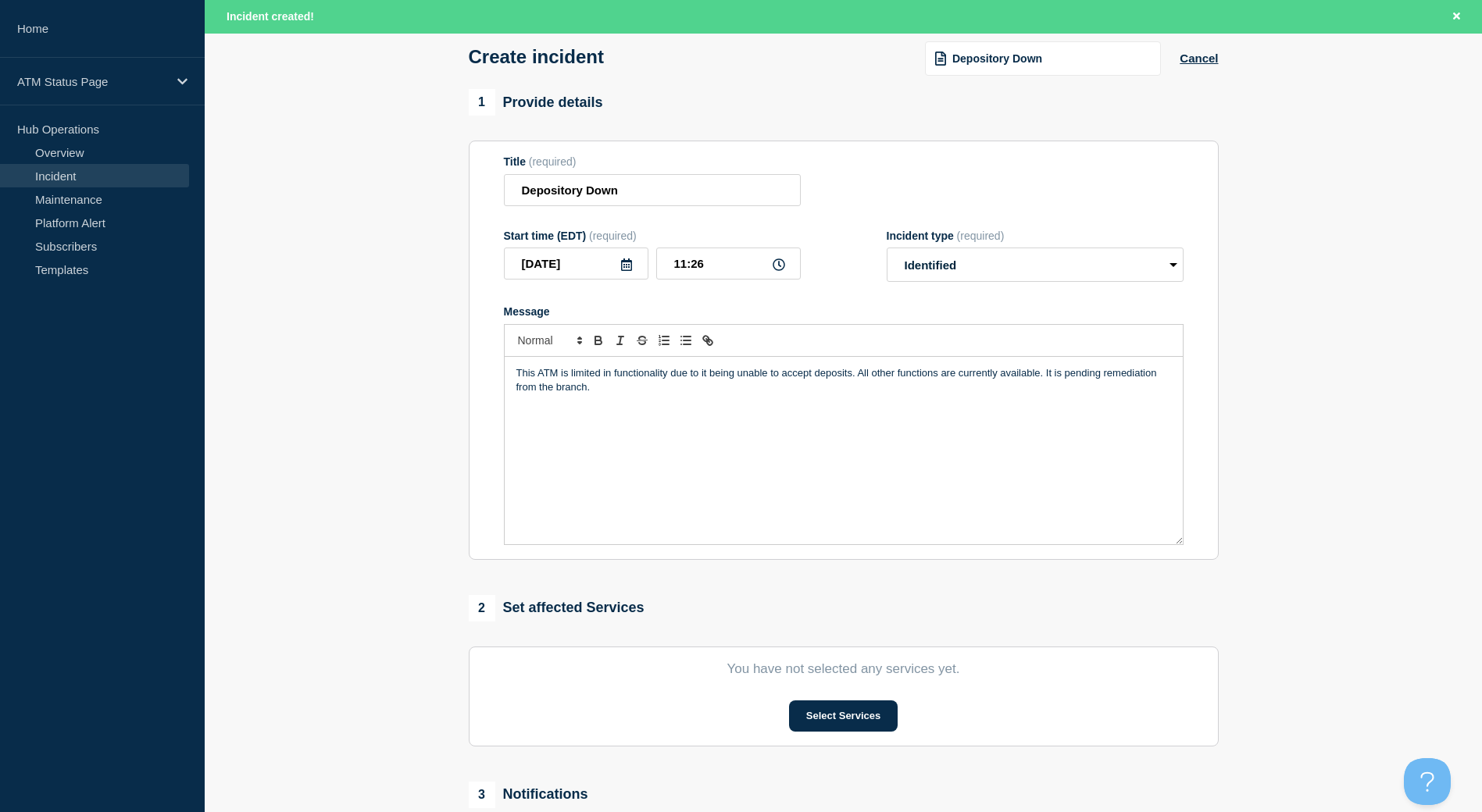
scroll to position [157, 0]
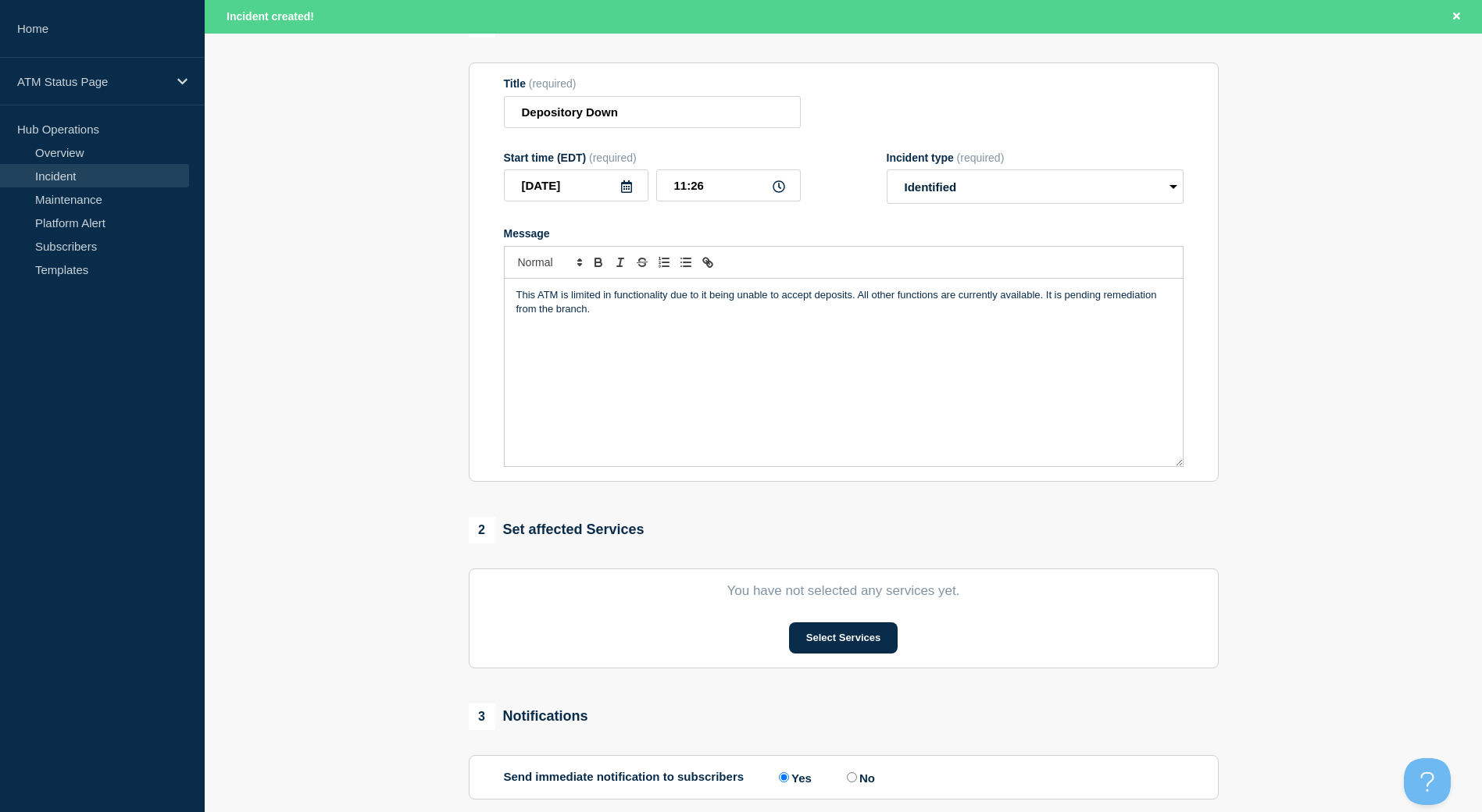
click at [837, 661] on section "You have not selected any services yet. Select Services" at bounding box center [844, 618] width 750 height 100
click at [836, 644] on button "Select Services" at bounding box center [843, 638] width 109 height 32
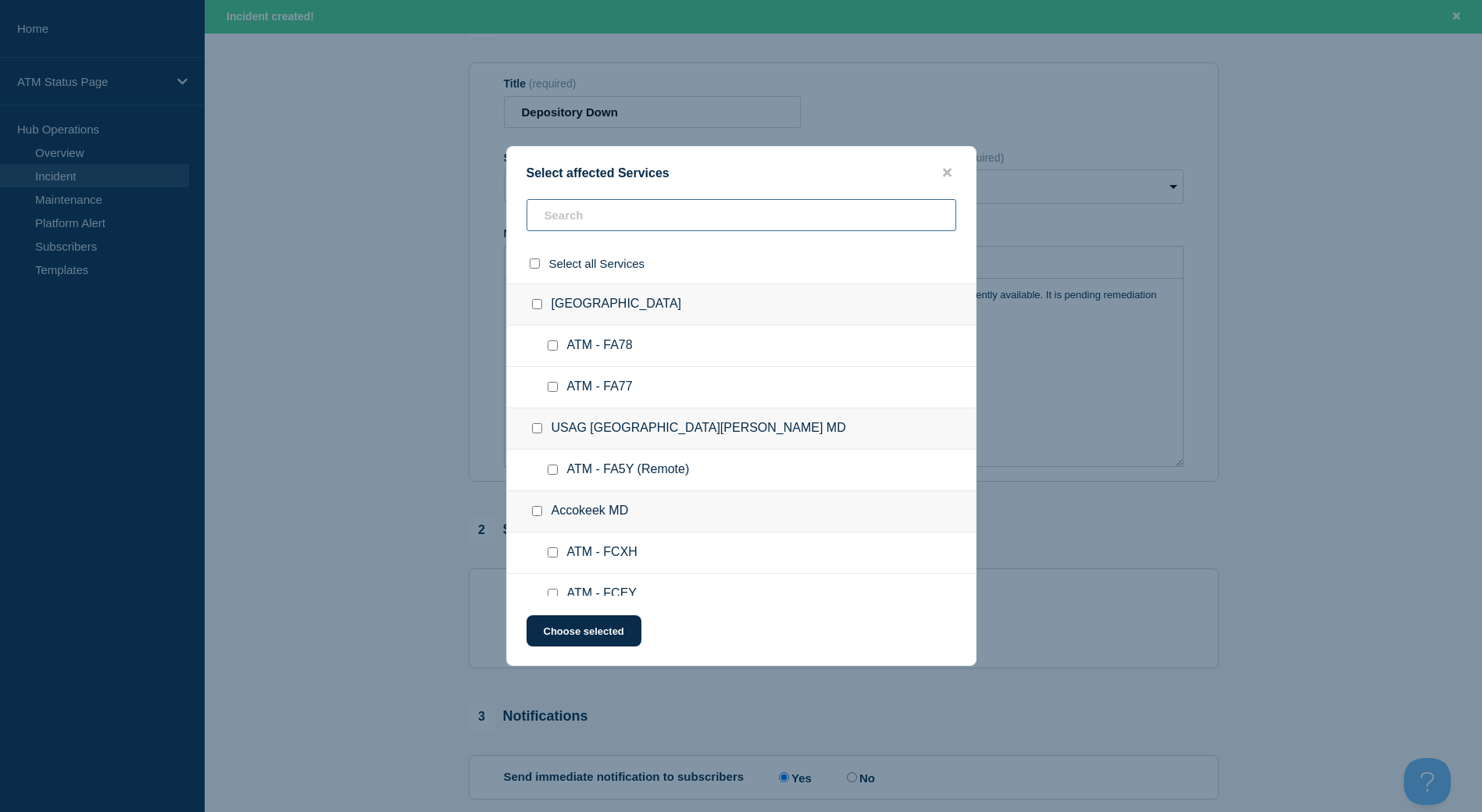
click at [573, 211] on input "text" at bounding box center [741, 215] width 430 height 32
type input "fa7l"
checkbox input "true"
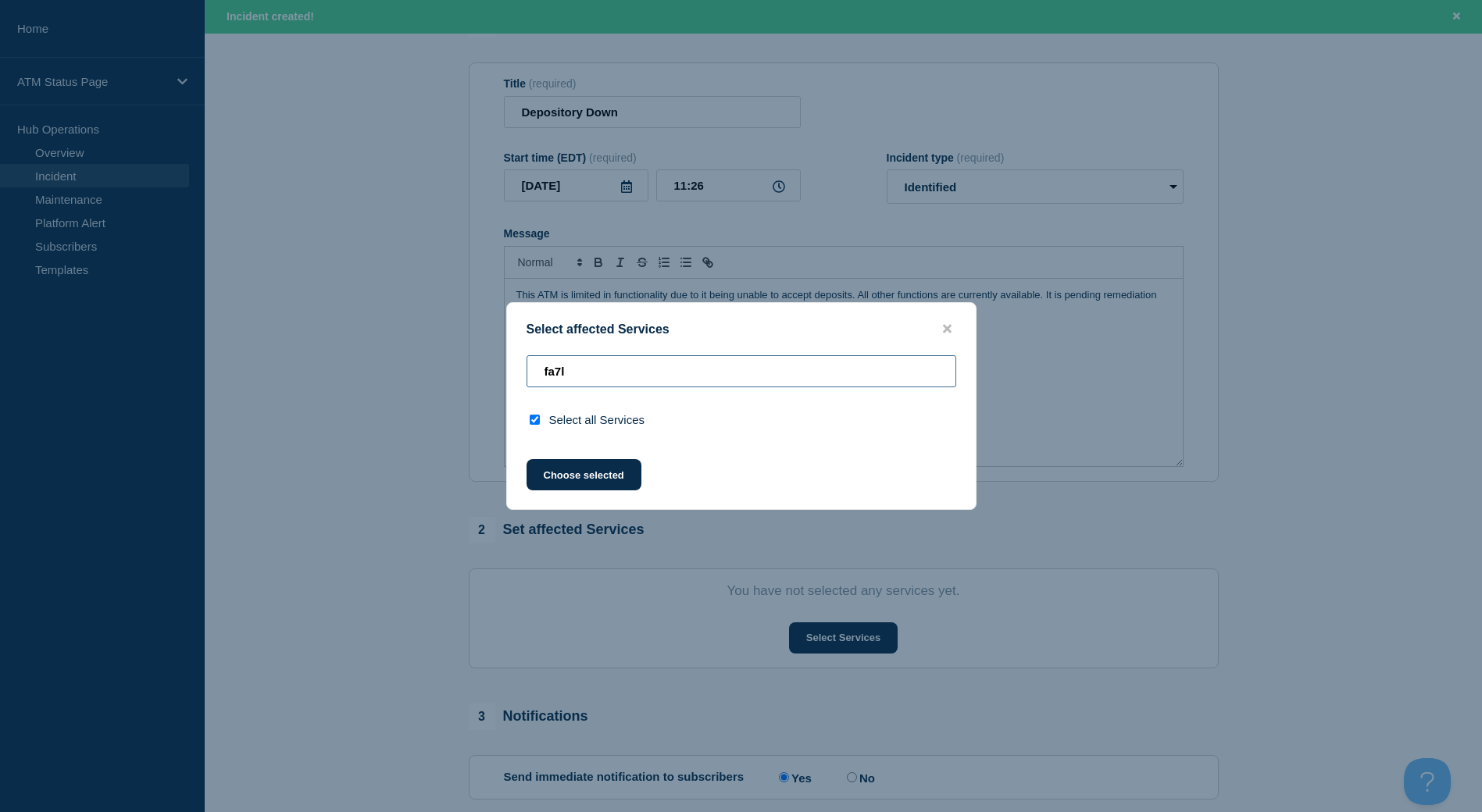
type input "fa7"
checkbox input "false"
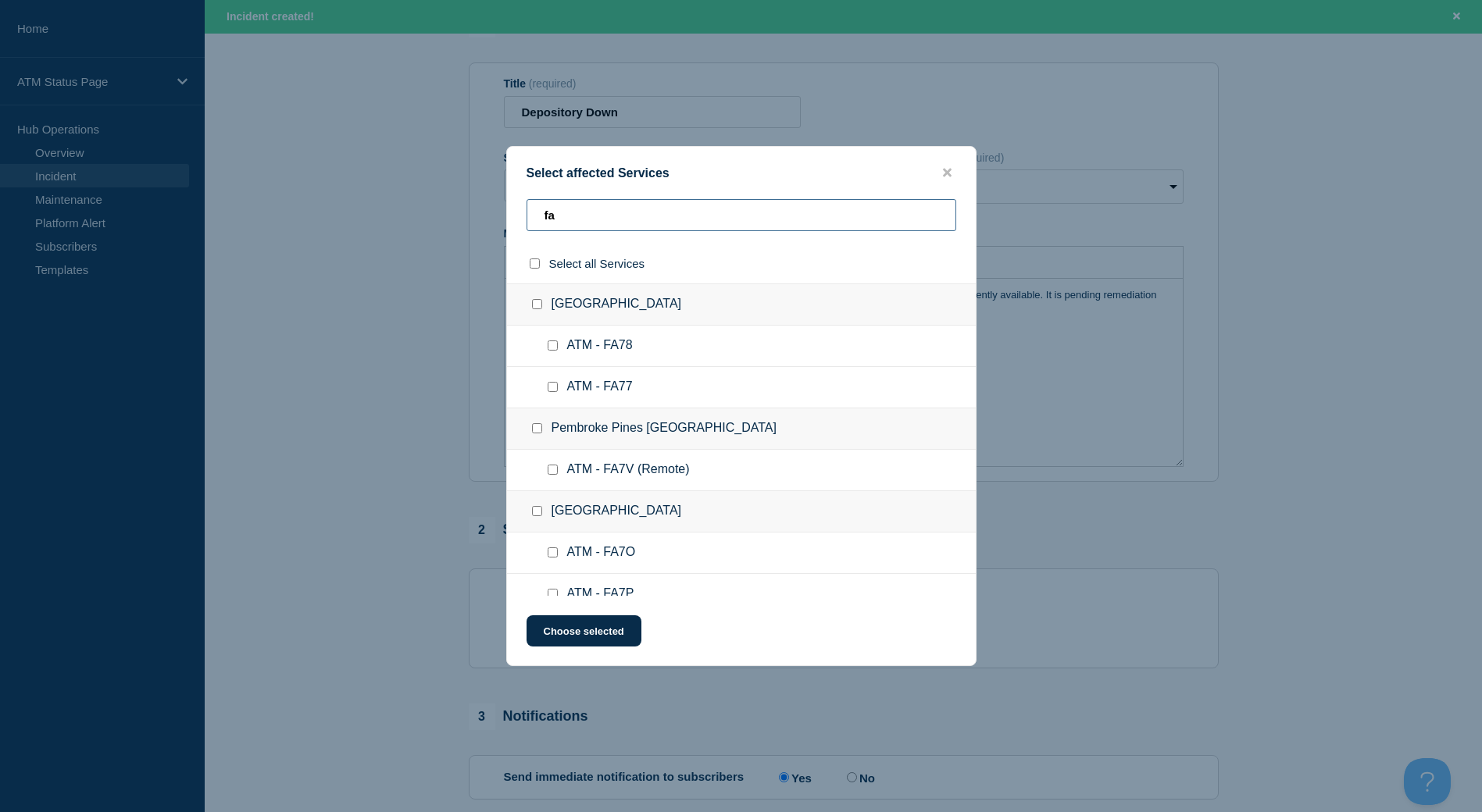
type input "f"
type input "fa7l"
checkbox input "true"
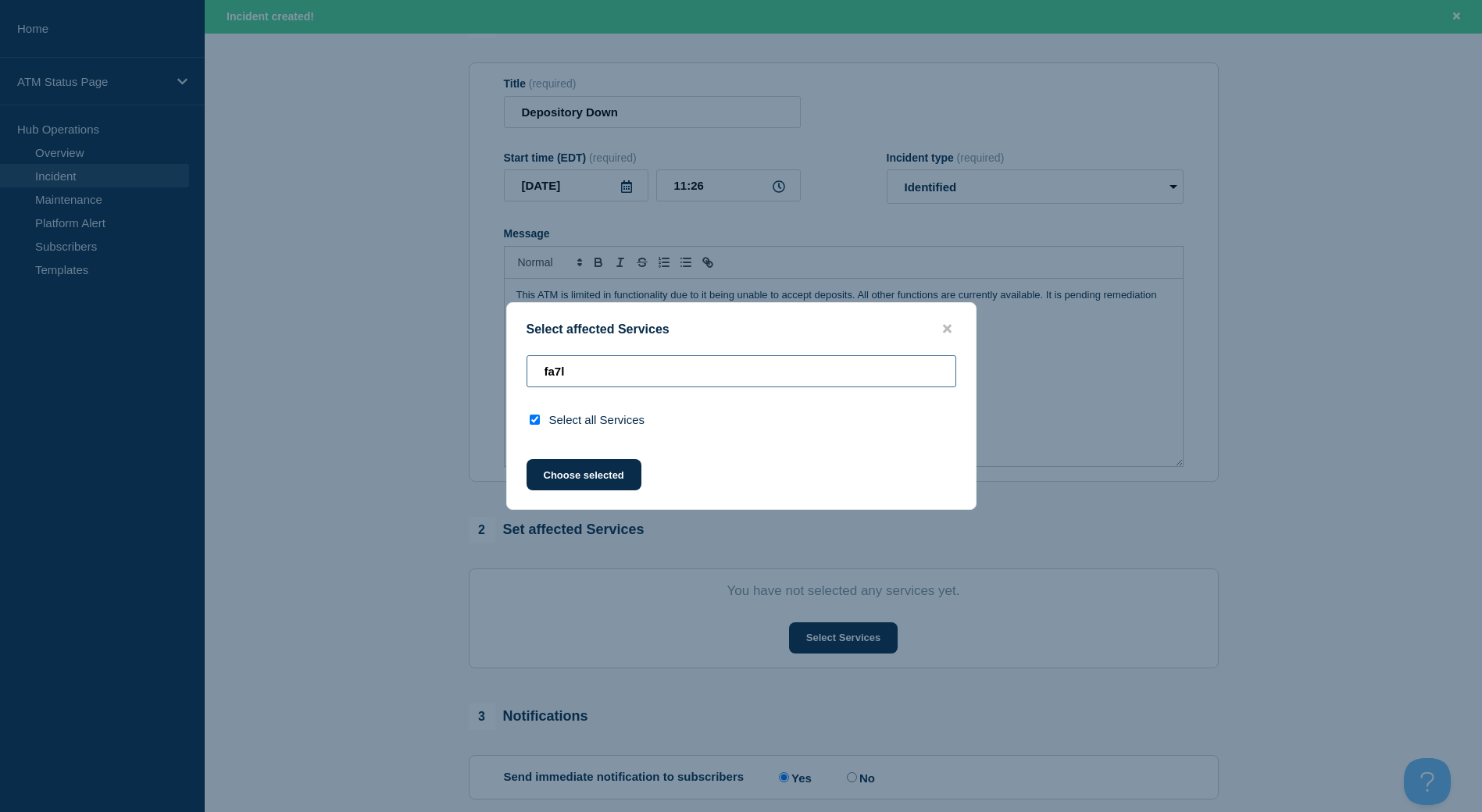
type input "fa7"
checkbox input "false"
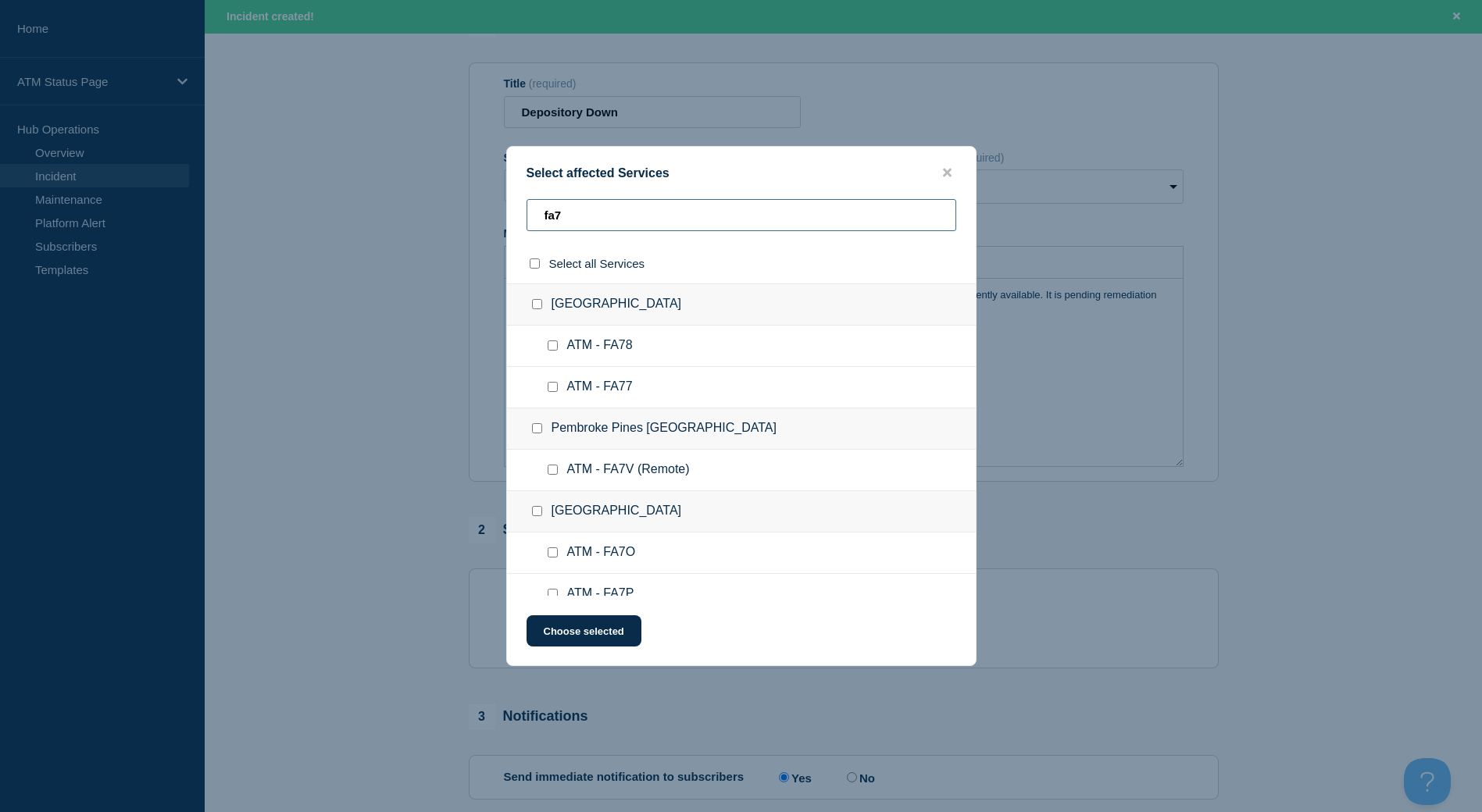
type input "fa7l"
checkbox input "true"
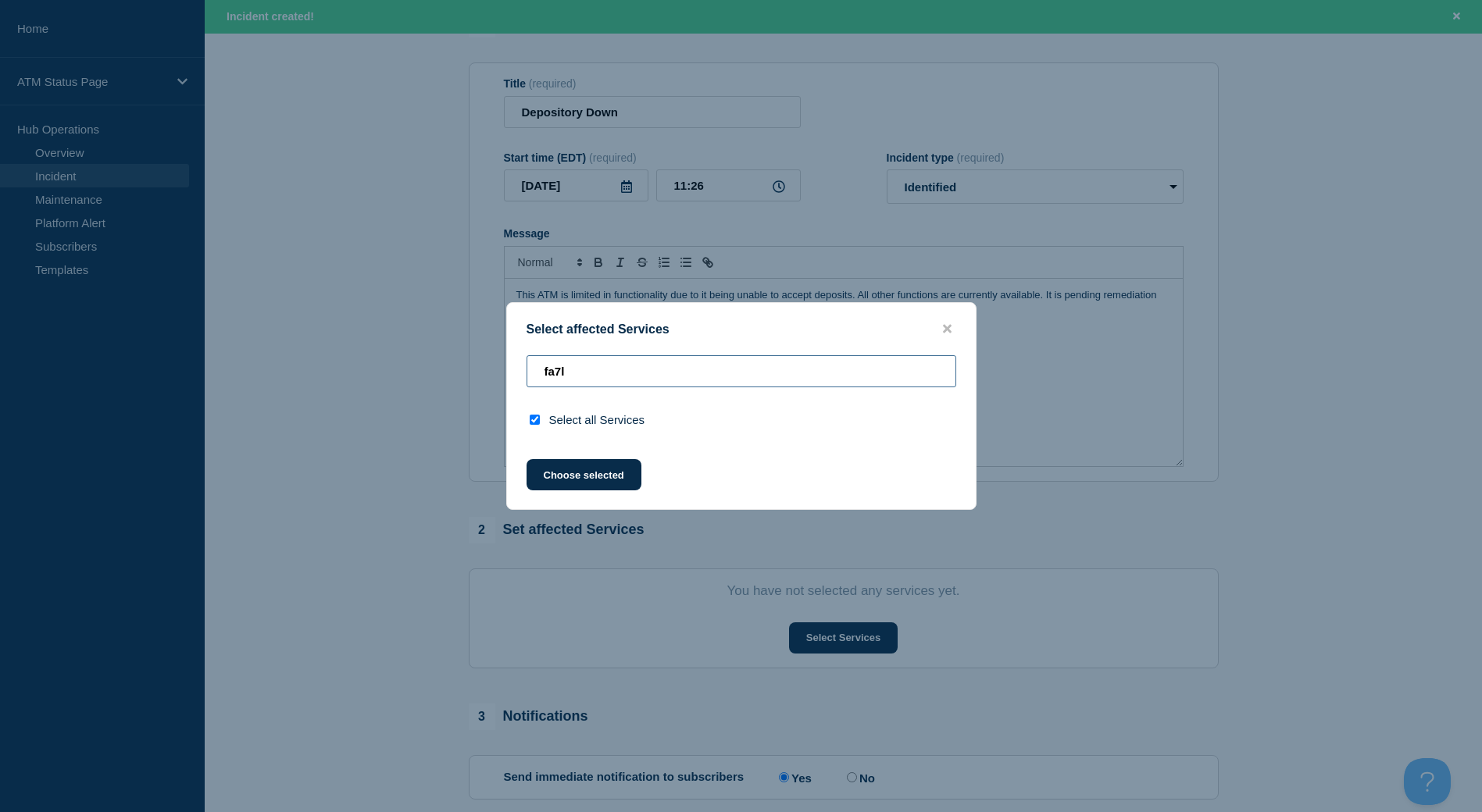
type input "fa7"
checkbox input "false"
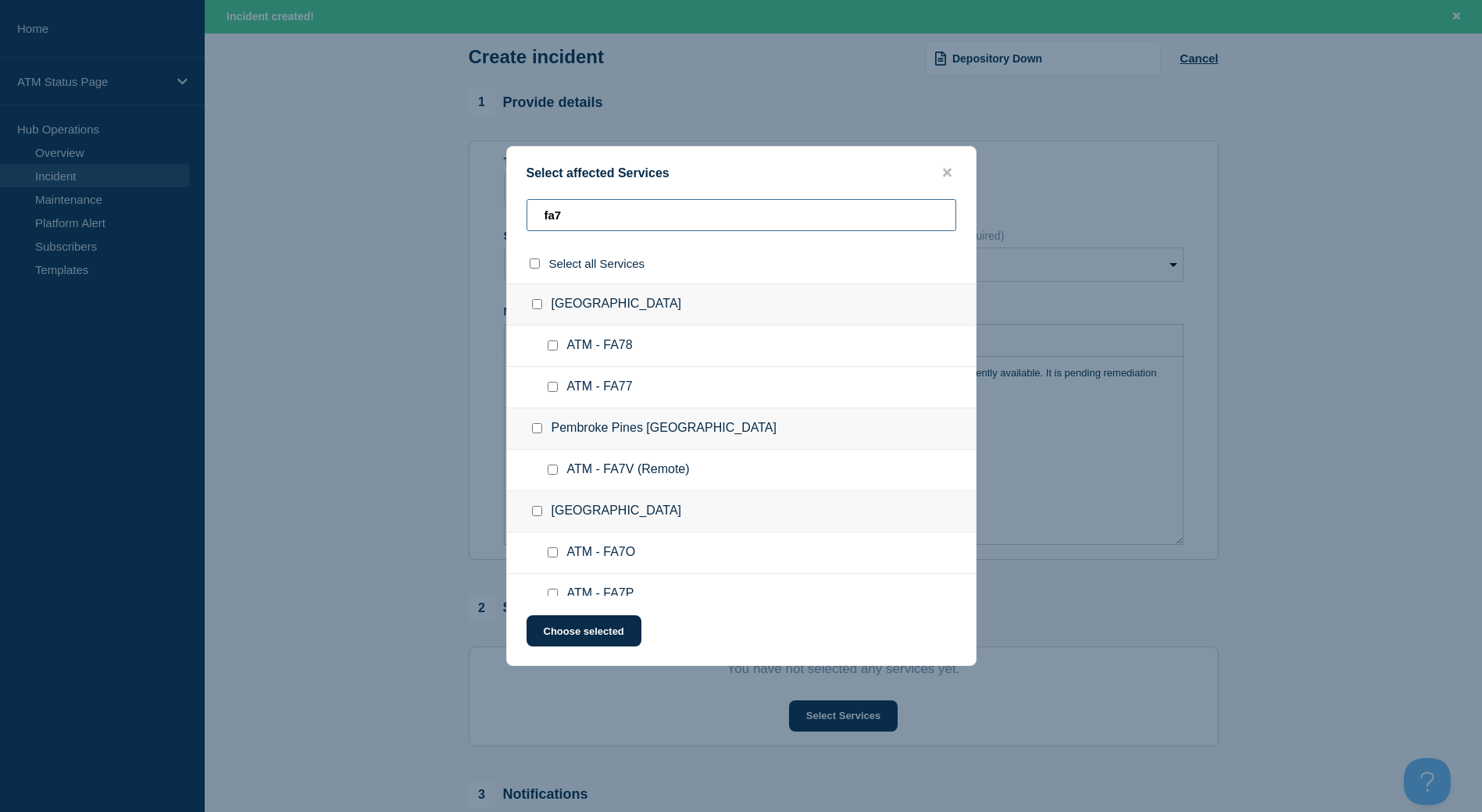
scroll to position [0, 0]
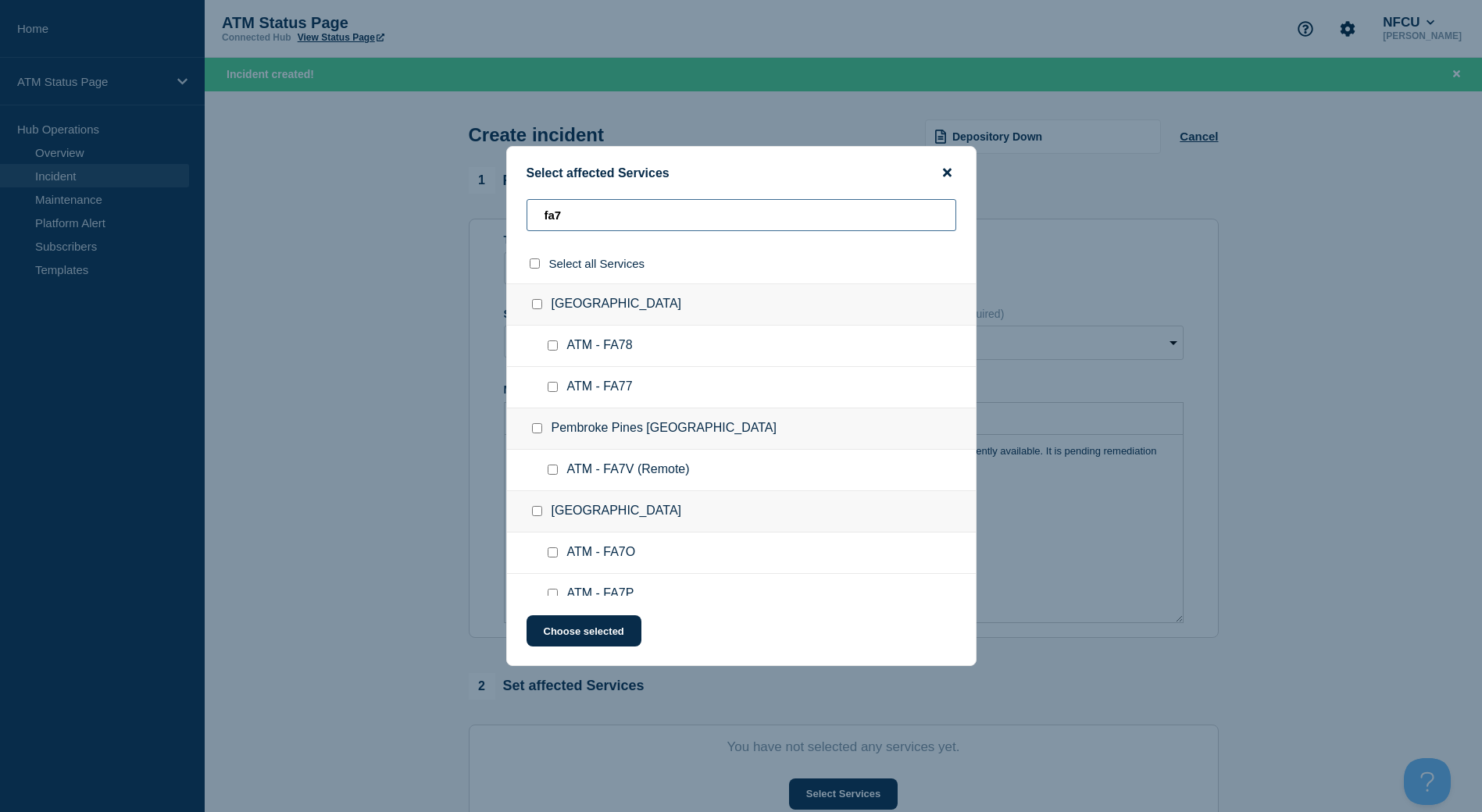
type input "fa7"
click at [946, 170] on icon "close button" at bounding box center [946, 172] width 8 height 8
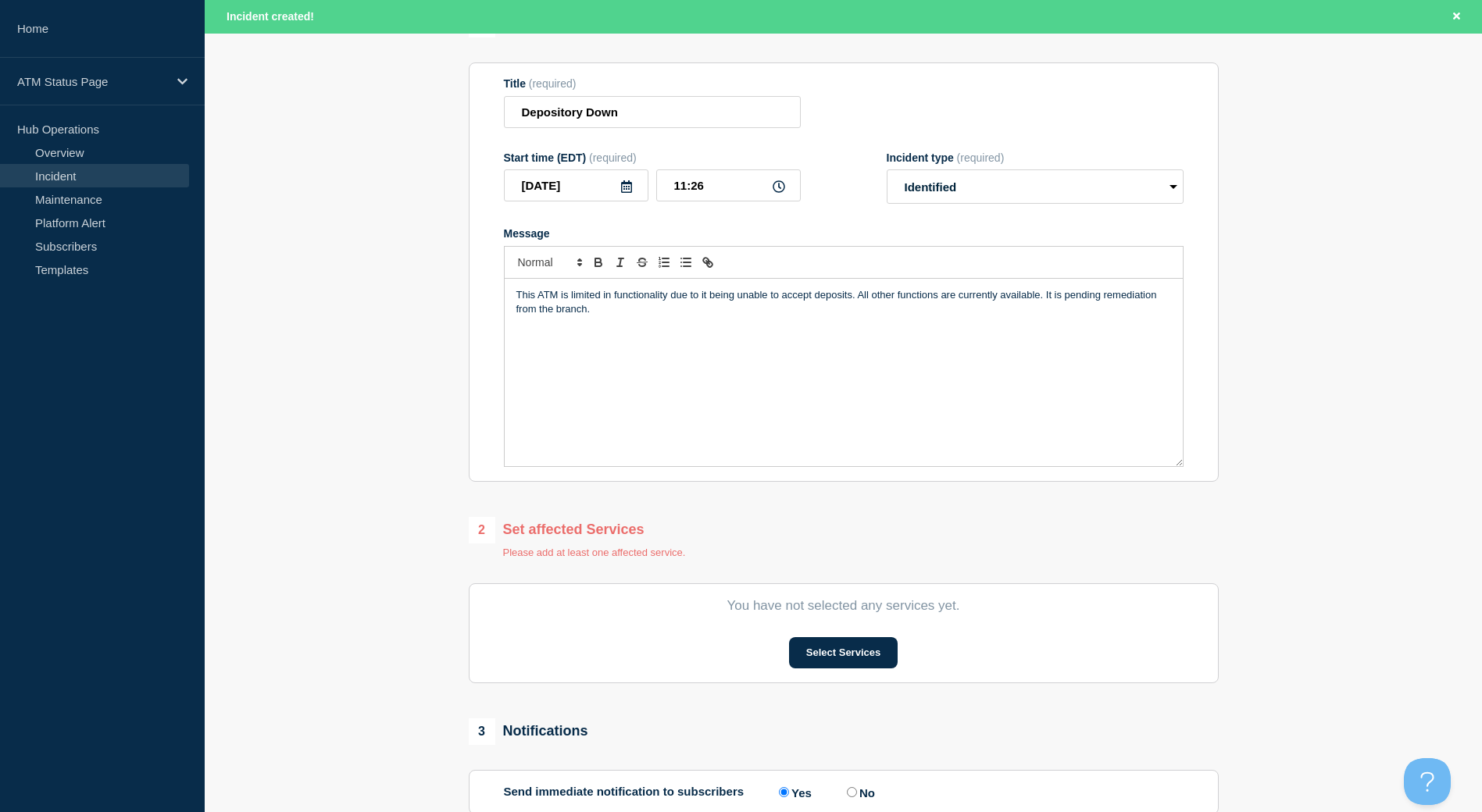
scroll to position [234, 0]
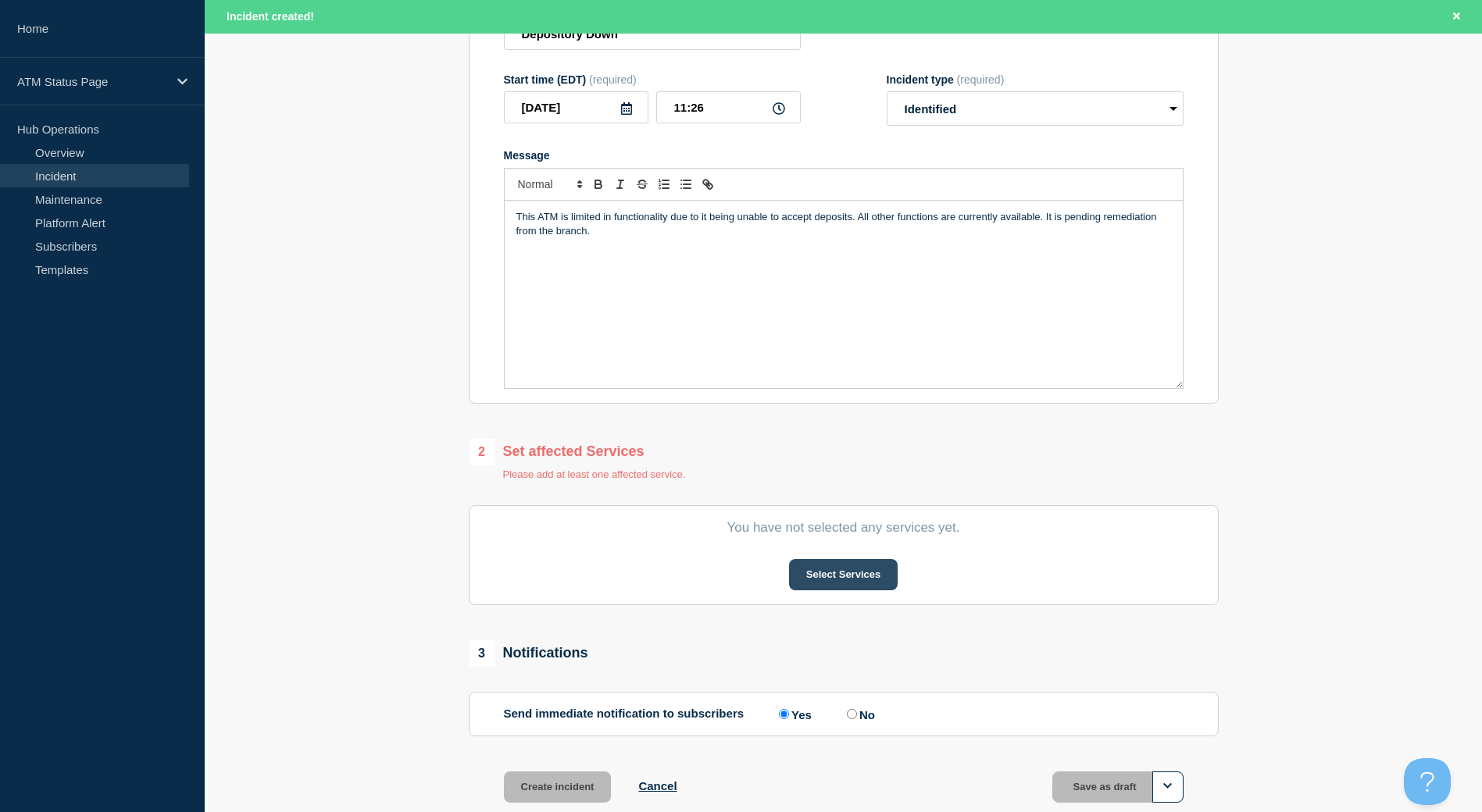
click at [821, 583] on button "Select Services" at bounding box center [843, 575] width 109 height 32
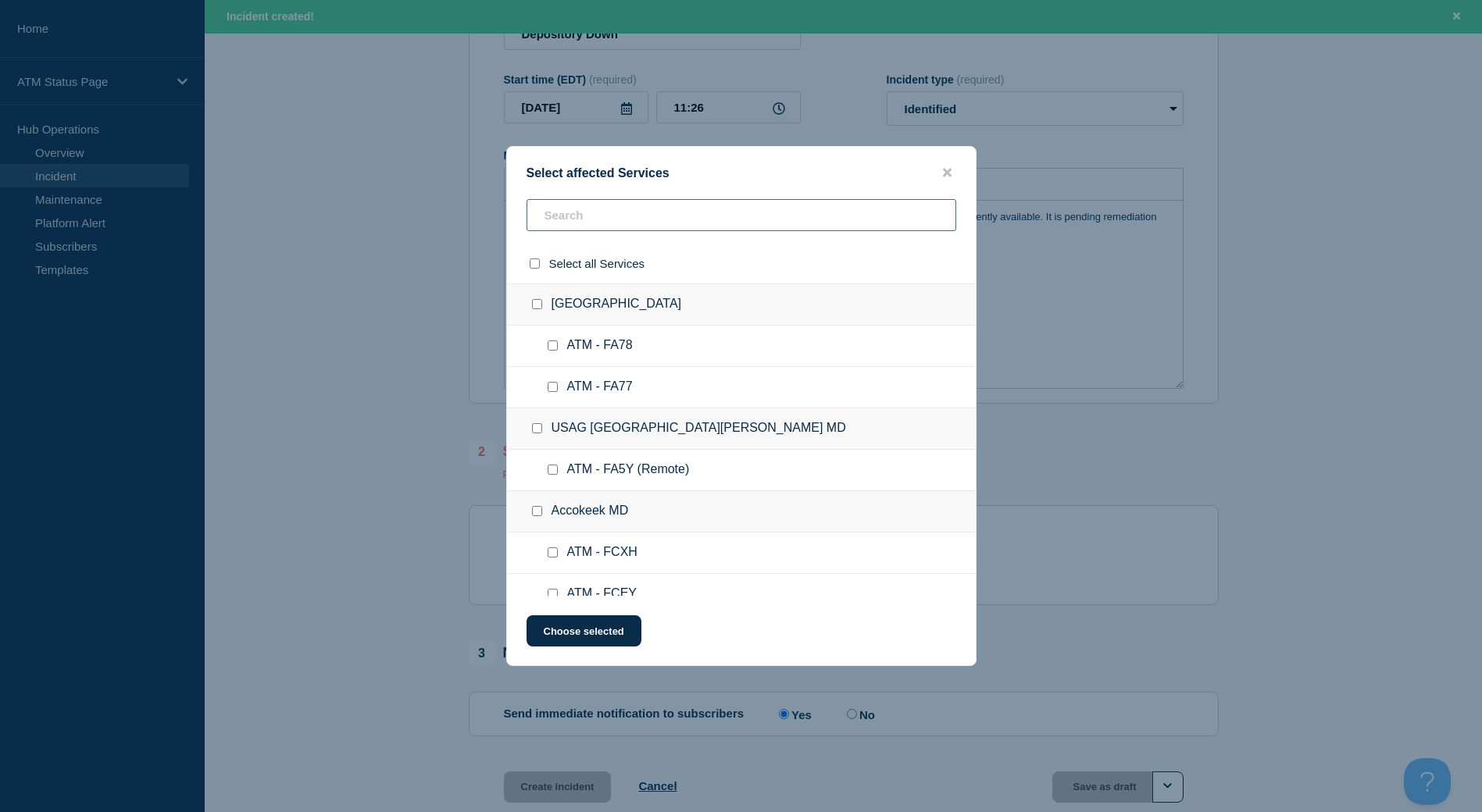
click at [739, 218] on input "text" at bounding box center [741, 215] width 430 height 32
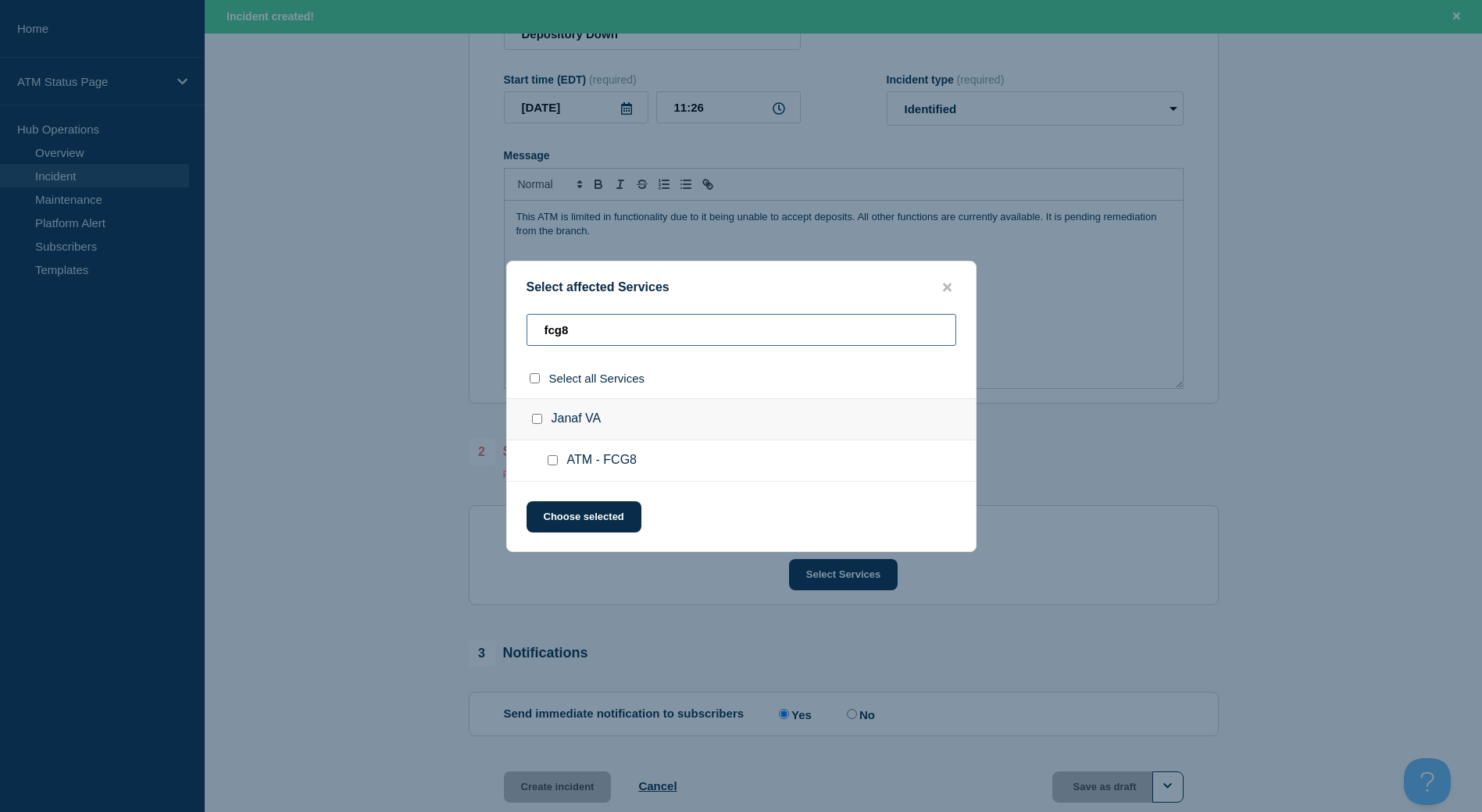
type input "fcg8"
click at [539, 422] on input "Janaf VA checkbox" at bounding box center [537, 418] width 10 height 10
checkbox input "true"
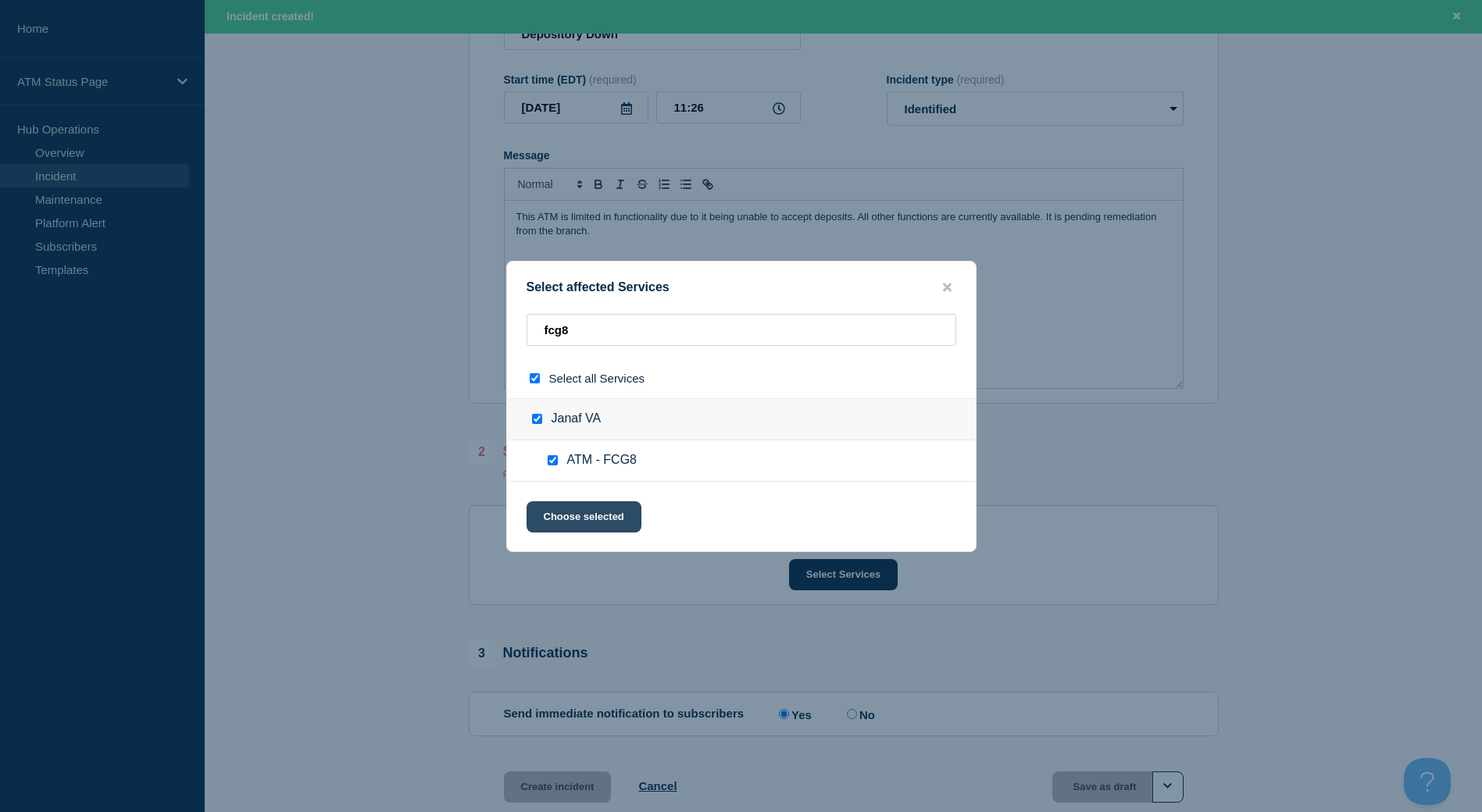
click at [577, 519] on button "Choose selected" at bounding box center [584, 517] width 115 height 32
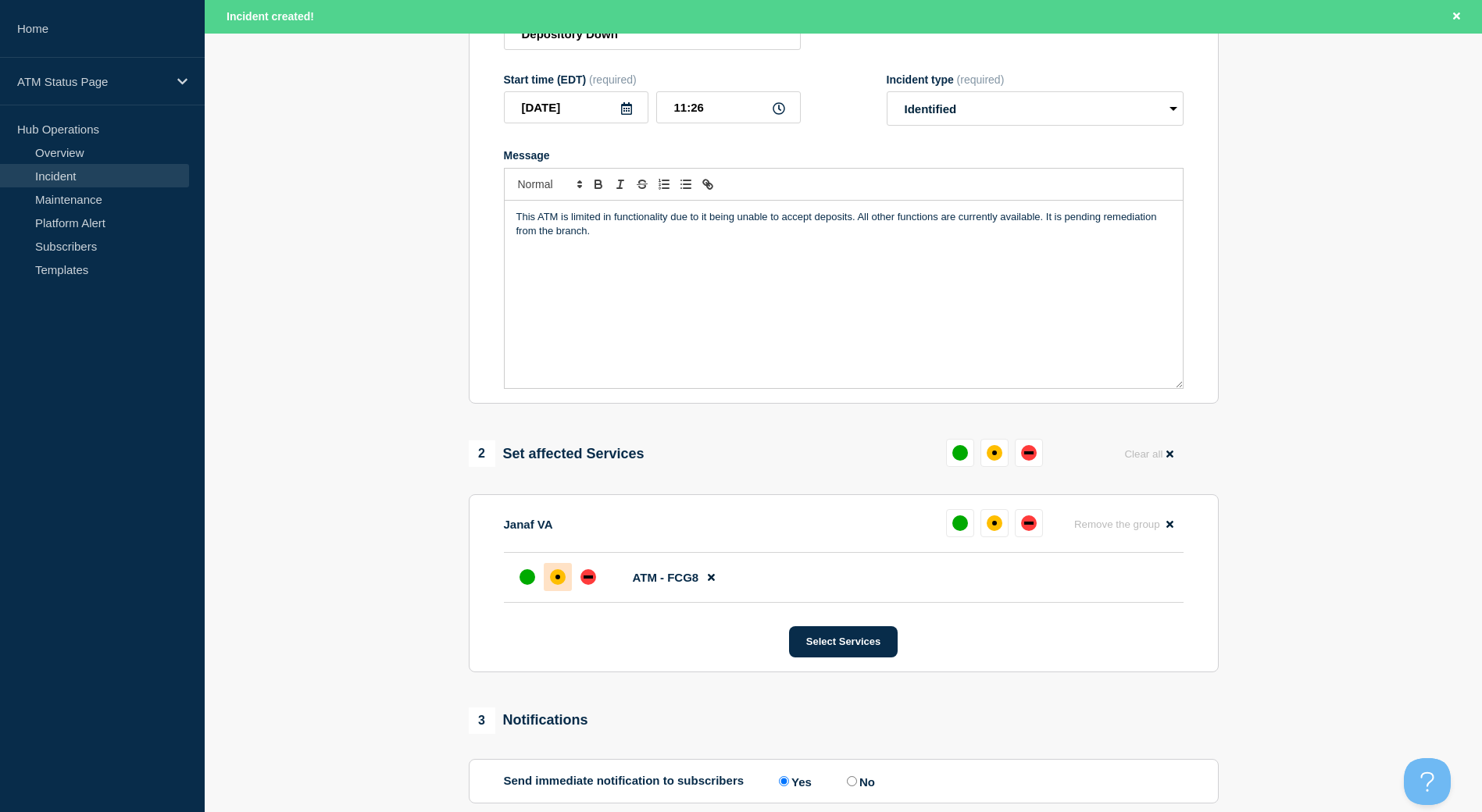
click at [555, 591] on div at bounding box center [557, 577] width 28 height 28
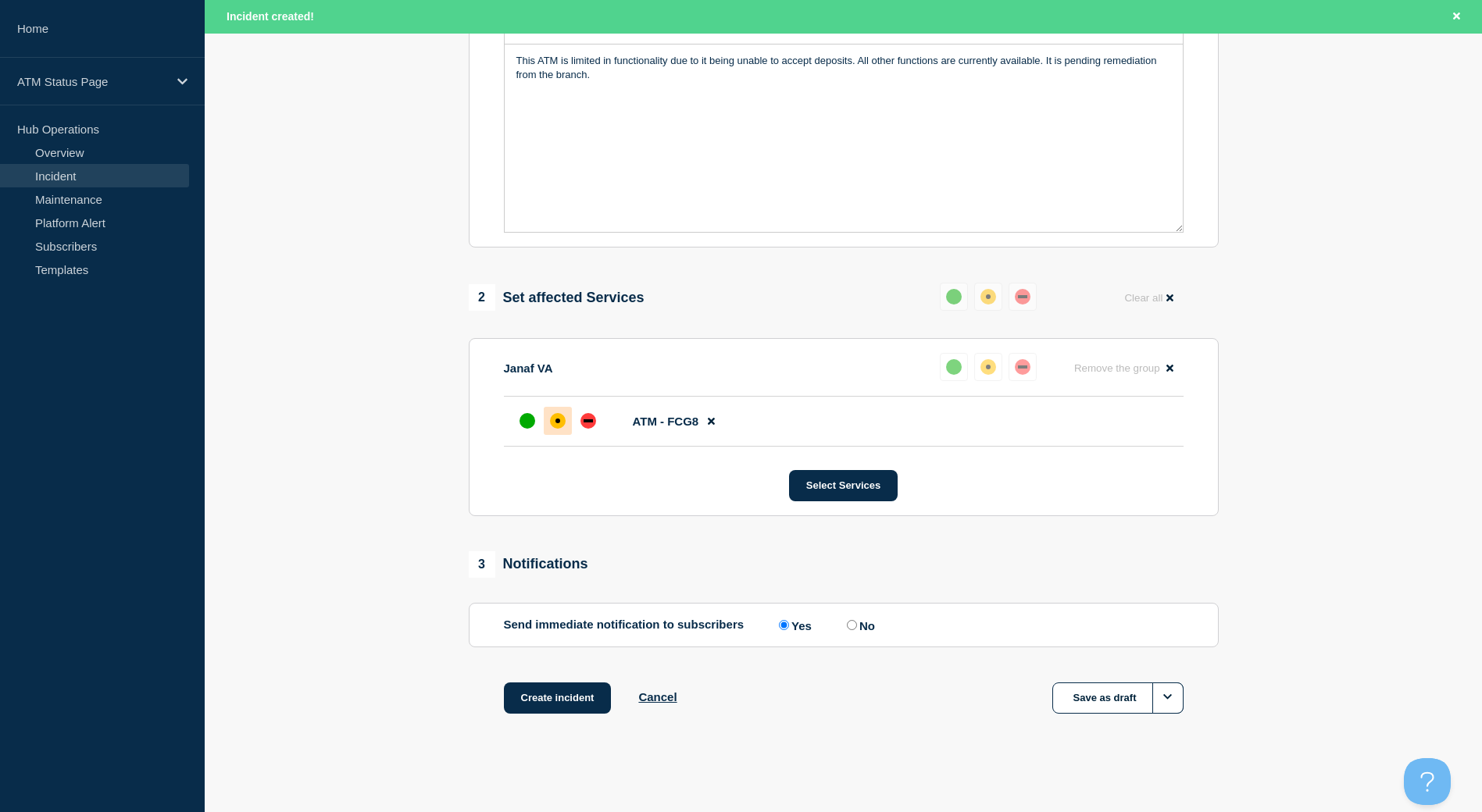
scroll to position [397, 0]
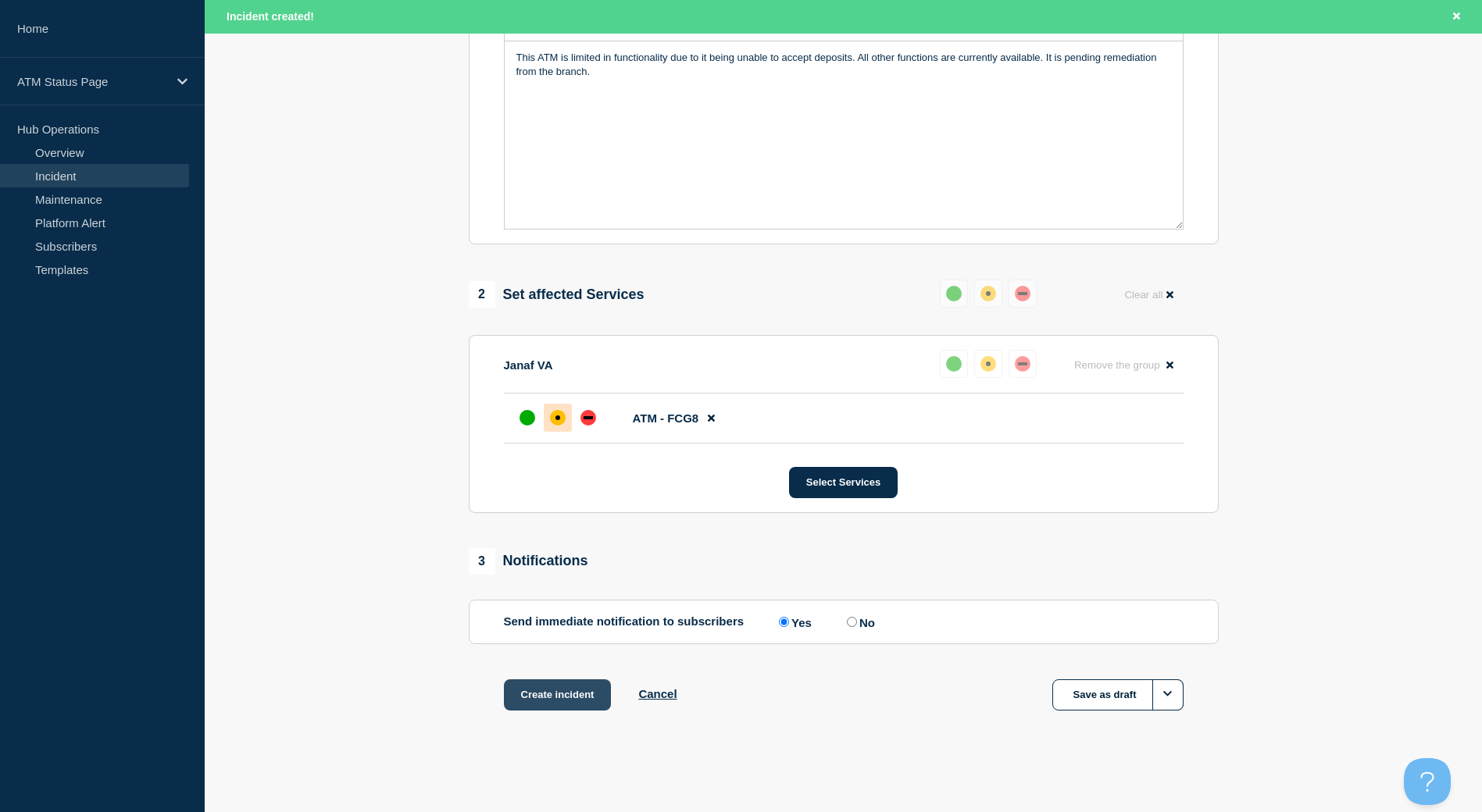
click at [546, 710] on button "Create incident" at bounding box center [557, 695] width 108 height 32
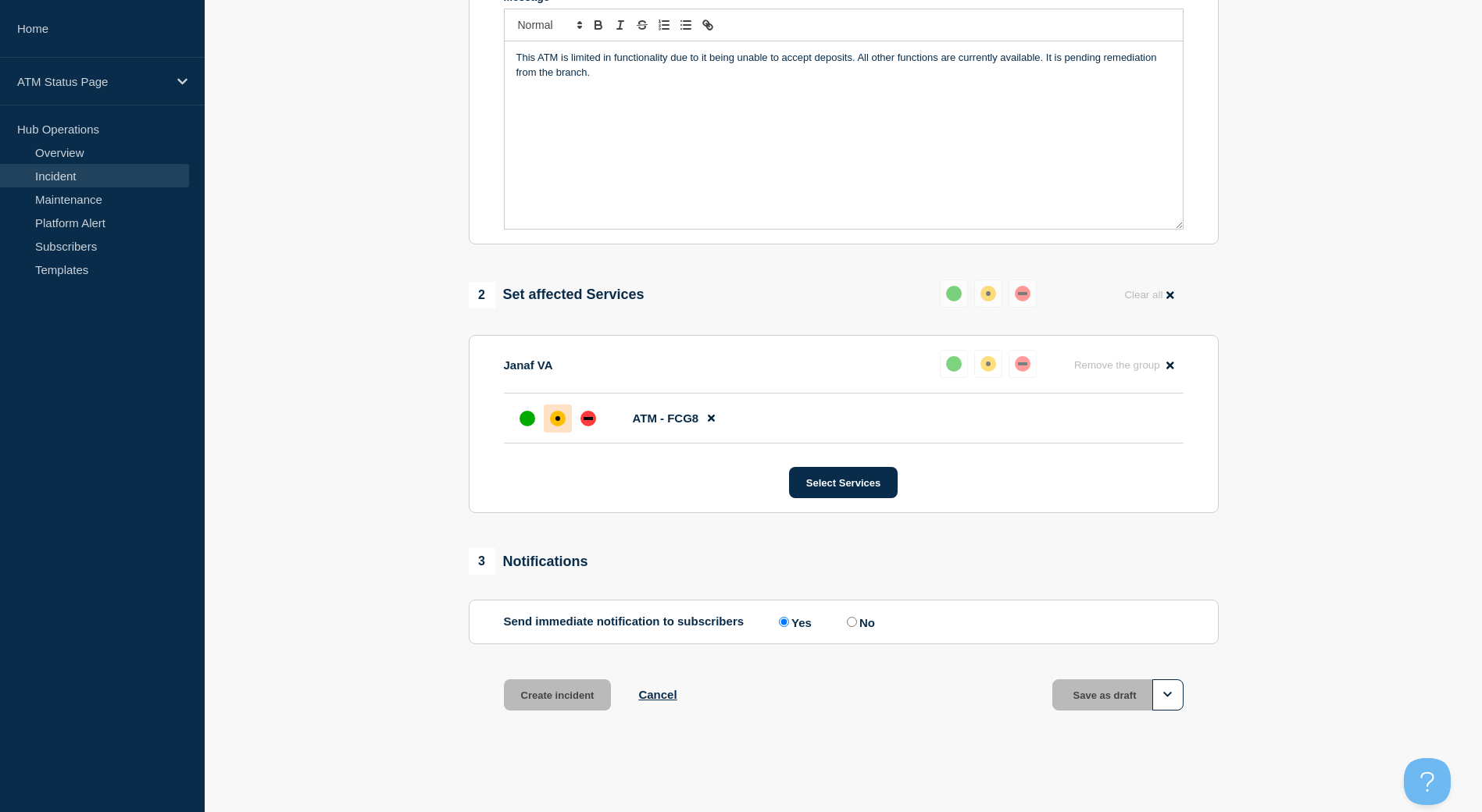
scroll to position [364, 0]
